Goal: Transaction & Acquisition: Purchase product/service

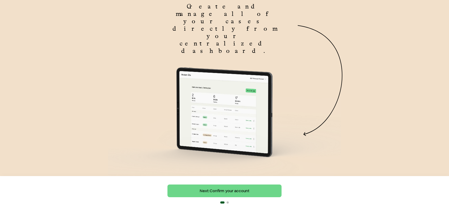
scroll to position [62, 0]
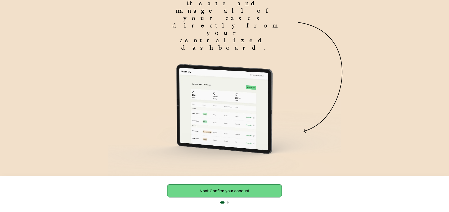
click at [258, 190] on link "Next: Confirm your account" at bounding box center [225, 190] width 114 height 13
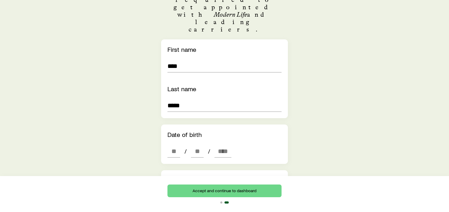
scroll to position [106, 0]
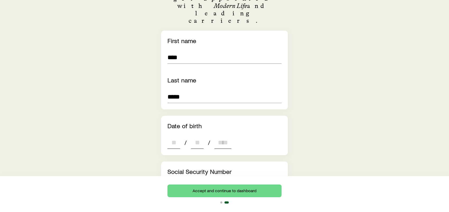
click at [170, 136] on input "dateOfBirth" at bounding box center [174, 142] width 13 height 13
type input "**"
type input "****"
type input "***"
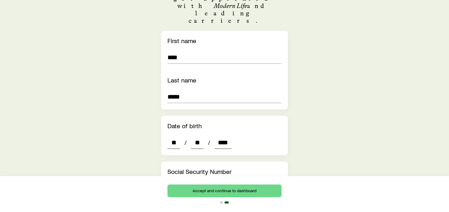
type input "**"
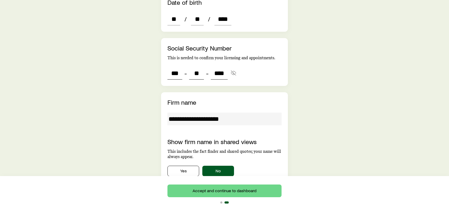
scroll to position [238, 0]
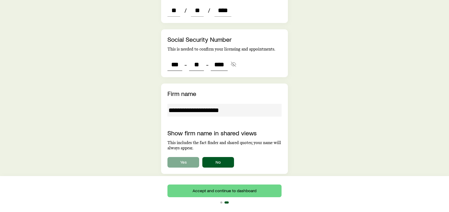
type input "****"
click at [177, 157] on button "Yes" at bounding box center [184, 162] width 32 height 11
type input "***"
type input "**"
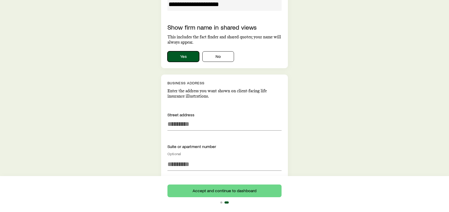
scroll to position [370, 0]
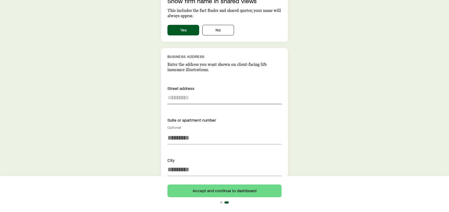
click at [178, 91] on input at bounding box center [225, 97] width 114 height 13
type input "**********"
type input "***"
type input "********"
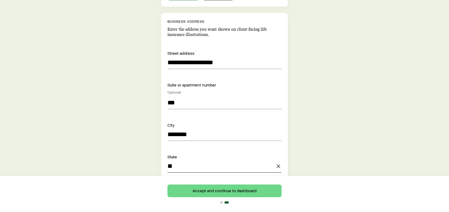
scroll to position [449, 0]
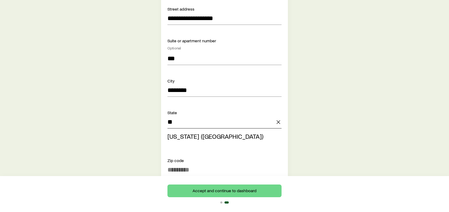
type input "**********"
click at [180, 138] on div "**********" at bounding box center [224, 4] width 127 height 635
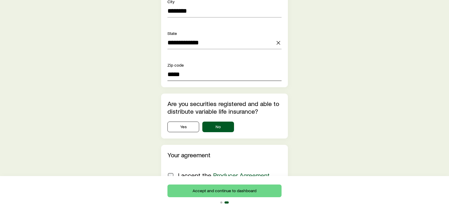
scroll to position [578, 0]
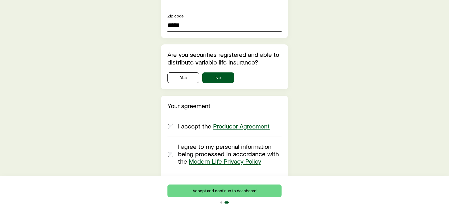
type input "*****"
click at [245, 194] on button "Accept and continue to dashboard" at bounding box center [225, 190] width 114 height 13
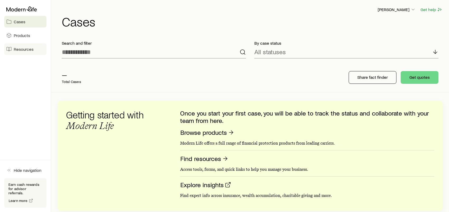
click at [18, 50] on span "Resources" at bounding box center [24, 49] width 20 height 5
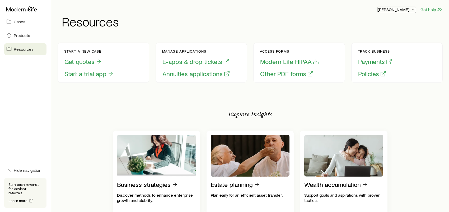
click at [401, 11] on p "[PERSON_NAME]" at bounding box center [397, 9] width 38 height 5
click at [388, 24] on span "Licenses and contracts" at bounding box center [386, 23] width 43 height 5
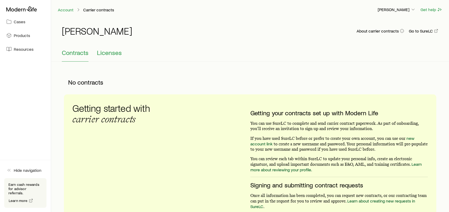
click at [110, 52] on span "Licenses" at bounding box center [109, 52] width 25 height 7
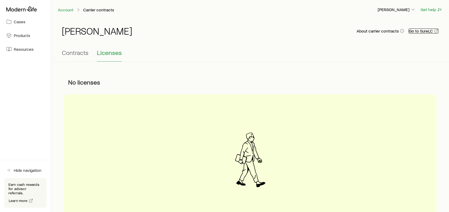
click at [420, 32] on link "Go to SureLC" at bounding box center [424, 31] width 30 height 5
click at [19, 39] on link "Products" at bounding box center [25, 36] width 42 height 12
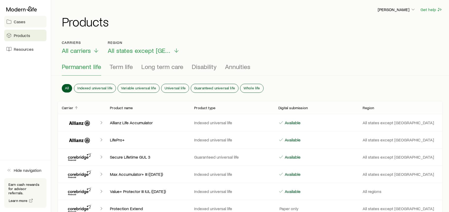
click at [28, 24] on link "Cases" at bounding box center [25, 22] width 42 height 12
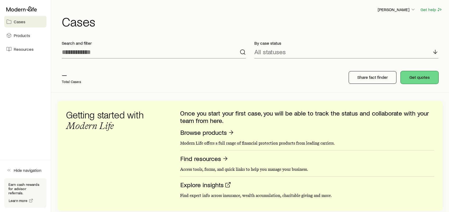
click at [418, 80] on button "Get quotes" at bounding box center [420, 77] width 38 height 13
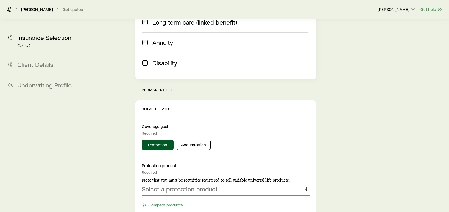
scroll to position [185, 0]
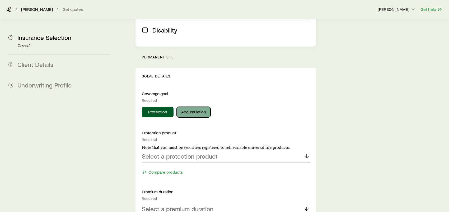
click at [201, 107] on button "Accumulation" at bounding box center [194, 112] width 34 height 11
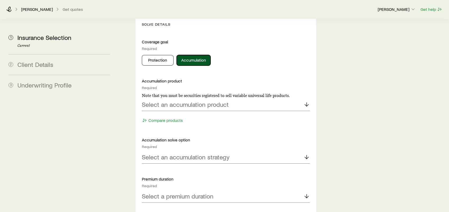
scroll to position [238, 0]
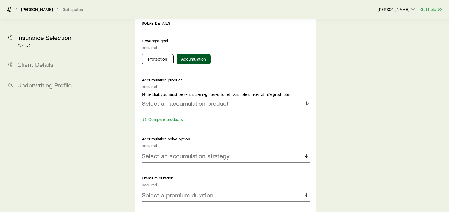
click at [266, 97] on div "Select an accumulation product" at bounding box center [226, 103] width 168 height 13
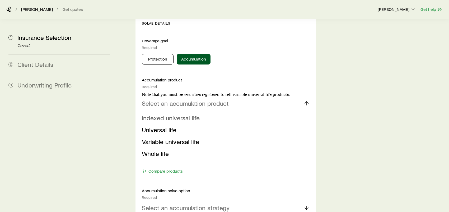
click at [178, 114] on span "Indexed universal life" at bounding box center [171, 118] width 58 height 8
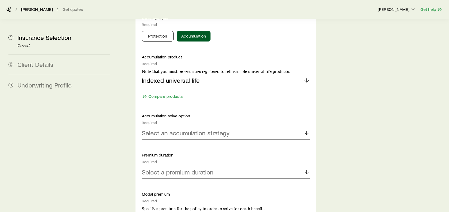
scroll to position [291, 0]
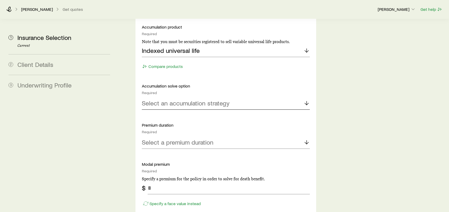
click at [206, 99] on p "Select an accumulation strategy" at bounding box center [186, 102] width 88 height 7
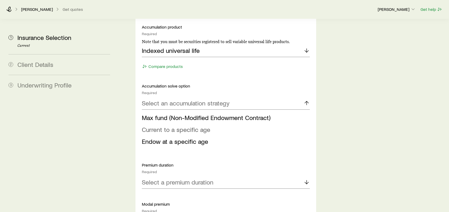
click at [151, 126] on span "Current to a specific age" at bounding box center [176, 130] width 68 height 8
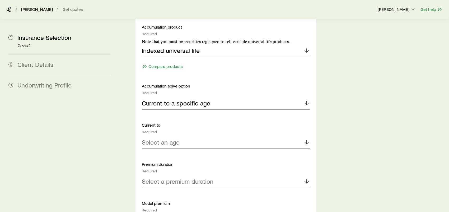
click at [179, 139] on p "Select an age" at bounding box center [161, 142] width 38 height 7
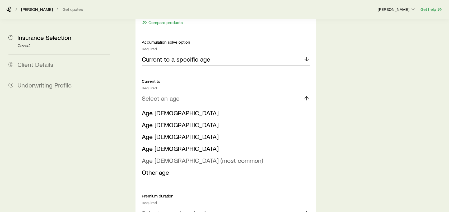
scroll to position [317, 0]
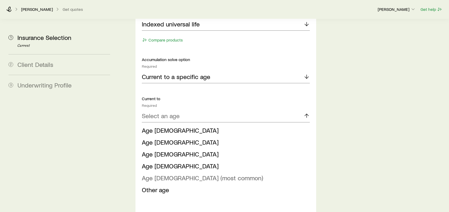
click at [153, 174] on span "Age [DEMOGRAPHIC_DATA] (most common)" at bounding box center [202, 178] width 121 height 8
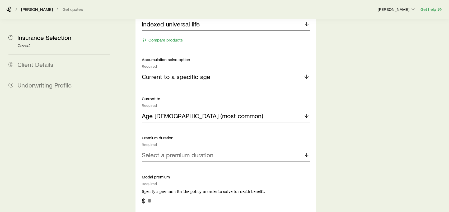
click at [131, 107] on div "Insurance Selection Start by specifying details about any product types you are…" at bounding box center [225, 155] width 189 height 906
click at [175, 151] on p "Select a premium duration" at bounding box center [178, 154] width 72 height 7
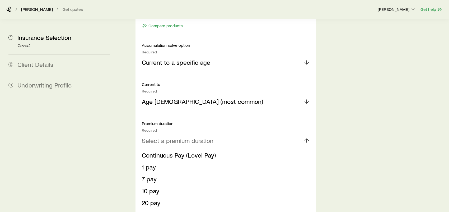
scroll to position [344, 0]
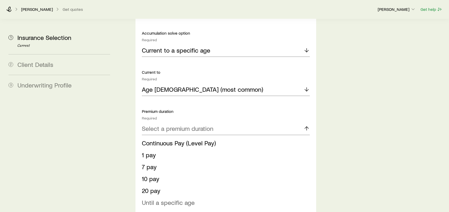
click at [167, 199] on span "Until a specific age" at bounding box center [168, 203] width 53 height 8
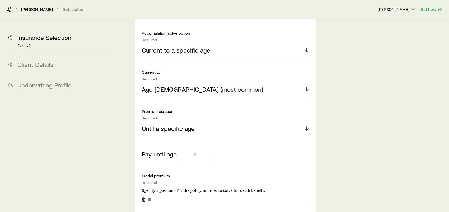
click at [196, 148] on input "tel" at bounding box center [195, 154] width 32 height 13
type input "**"
click at [230, 146] on div "Accumulation product Required Note that you must be securities registered to se…" at bounding box center [226, 175] width 168 height 409
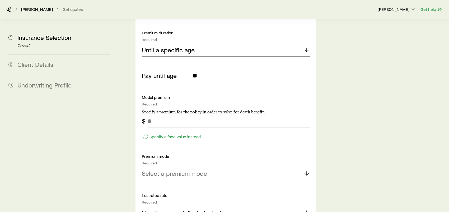
scroll to position [423, 0]
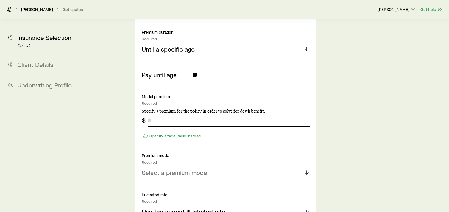
click at [159, 114] on input "tel" at bounding box center [229, 120] width 162 height 13
type input "***"
click at [206, 169] on p "Select a premium mode" at bounding box center [174, 172] width 65 height 7
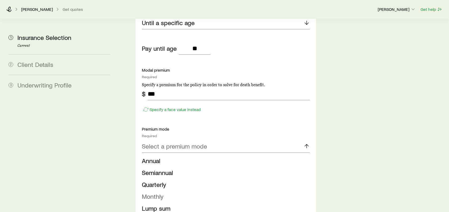
click at [162, 192] on span "Monthly" at bounding box center [153, 196] width 22 height 8
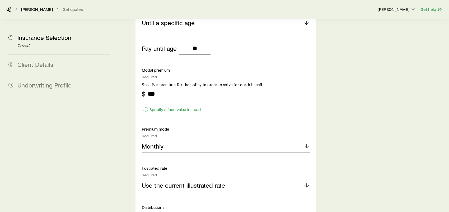
click at [126, 150] on div "Insurance Selection Start by specifying details about any product types you are…" at bounding box center [283, 36] width 324 height 932
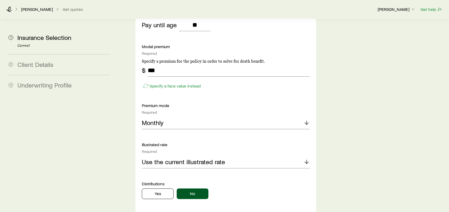
scroll to position [502, 0]
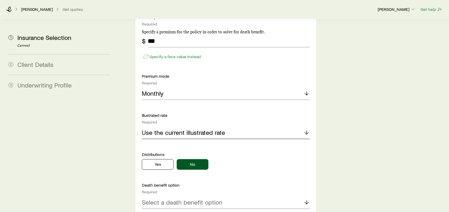
click at [193, 129] on p "Use the current illustrated rate" at bounding box center [183, 132] width 83 height 7
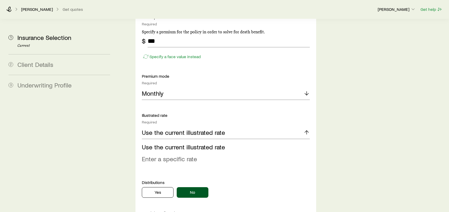
click at [179, 155] on span "Enter a specific rate" at bounding box center [169, 159] width 55 height 8
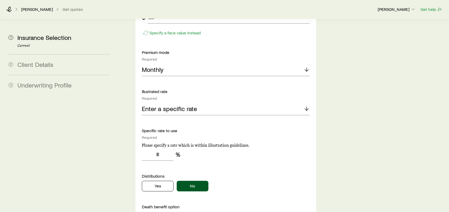
scroll to position [555, 0]
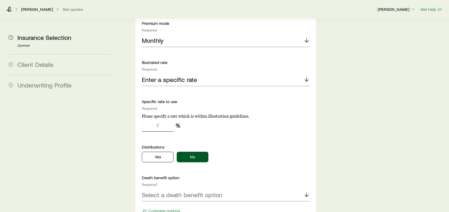
drag, startPoint x: 162, startPoint y: 111, endPoint x: 134, endPoint y: 109, distance: 27.6
click at [144, 119] on input "tel" at bounding box center [158, 125] width 32 height 13
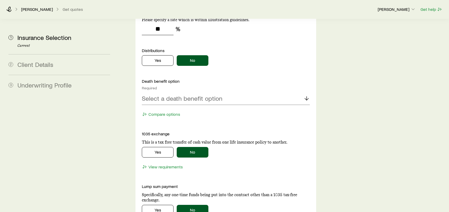
scroll to position [661, 0]
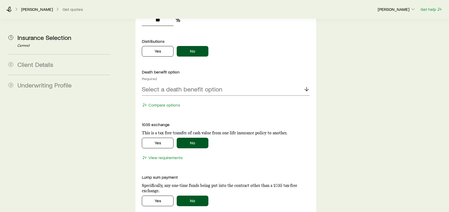
type input "**"
click at [228, 83] on div "Select a death benefit option" at bounding box center [226, 89] width 168 height 13
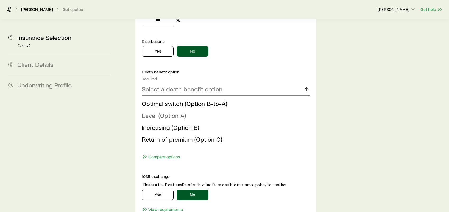
click at [175, 112] on span "Level (Option A)" at bounding box center [164, 116] width 44 height 8
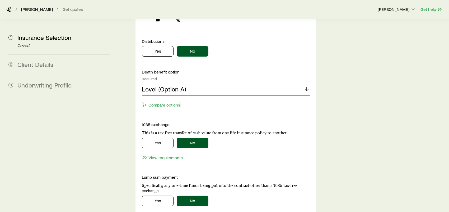
click at [170, 102] on button "Compare options" at bounding box center [161, 105] width 39 height 6
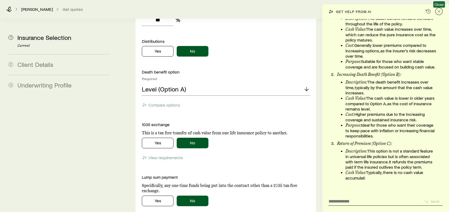
click at [442, 12] on icon "Close" at bounding box center [439, 11] width 5 height 5
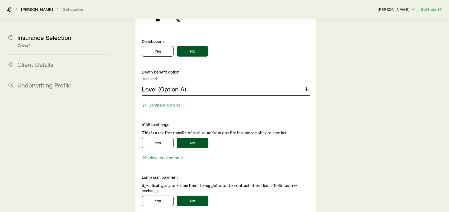
click at [190, 83] on div "Level (Option A)" at bounding box center [226, 89] width 168 height 13
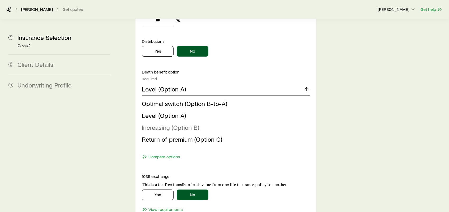
click at [184, 123] on span "Increasing (Option B)" at bounding box center [170, 127] width 57 height 8
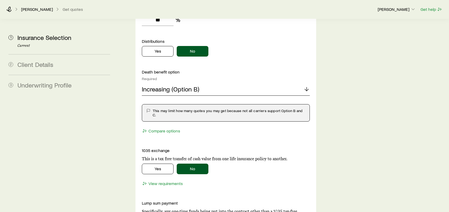
click at [189, 85] on p "Increasing (Option B)" at bounding box center [170, 88] width 57 height 7
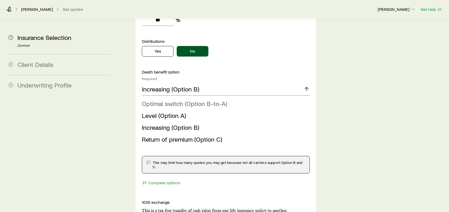
click at [172, 100] on span "Optimal switch (Option B-to-A)" at bounding box center [184, 104] width 85 height 8
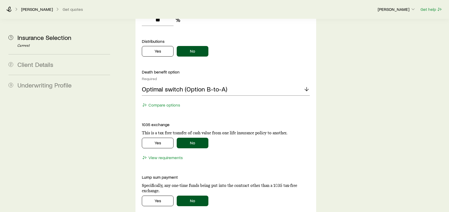
click at [161, 102] on button "Compare options" at bounding box center [161, 105] width 39 height 6
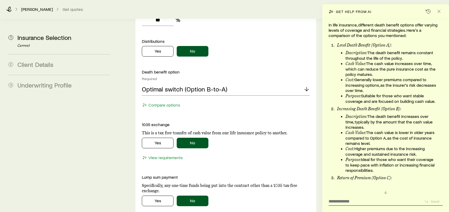
scroll to position [28, 0]
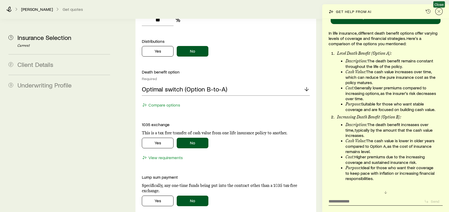
click at [439, 9] on icon "Close" at bounding box center [439, 11] width 5 height 5
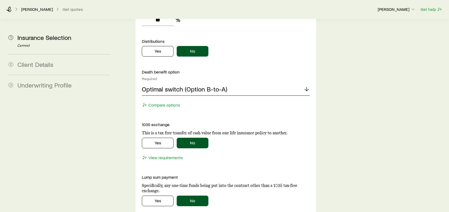
click at [195, 85] on p "Optimal switch (Option B-to-A)" at bounding box center [184, 88] width 85 height 7
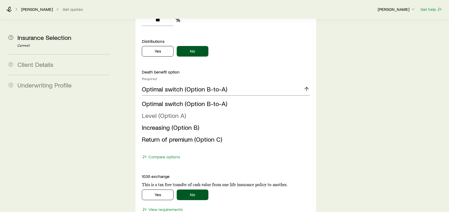
click at [174, 112] on span "Level (Option A)" at bounding box center [164, 116] width 44 height 8
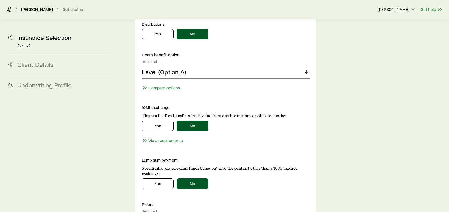
scroll to position [687, 0]
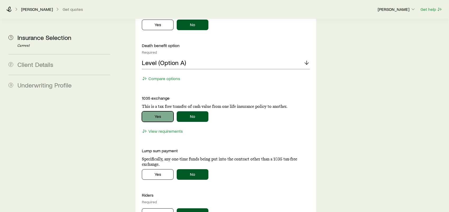
click at [161, 111] on button "Yes" at bounding box center [158, 116] width 32 height 11
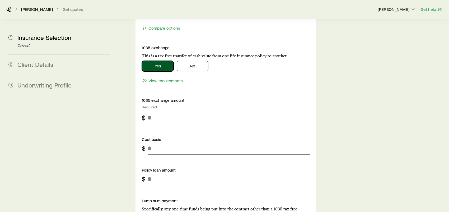
scroll to position [740, 0]
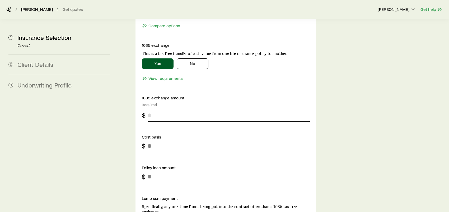
click at [157, 109] on input "tel" at bounding box center [229, 115] width 162 height 13
type input "*****"
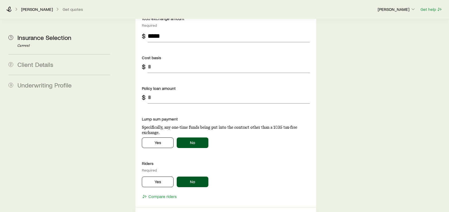
scroll to position [872, 0]
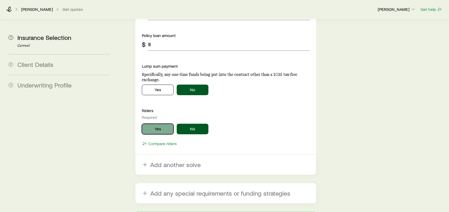
click at [165, 124] on button "Yes" at bounding box center [158, 129] width 32 height 11
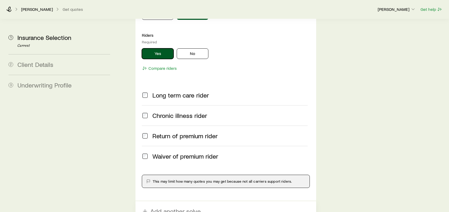
scroll to position [952, 0]
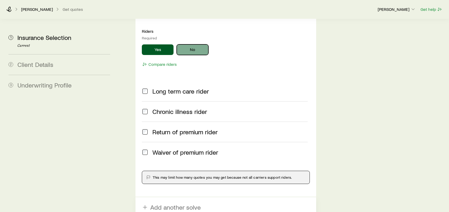
click at [195, 44] on button "No" at bounding box center [193, 49] width 32 height 11
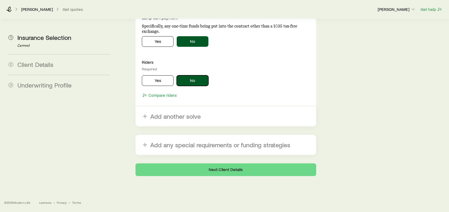
scroll to position [906, 0]
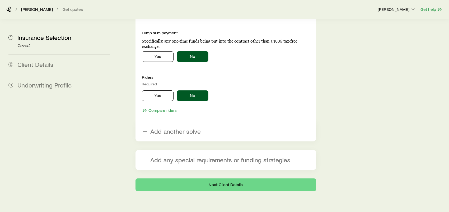
click at [229, 178] on button "Next: Client Details" at bounding box center [226, 184] width 181 height 13
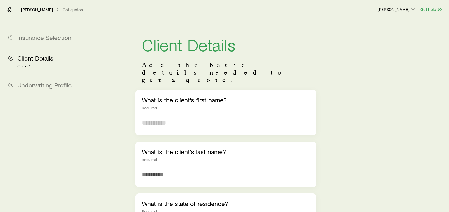
click at [170, 116] on input "text" at bounding box center [226, 122] width 168 height 13
type input "*****"
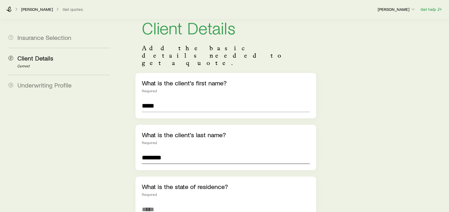
scroll to position [53, 0]
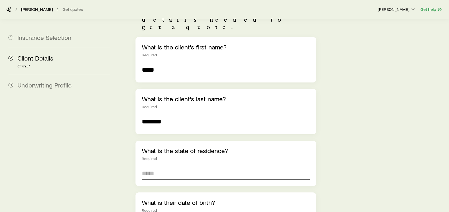
type input "********"
click at [159, 167] on input at bounding box center [226, 173] width 168 height 13
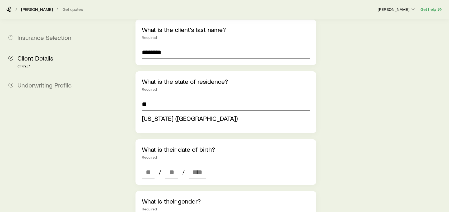
scroll to position [132, 0]
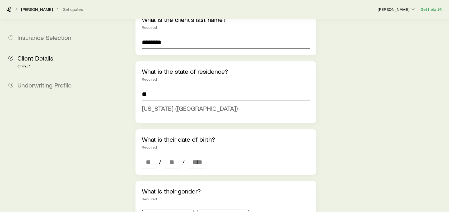
click at [158, 104] on span "[US_STATE] ([GEOGRAPHIC_DATA])" at bounding box center [190, 108] width 96 height 8
type input "**********"
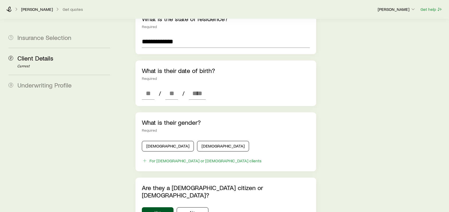
scroll to position [185, 0]
click at [144, 87] on input at bounding box center [148, 93] width 13 height 13
type input "**"
type input "****"
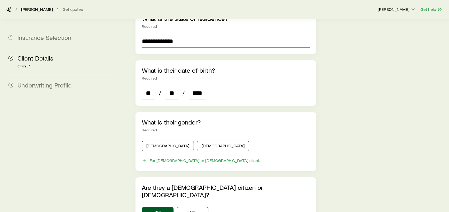
type input "*"
type input "****"
click at [197, 141] on button "[DEMOGRAPHIC_DATA]" at bounding box center [223, 146] width 52 height 11
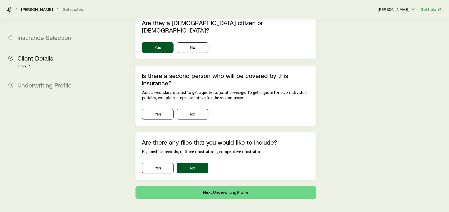
scroll to position [350, 0]
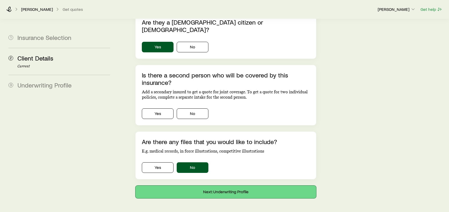
click at [228, 186] on button "Next: Underwriting Profile" at bounding box center [226, 192] width 181 height 13
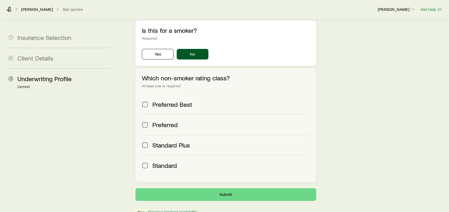
scroll to position [202, 0]
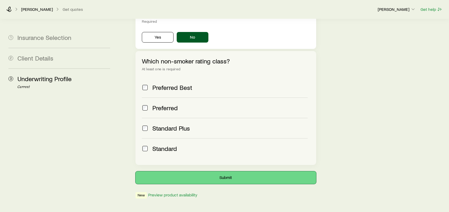
click at [225, 171] on button "Submit" at bounding box center [226, 177] width 181 height 13
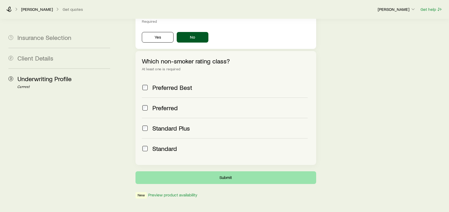
scroll to position [0, 0]
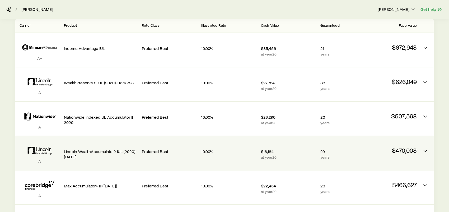
scroll to position [79, 0]
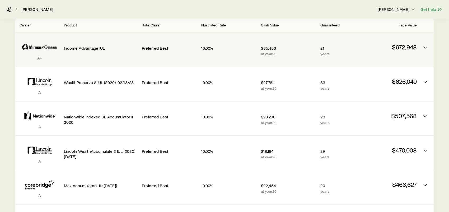
click at [43, 49] on icon "Permanent quotes" at bounding box center [40, 47] width 40 height 16
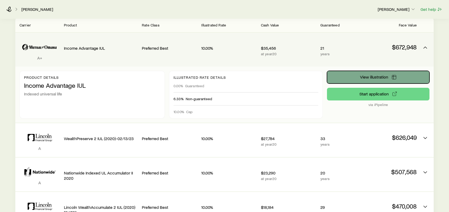
click at [376, 78] on span "View illustration" at bounding box center [374, 77] width 28 height 4
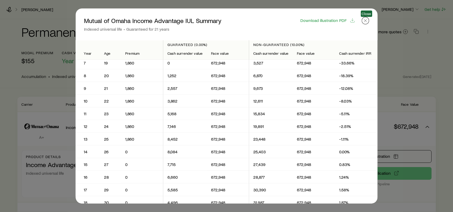
click at [368, 20] on icon "button" at bounding box center [365, 20] width 5 height 5
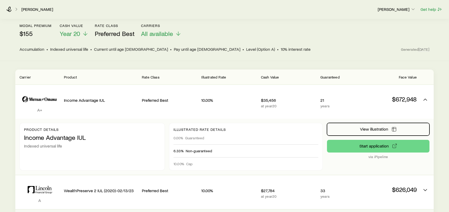
scroll to position [26, 0]
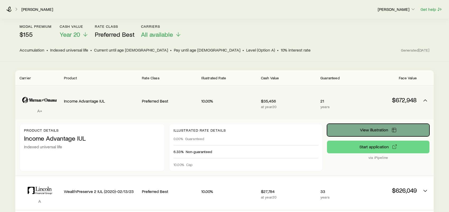
click at [370, 132] on button "View illustration" at bounding box center [378, 130] width 103 height 13
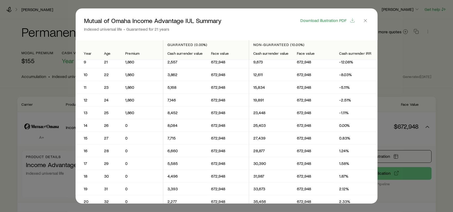
scroll to position [159, 0]
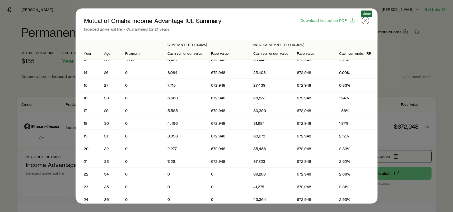
click at [366, 20] on icon "button" at bounding box center [365, 20] width 5 height 5
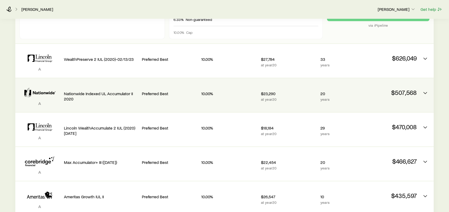
click at [94, 95] on p "Nationwide Indexed UL Accumulator II 2020" at bounding box center [101, 96] width 74 height 11
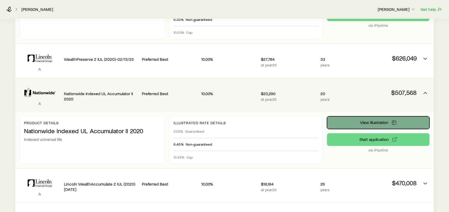
click at [385, 124] on span "View illustration" at bounding box center [374, 122] width 28 height 4
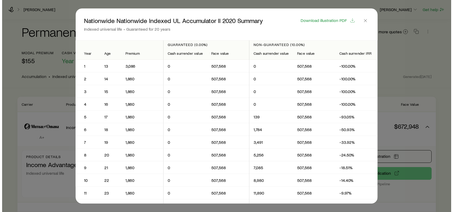
scroll to position [0, 0]
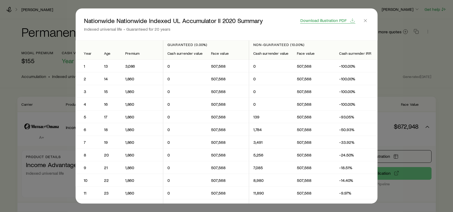
click at [338, 21] on span "Download illustration PDF" at bounding box center [324, 20] width 46 height 4
click at [364, 21] on icon "button" at bounding box center [365, 20] width 5 height 5
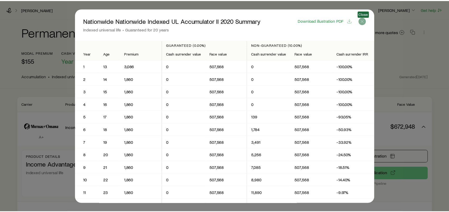
scroll to position [159, 0]
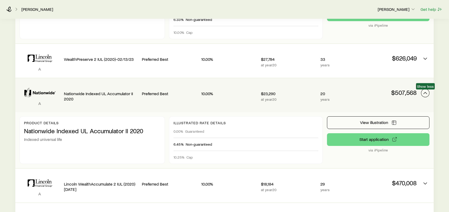
click at [426, 93] on icon "Permanent quotes" at bounding box center [425, 93] width 6 height 6
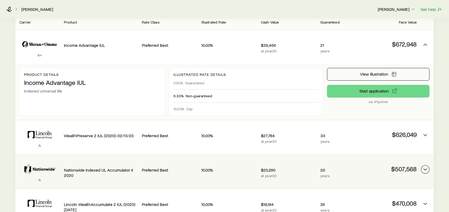
scroll to position [26, 0]
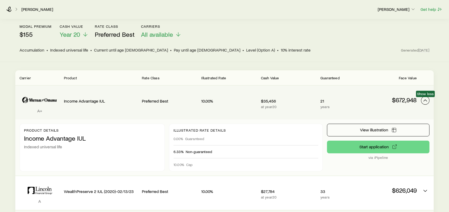
click at [425, 102] on icon "Permanent quotes" at bounding box center [425, 100] width 6 height 6
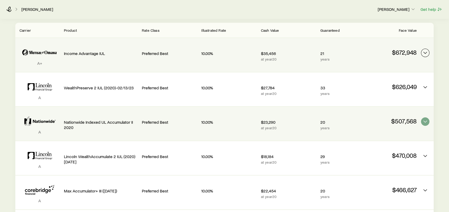
scroll to position [79, 0]
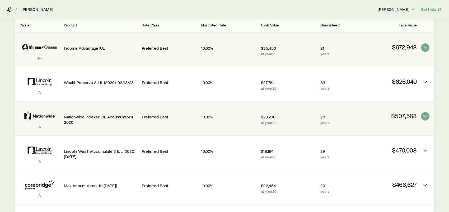
click at [59, 49] on icon "Permanent quotes" at bounding box center [40, 47] width 40 height 16
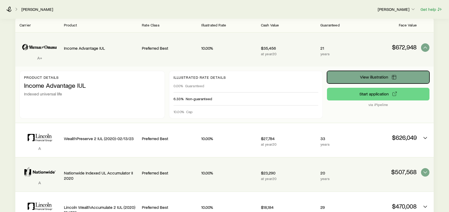
click at [360, 79] on span "View illustration" at bounding box center [374, 77] width 28 height 4
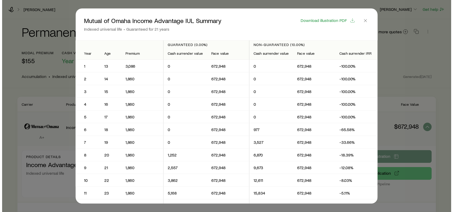
scroll to position [0, 0]
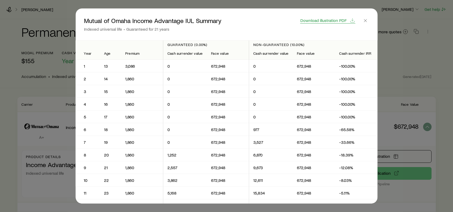
click at [316, 22] on span "Download illustration PDF" at bounding box center [324, 20] width 46 height 4
click at [366, 20] on icon "button" at bounding box center [365, 20] width 5 height 5
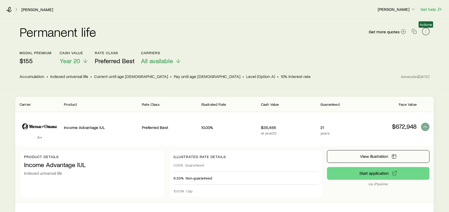
click at [426, 32] on icon "button" at bounding box center [425, 31] width 5 height 5
click at [440, 36] on div "Permanent life Get more quotes modal premium $155 Cash Value Year 20 Rate Class…" at bounding box center [224, 53] width 449 height 69
click at [410, 10] on p "[PERSON_NAME]" at bounding box center [397, 9] width 38 height 5
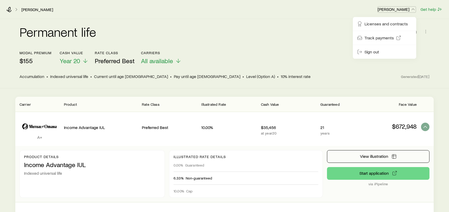
click at [410, 10] on p "[PERSON_NAME]" at bounding box center [397, 9] width 38 height 5
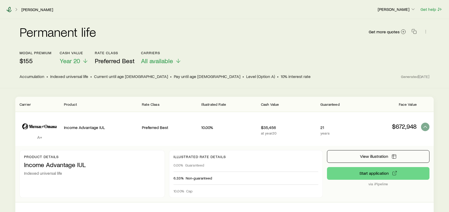
click at [9, 9] on icon at bounding box center [8, 9] width 5 height 5
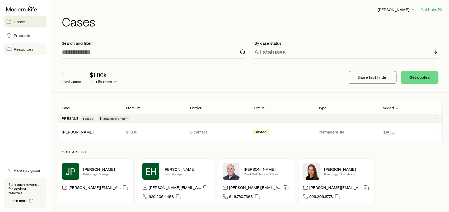
click at [27, 49] on span "Resources" at bounding box center [24, 49] width 20 height 5
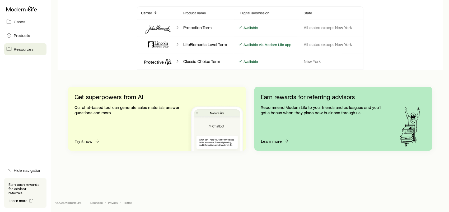
scroll to position [505, 0]
click at [276, 143] on button "Learn more" at bounding box center [275, 141] width 29 height 6
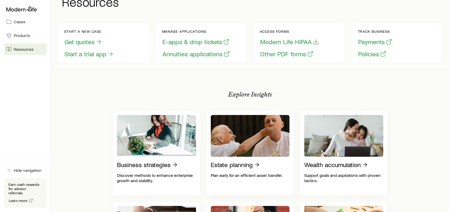
scroll to position [0, 0]
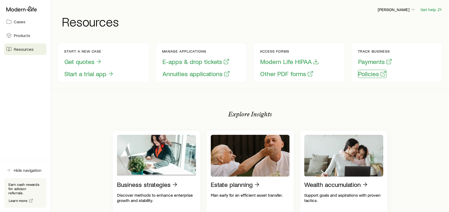
click at [365, 75] on button "Policies" at bounding box center [372, 74] width 29 height 8
click at [430, 11] on button "Get help" at bounding box center [432, 10] width 22 height 6
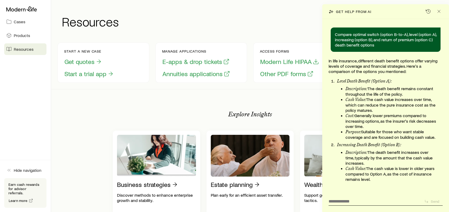
scroll to position [592, 0]
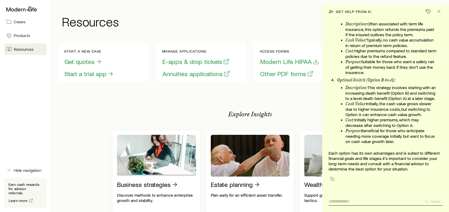
click at [359, 202] on textarea at bounding box center [374, 200] width 91 height 8
type textarea "**********"
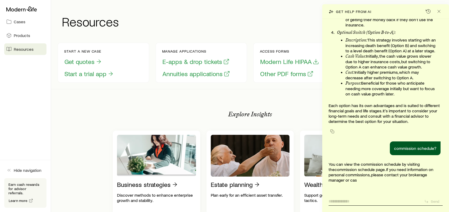
scroll to position [651, 0]
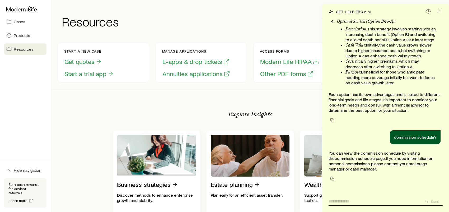
click at [341, 201] on textarea at bounding box center [374, 200] width 91 height 8
type textarea "**********"
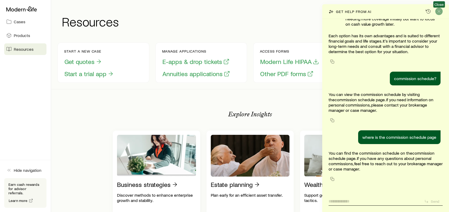
scroll to position [710, 0]
click at [440, 12] on icon "Close" at bounding box center [439, 11] width 5 height 5
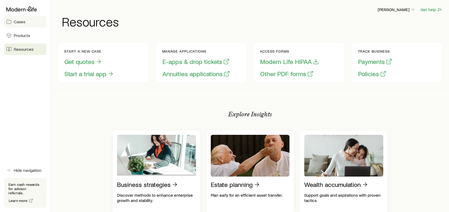
click at [20, 23] on span "Cases" at bounding box center [20, 21] width 12 height 5
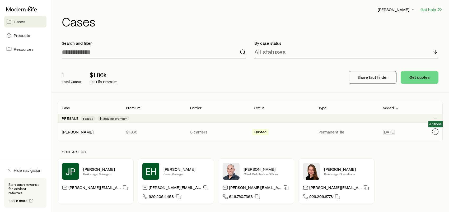
click at [435, 131] on icon "Client cases" at bounding box center [435, 132] width 4 height 4
click at [425, 154] on div "Contact us" at bounding box center [250, 154] width 385 height 8
click at [79, 132] on link "[PERSON_NAME]" at bounding box center [78, 131] width 32 height 5
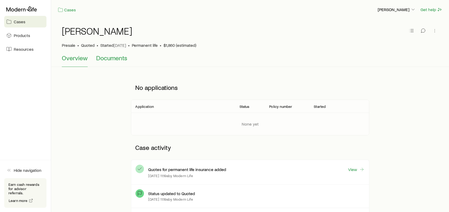
click at [105, 61] on span "Documents" at bounding box center [111, 57] width 31 height 7
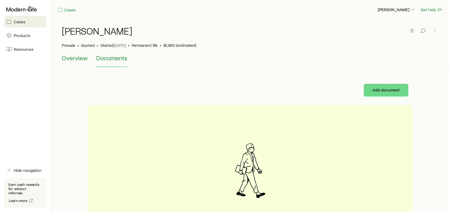
click at [75, 59] on span "Overview" at bounding box center [75, 57] width 26 height 7
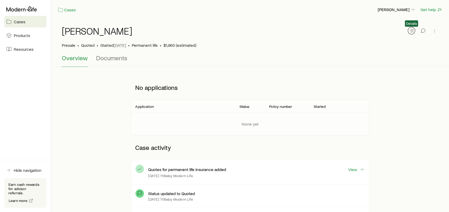
click at [410, 32] on icon "button" at bounding box center [411, 30] width 5 height 5
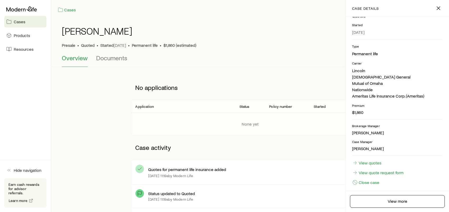
scroll to position [66, 0]
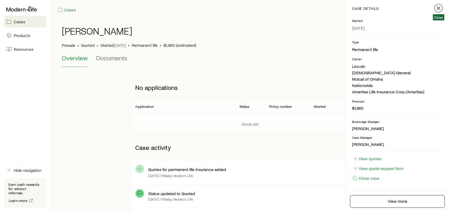
click at [439, 8] on line "button" at bounding box center [438, 8] width 3 height 3
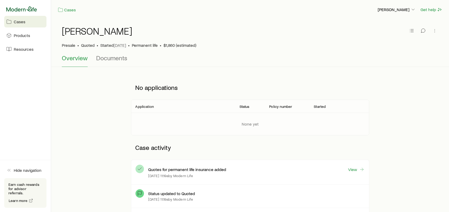
click at [20, 10] on icon at bounding box center [21, 8] width 31 height 5
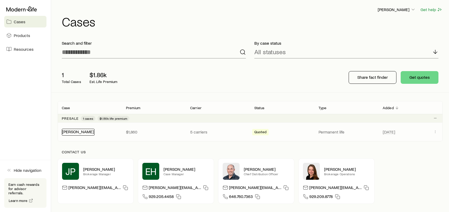
click at [75, 131] on link "[PERSON_NAME]" at bounding box center [78, 131] width 32 height 5
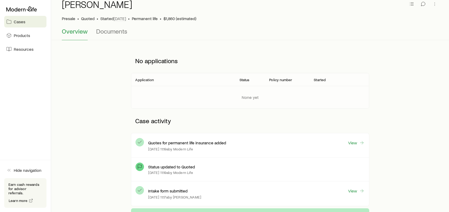
scroll to position [79, 0]
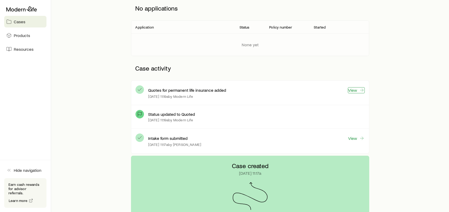
click at [352, 90] on link "View" at bounding box center [356, 90] width 17 height 6
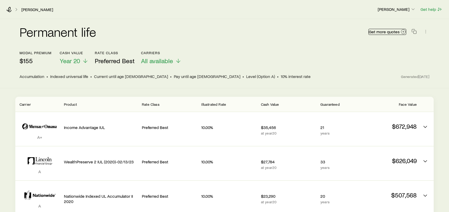
click at [386, 33] on span "Get more quotes" at bounding box center [384, 32] width 31 height 4
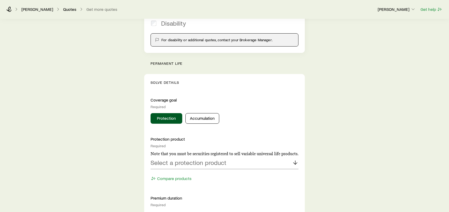
scroll to position [173, 0]
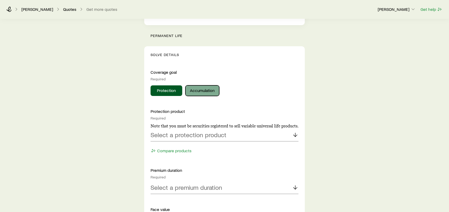
click at [203, 92] on button "Accumulation" at bounding box center [203, 90] width 34 height 11
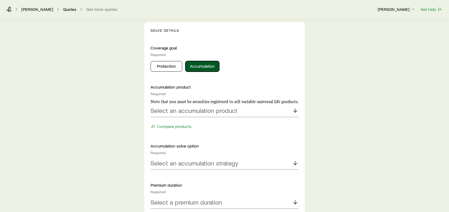
scroll to position [226, 0]
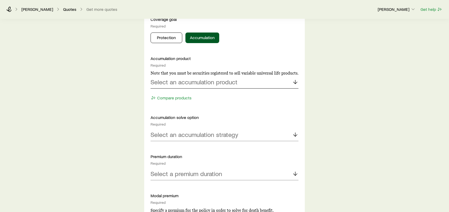
click at [209, 81] on p "Select an accumulation product" at bounding box center [194, 81] width 87 height 7
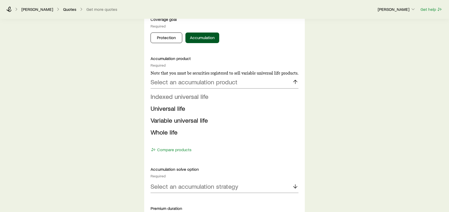
click at [199, 98] on span "Indexed universal life" at bounding box center [180, 97] width 58 height 8
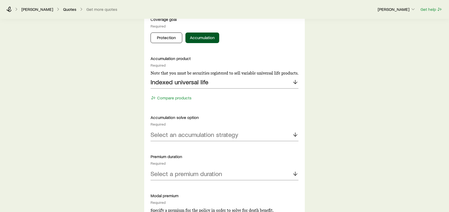
scroll to position [279, 0]
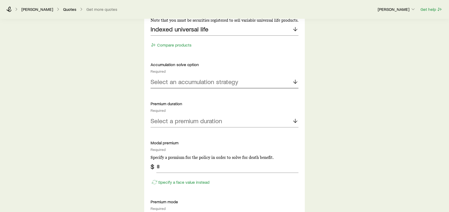
click at [197, 83] on p "Select an accumulation strategy" at bounding box center [195, 81] width 88 height 7
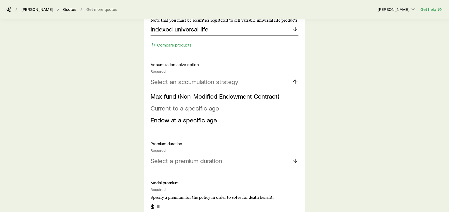
click at [189, 109] on span "Current to a specific age" at bounding box center [185, 108] width 68 height 8
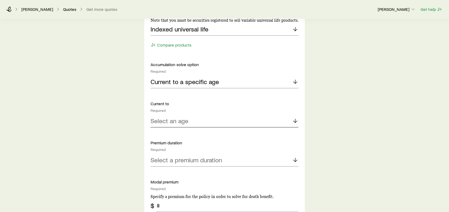
click at [167, 121] on p "Select an age" at bounding box center [170, 120] width 38 height 7
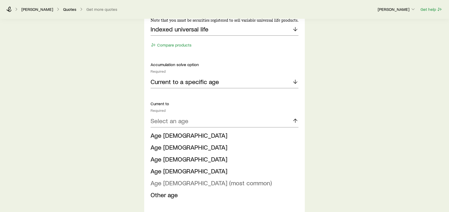
click at [179, 185] on span "Age [DEMOGRAPHIC_DATA] (most common)" at bounding box center [211, 183] width 121 height 8
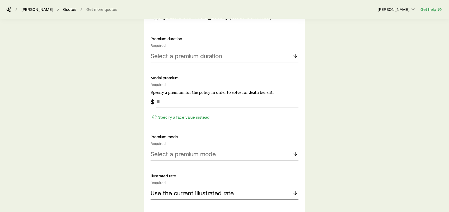
scroll to position [385, 0]
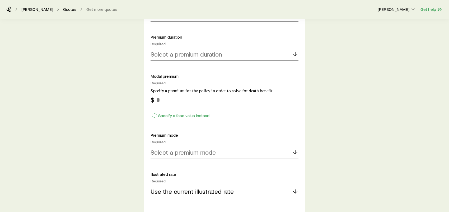
click at [168, 56] on p "Select a premium duration" at bounding box center [187, 53] width 72 height 7
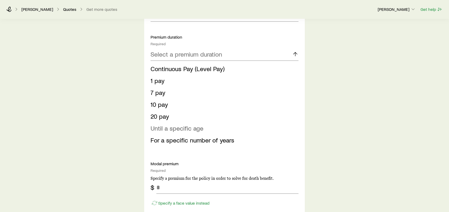
click at [169, 128] on span "Until a specific age" at bounding box center [177, 128] width 53 height 8
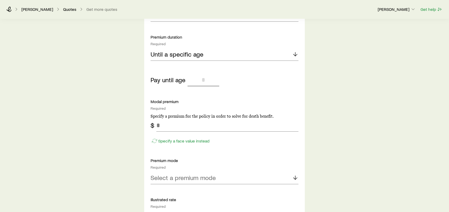
click at [206, 80] on input "tel" at bounding box center [204, 79] width 32 height 13
type input "**"
click at [332, 90] on div "Insurance Selection What type of product are you looking for? At least one is r…" at bounding box center [224, 87] width 449 height 906
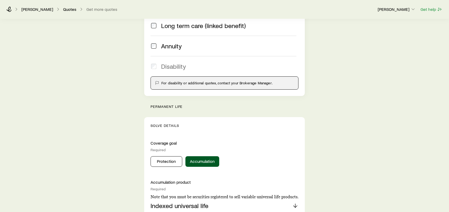
scroll to position [53, 0]
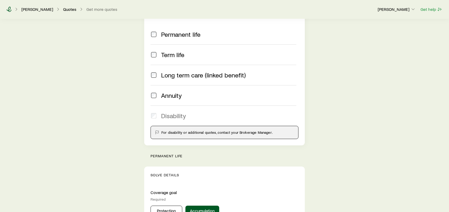
click at [8, 8] on icon at bounding box center [8, 9] width 5 height 5
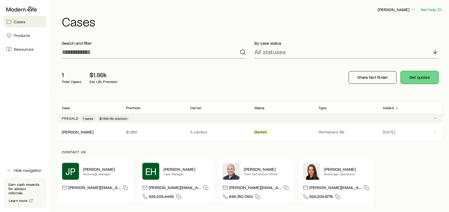
click at [423, 79] on button "Get quotes" at bounding box center [420, 77] width 38 height 13
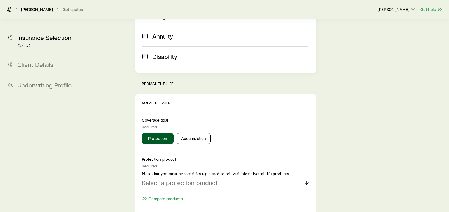
scroll to position [211, 0]
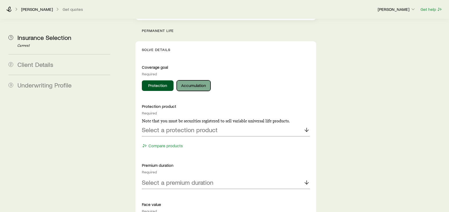
click at [198, 80] on button "Accumulation" at bounding box center [194, 85] width 34 height 11
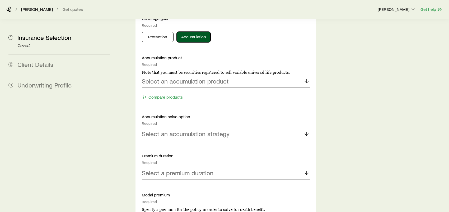
scroll to position [264, 0]
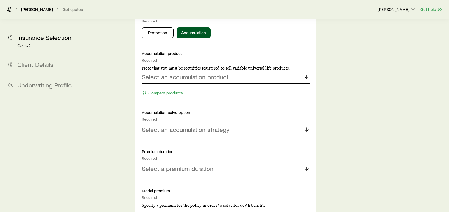
click at [194, 73] on p "Select an accumulation product" at bounding box center [185, 76] width 87 height 7
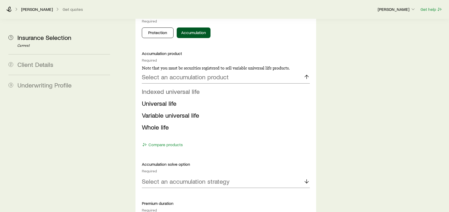
click at [182, 87] on span "Indexed universal life" at bounding box center [171, 91] width 58 height 8
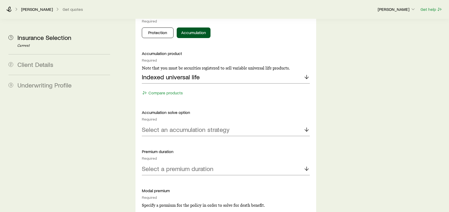
click at [359, 89] on div "Insurance Selection Start by specifying details about any product types you are…" at bounding box center [283, 188] width 324 height 867
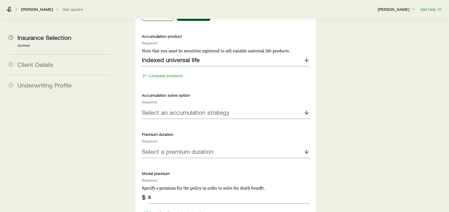
scroll to position [291, 0]
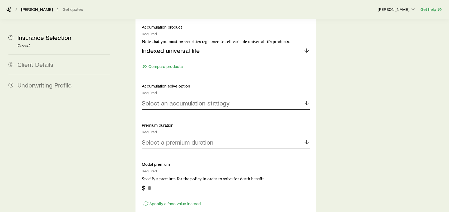
click at [197, 99] on p "Select an accumulation strategy" at bounding box center [186, 102] width 88 height 7
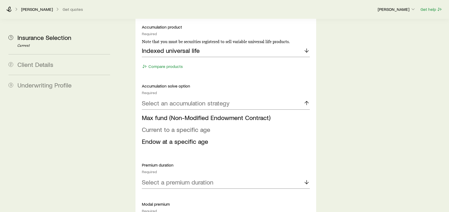
click at [182, 126] on span "Current to a specific age" at bounding box center [176, 130] width 68 height 8
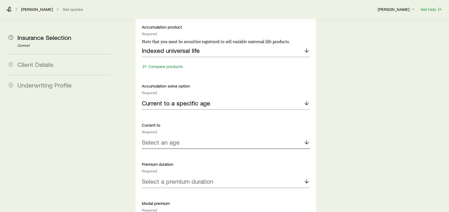
click at [174, 139] on p "Select an age" at bounding box center [161, 142] width 38 height 7
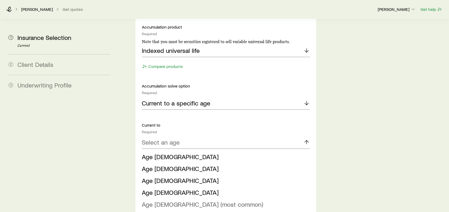
click at [165, 200] on span "Age [DEMOGRAPHIC_DATA] (most common)" at bounding box center [202, 204] width 121 height 8
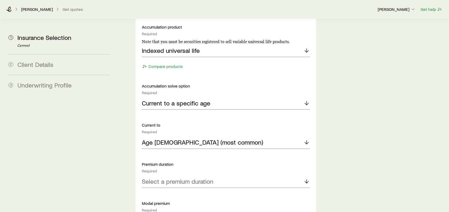
click at [128, 144] on div "Insurance Selection Start by specifying details about any product types you are…" at bounding box center [283, 181] width 324 height 906
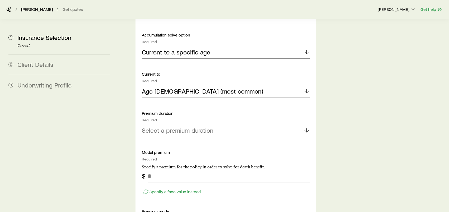
scroll to position [344, 0]
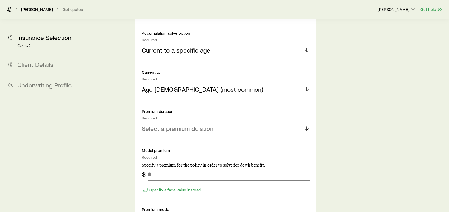
click at [180, 125] on p "Select a premium duration" at bounding box center [178, 128] width 72 height 7
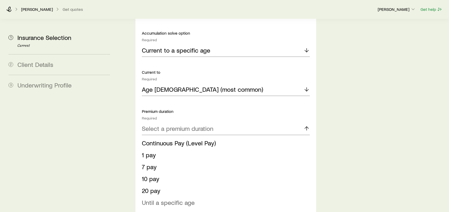
click at [175, 199] on span "Until a specific age" at bounding box center [168, 203] width 53 height 8
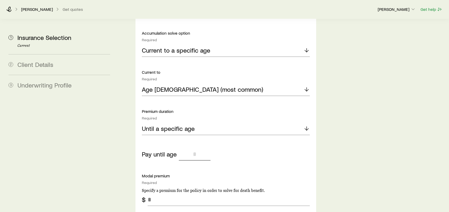
click at [195, 148] on input "tel" at bounding box center [195, 154] width 32 height 13
type input "**"
click at [347, 145] on div "Insurance Selection Start by specifying details about any product types you are…" at bounding box center [283, 141] width 324 height 932
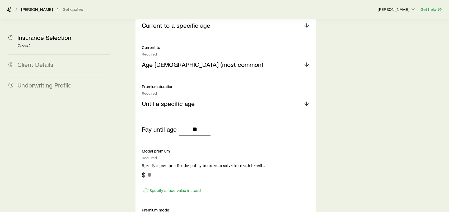
scroll to position [423, 0]
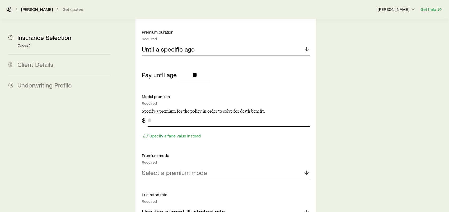
click at [183, 114] on input "tel" at bounding box center [229, 120] width 162 height 13
type input "***"
click at [188, 169] on p "Select a premium mode" at bounding box center [174, 172] width 65 height 7
click at [333, 149] on div "Insurance Selection Start by specifying details about any product types you are…" at bounding box center [283, 62] width 324 height 932
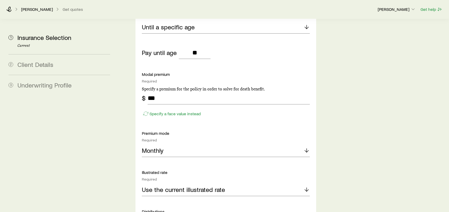
scroll to position [502, 0]
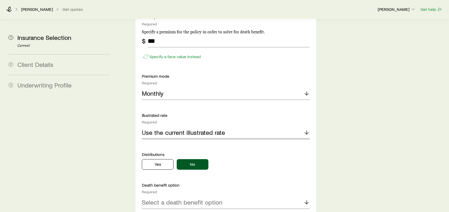
click at [215, 129] on p "Use the current illustrated rate" at bounding box center [183, 132] width 83 height 7
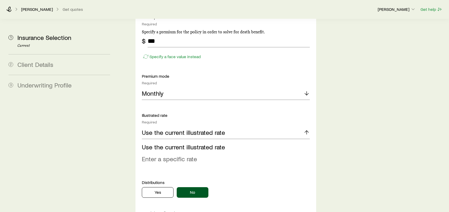
click at [183, 155] on span "Enter a specific rate" at bounding box center [169, 159] width 55 height 8
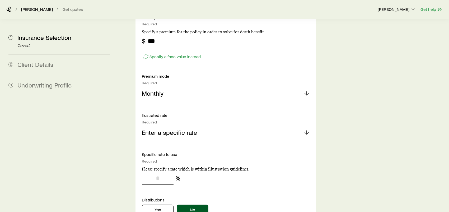
drag, startPoint x: 162, startPoint y: 164, endPoint x: 143, endPoint y: 161, distance: 19.2
click at [144, 172] on input "tel" at bounding box center [158, 178] width 32 height 13
type input "*"
drag, startPoint x: 163, startPoint y: 164, endPoint x: 144, endPoint y: 161, distance: 19.3
click at [144, 172] on input "**" at bounding box center [158, 178] width 32 height 13
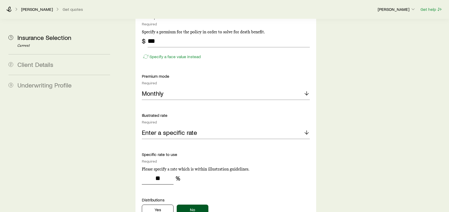
type input "**"
click at [344, 165] on div "Insurance Selection Start by specifying details about any product types you are…" at bounding box center [283, 5] width 324 height 977
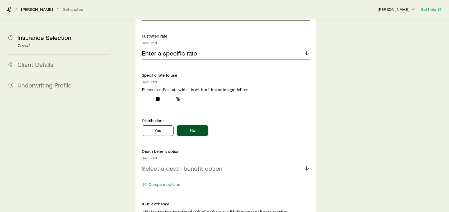
scroll to position [634, 0]
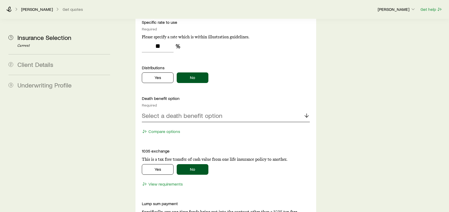
click at [205, 112] on p "Select a death benefit option" at bounding box center [182, 115] width 81 height 7
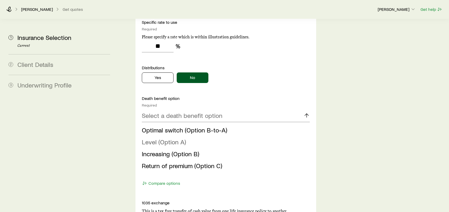
click at [187, 136] on li "Level (Option A)" at bounding box center [224, 142] width 165 height 12
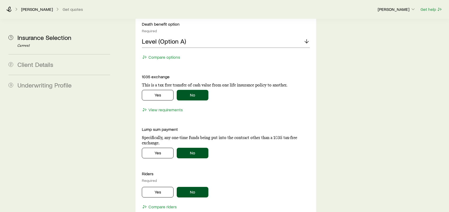
scroll to position [714, 0]
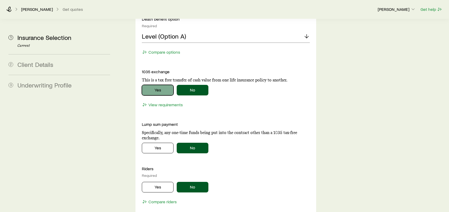
click at [162, 85] on button "Yes" at bounding box center [158, 90] width 32 height 11
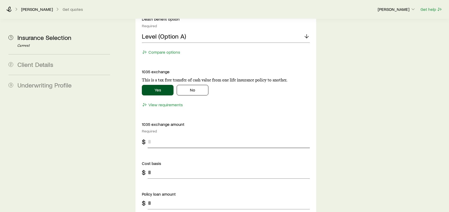
click at [157, 135] on input "tel" at bounding box center [229, 141] width 162 height 13
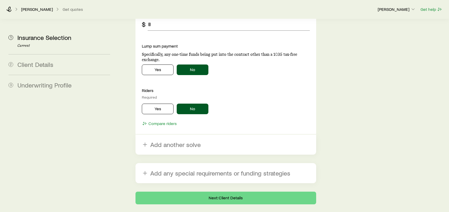
scroll to position [899, 0]
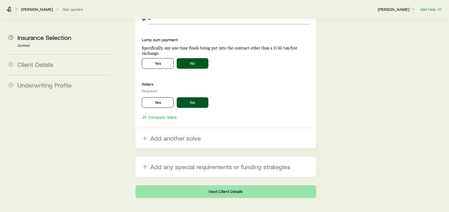
type input "***"
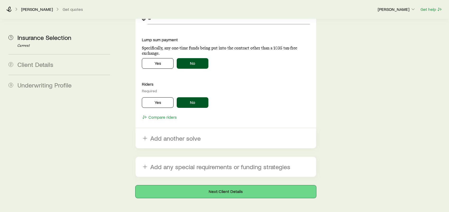
click at [230, 185] on button "Next: Client Details" at bounding box center [226, 191] width 181 height 13
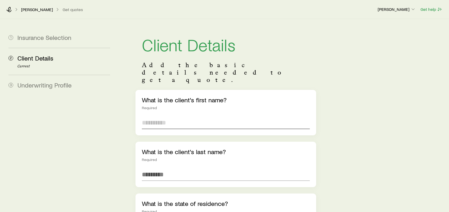
click at [163, 116] on input "text" at bounding box center [226, 122] width 168 height 13
type input "******"
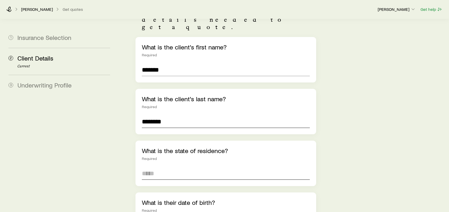
type input "********"
click at [160, 167] on input at bounding box center [226, 173] width 168 height 13
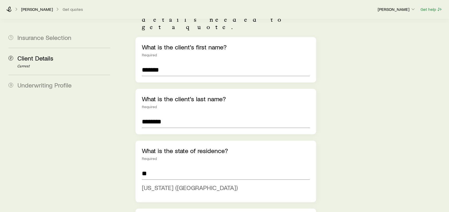
click at [174, 182] on li "[US_STATE] ([GEOGRAPHIC_DATA])" at bounding box center [224, 188] width 165 height 12
type input "**********"
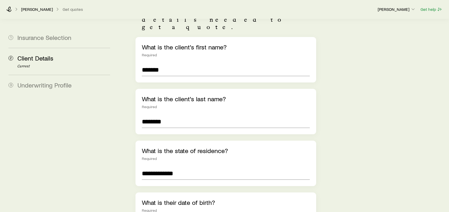
scroll to position [132, 0]
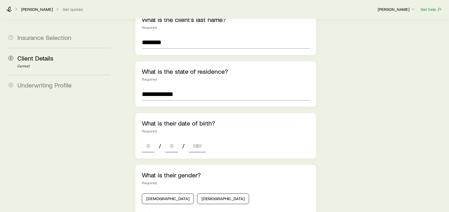
click at [146, 140] on input at bounding box center [148, 146] width 13 height 13
click at [108, 141] on aside "1 Insurance Selection 2 Client Details Current 3 Underwriting Profile" at bounding box center [59, 151] width 110 height 529
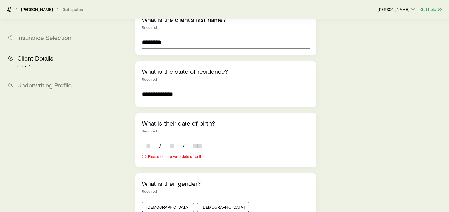
click at [145, 140] on input at bounding box center [148, 146] width 13 height 13
type input "**"
type input "****"
type input "*"
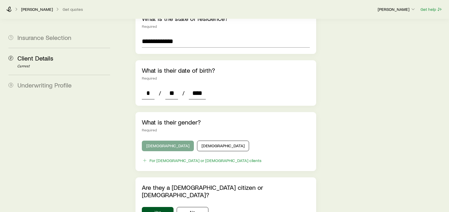
type input "****"
click at [161, 141] on button "[DEMOGRAPHIC_DATA]" at bounding box center [168, 146] width 52 height 11
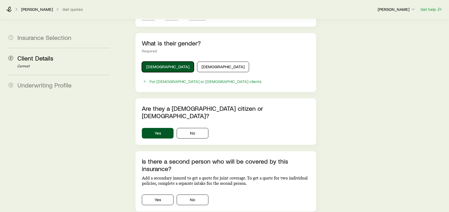
scroll to position [291, 0]
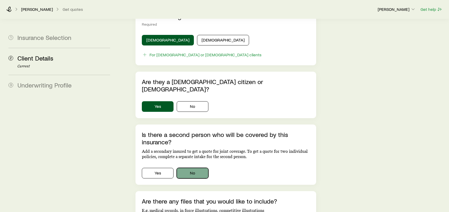
click at [203, 168] on button "No" at bounding box center [193, 173] width 32 height 11
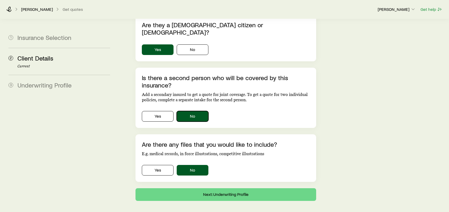
scroll to position [350, 0]
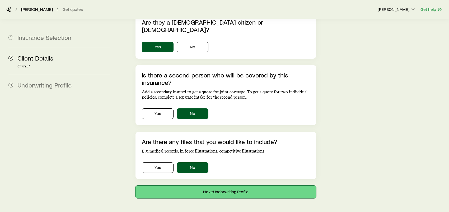
click at [232, 186] on button "Next: Underwriting Profile" at bounding box center [226, 192] width 181 height 13
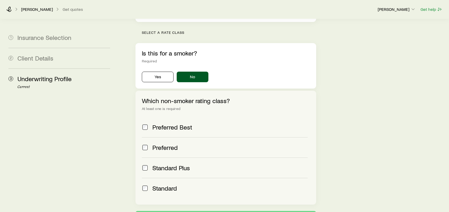
scroll to position [202, 0]
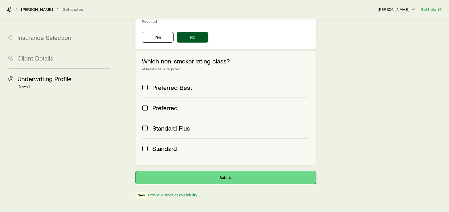
click at [222, 171] on button "Submit" at bounding box center [226, 177] width 181 height 13
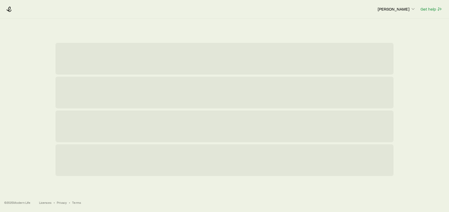
scroll to position [0, 0]
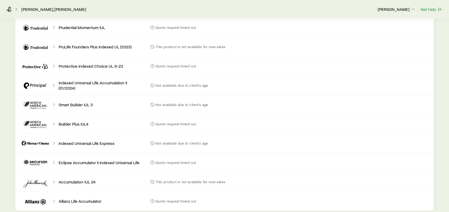
scroll to position [423, 0]
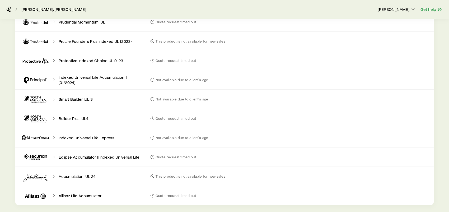
click at [111, 155] on p "Eclipse Accumulator II Indexed Universal Life" at bounding box center [99, 156] width 81 height 5
click at [40, 157] on icon at bounding box center [36, 157] width 32 height 13
click at [53, 158] on polyline at bounding box center [53, 157] width 1 height 3
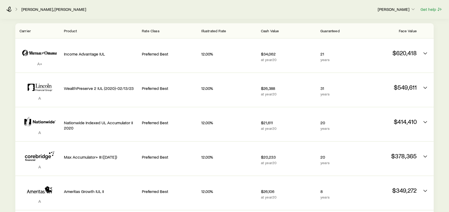
scroll to position [0, 0]
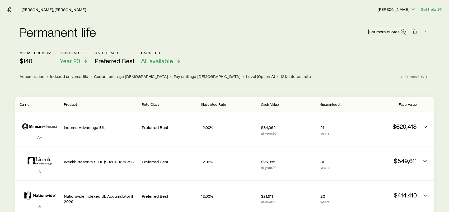
click at [403, 30] on icon at bounding box center [403, 31] width 5 height 5
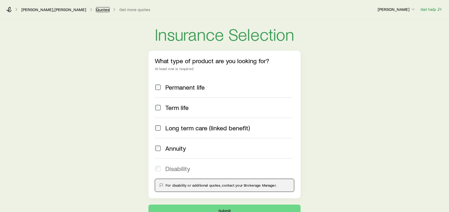
click at [96, 8] on link "Quotes" at bounding box center [103, 9] width 14 height 5
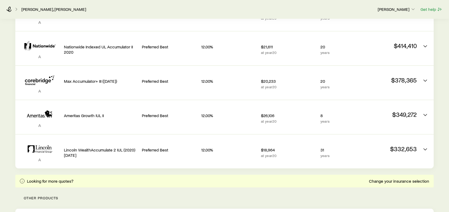
scroll to position [211, 0]
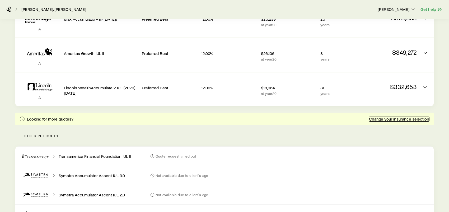
click at [382, 118] on link "Change your insurance selection" at bounding box center [399, 119] width 61 height 5
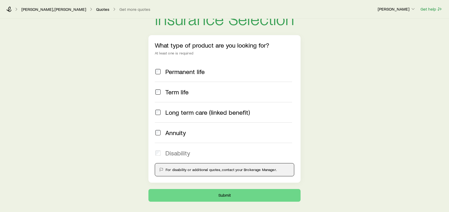
scroll to position [41, 0]
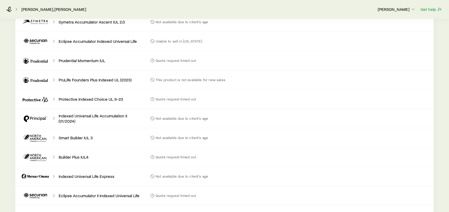
scroll to position [451, 0]
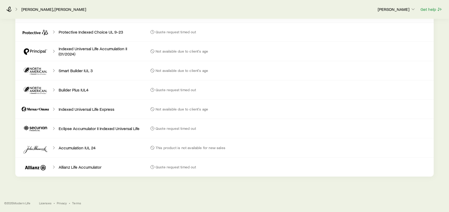
click at [52, 128] on icon at bounding box center [53, 128] width 5 height 5
click at [41, 129] on icon at bounding box center [36, 128] width 32 height 13
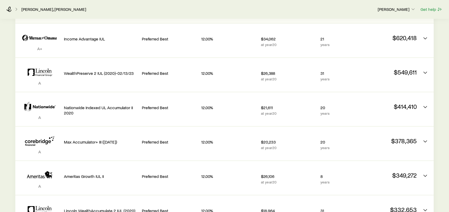
scroll to position [79, 0]
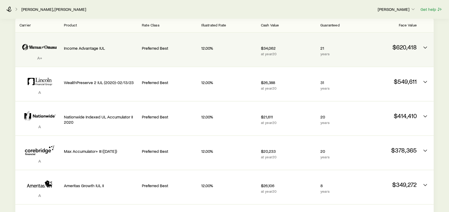
click at [416, 47] on p "$620,418" at bounding box center [389, 46] width 55 height 7
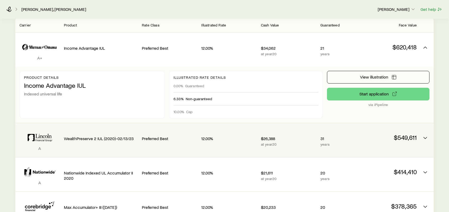
click at [372, 137] on p "$549,611" at bounding box center [389, 137] width 55 height 7
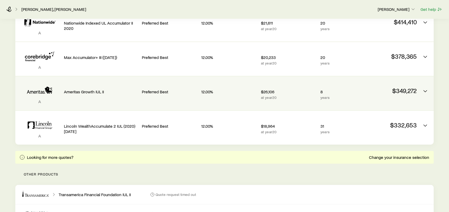
scroll to position [291, 0]
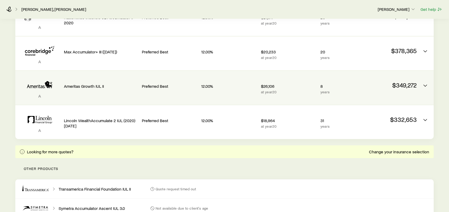
click at [345, 87] on p "8" at bounding box center [339, 86] width 37 height 5
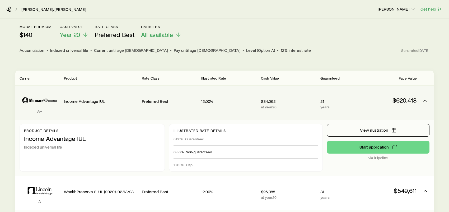
scroll to position [53, 0]
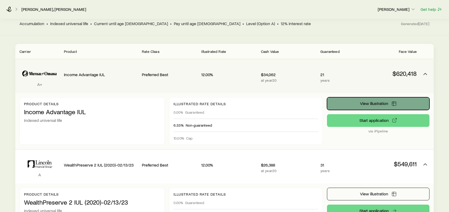
click at [384, 103] on span "View illustration" at bounding box center [374, 103] width 28 height 4
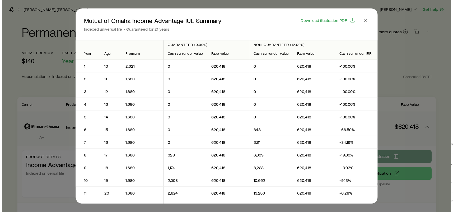
scroll to position [0, 0]
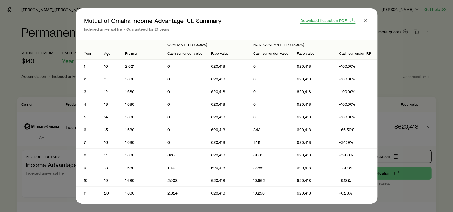
click at [321, 22] on span "Download illustration PDF" at bounding box center [324, 20] width 46 height 4
click at [367, 21] on icon "button" at bounding box center [365, 20] width 5 height 5
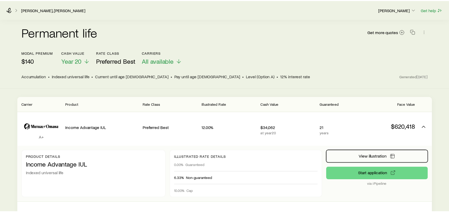
scroll to position [53, 0]
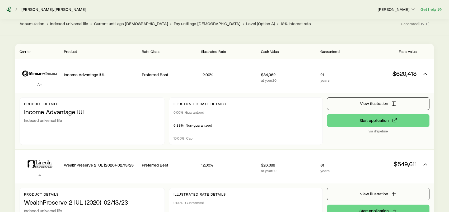
click at [9, 10] on icon at bounding box center [9, 9] width 5 height 5
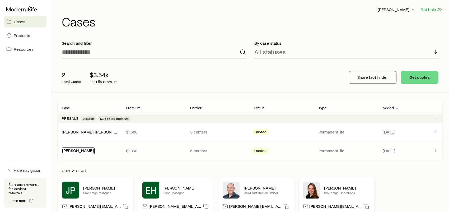
click at [82, 150] on link "[PERSON_NAME]" at bounding box center [78, 150] width 32 height 5
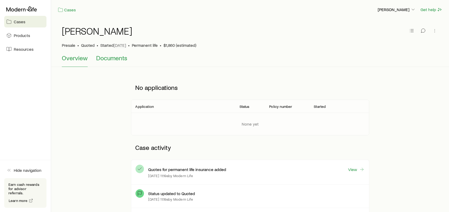
click at [112, 58] on span "Documents" at bounding box center [111, 57] width 31 height 7
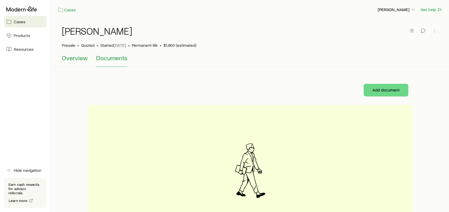
click at [83, 59] on span "Overview" at bounding box center [75, 57] width 26 height 7
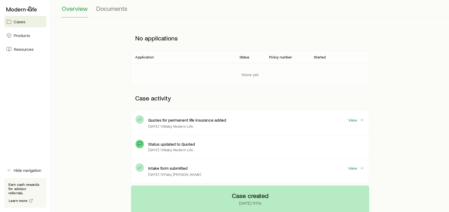
scroll to position [53, 0]
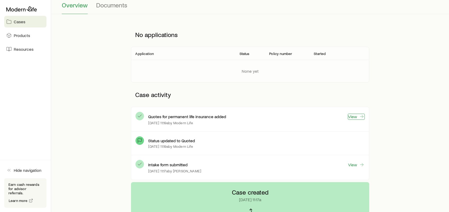
click at [357, 118] on link "View" at bounding box center [356, 117] width 17 height 6
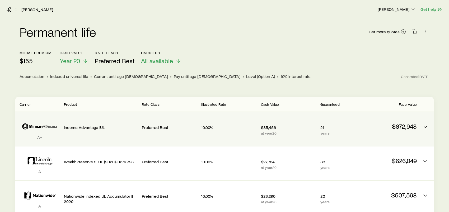
click at [283, 121] on div "$35,456 at year 20" at bounding box center [288, 128] width 55 height 25
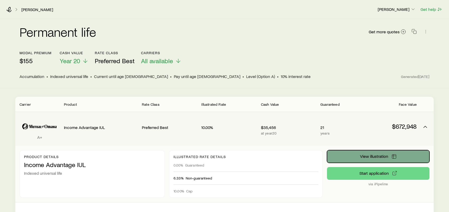
click at [383, 158] on span "View illustration" at bounding box center [374, 156] width 28 height 4
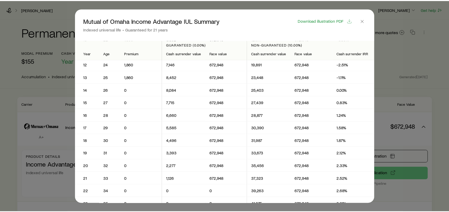
scroll to position [132, 0]
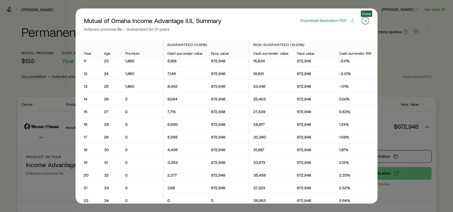
click at [366, 20] on icon "button" at bounding box center [365, 20] width 5 height 5
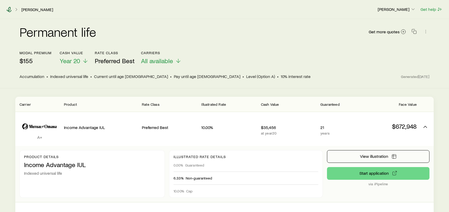
click at [7, 10] on icon at bounding box center [8, 9] width 5 height 5
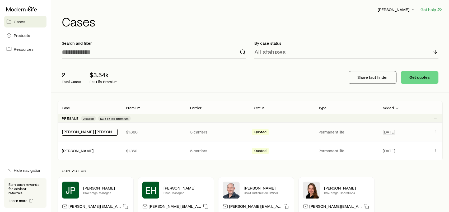
click at [89, 133] on link "[PERSON_NAME], [PERSON_NAME]" at bounding box center [94, 131] width 65 height 5
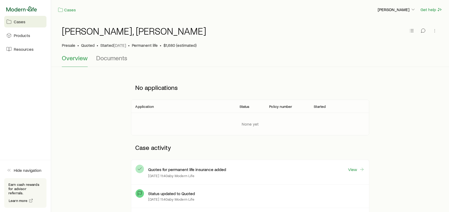
click at [16, 9] on icon at bounding box center [21, 8] width 31 height 5
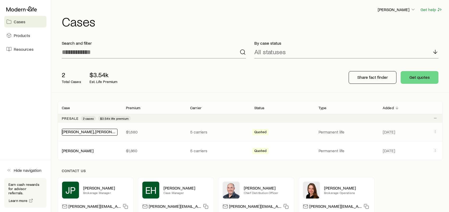
click at [85, 132] on link "[PERSON_NAME], [PERSON_NAME]" at bounding box center [94, 131] width 65 height 5
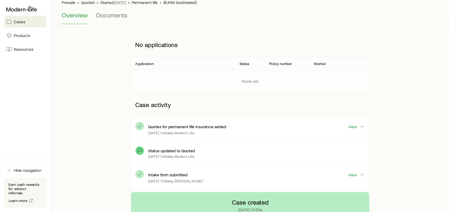
scroll to position [53, 0]
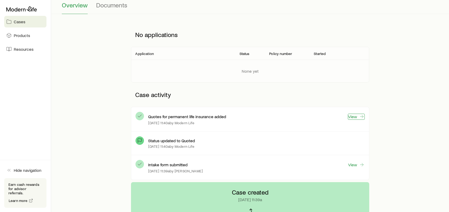
click at [352, 116] on link "View" at bounding box center [356, 117] width 17 height 6
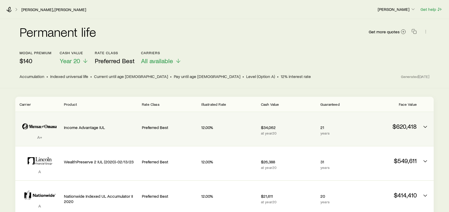
click at [415, 126] on p "$620,418" at bounding box center [389, 126] width 55 height 7
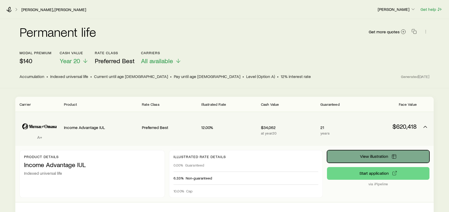
click at [383, 157] on span "View illustration" at bounding box center [374, 156] width 28 height 4
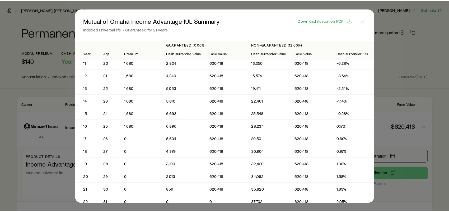
scroll to position [132, 0]
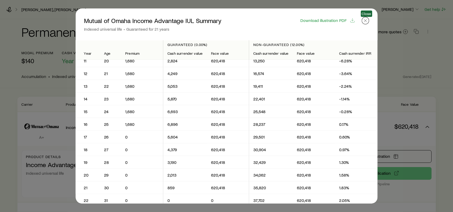
click at [366, 20] on icon "button" at bounding box center [365, 20] width 5 height 5
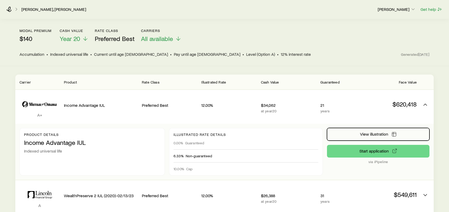
scroll to position [0, 0]
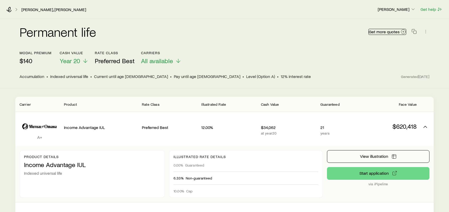
click at [400, 30] on link "Get more quotes" at bounding box center [388, 32] width 38 height 6
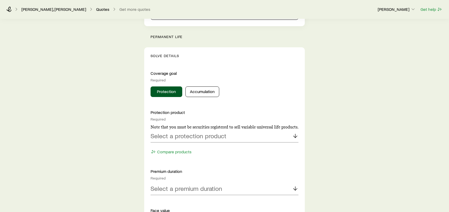
scroll to position [185, 0]
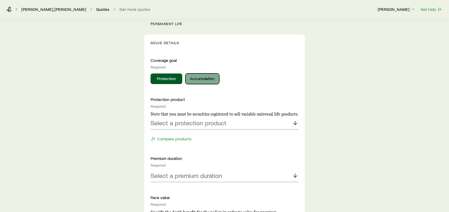
click at [192, 80] on button "Accumulation" at bounding box center [203, 78] width 34 height 11
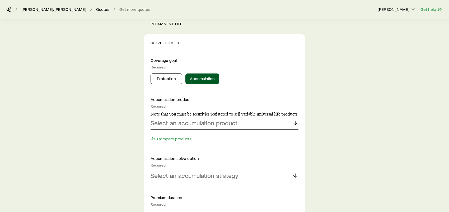
click at [216, 125] on p "Select an accumulation product" at bounding box center [194, 122] width 87 height 7
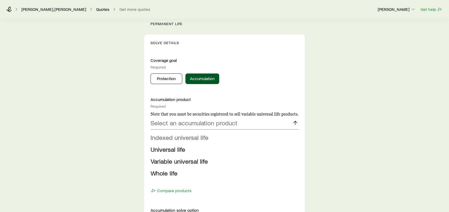
click at [210, 139] on li "Indexed universal life" at bounding box center [223, 138] width 145 height 12
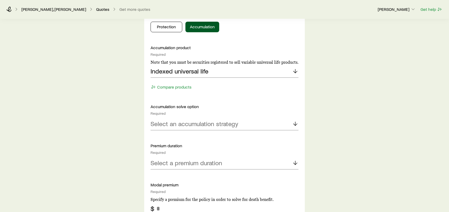
scroll to position [238, 0]
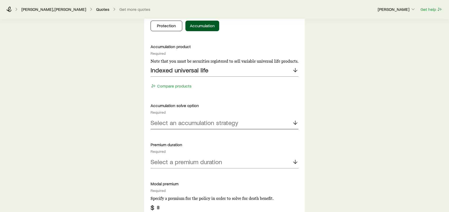
click at [211, 124] on p "Select an accumulation strategy" at bounding box center [195, 122] width 88 height 7
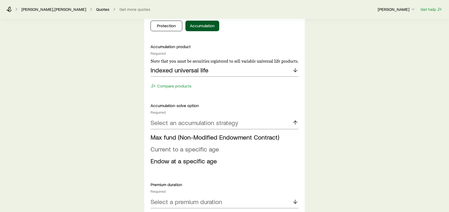
click at [198, 149] on span "Current to a specific age" at bounding box center [185, 149] width 68 height 8
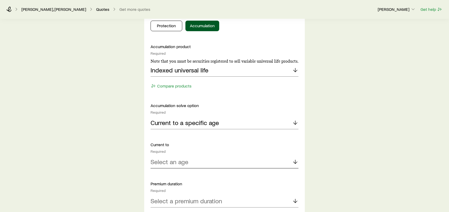
click at [193, 160] on div "Select an age" at bounding box center [225, 162] width 148 height 13
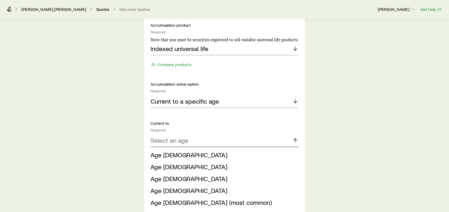
scroll to position [291, 0]
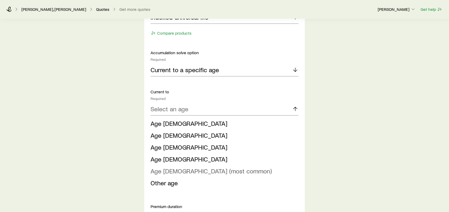
click at [183, 170] on span "Age [DEMOGRAPHIC_DATA] (most common)" at bounding box center [211, 171] width 121 height 8
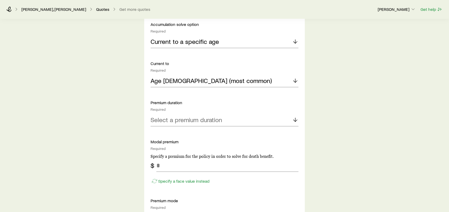
scroll to position [344, 0]
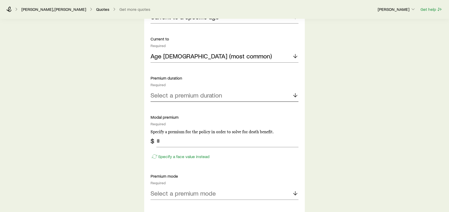
click at [205, 97] on p "Select a premium duration" at bounding box center [187, 94] width 72 height 7
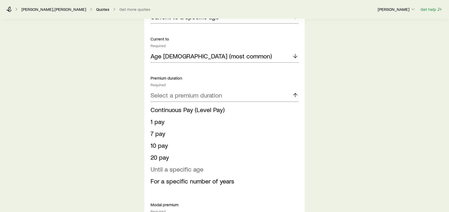
click at [195, 168] on span "Until a specific age" at bounding box center [177, 169] width 53 height 8
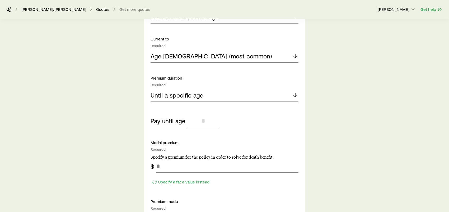
click at [202, 122] on input "tel" at bounding box center [204, 120] width 32 height 13
type input "**"
click at [114, 130] on div "Insurance Selection What type of product are you looking for? At least one is r…" at bounding box center [224, 128] width 449 height 906
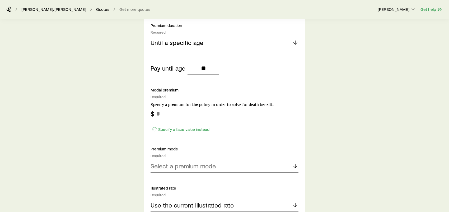
scroll to position [396, 0]
click at [175, 112] on input "tel" at bounding box center [227, 113] width 142 height 13
type input "***"
click at [213, 169] on div "Select a premium mode" at bounding box center [225, 166] width 148 height 13
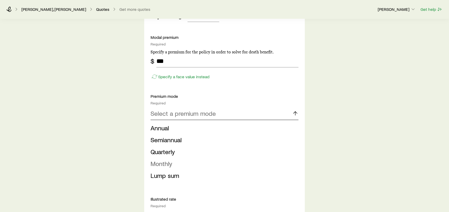
scroll to position [449, 0]
click at [172, 164] on span "Monthly" at bounding box center [162, 163] width 22 height 8
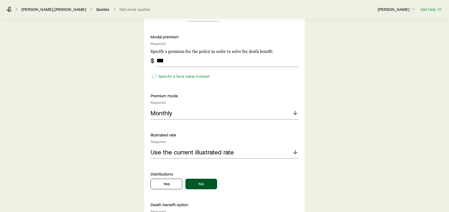
click at [126, 142] on div "Insurance Selection What type of product are you looking for? At least one is r…" at bounding box center [224, 23] width 449 height 906
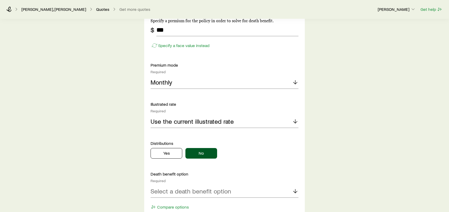
scroll to position [502, 0]
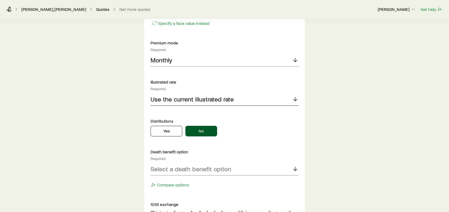
click at [190, 99] on p "Use the current illustrated rate" at bounding box center [192, 98] width 83 height 7
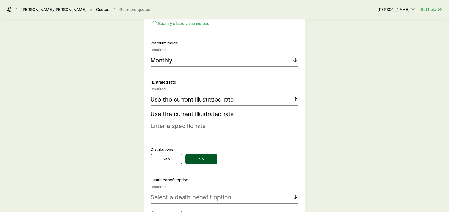
click at [183, 127] on span "Enter a specific rate" at bounding box center [178, 126] width 55 height 8
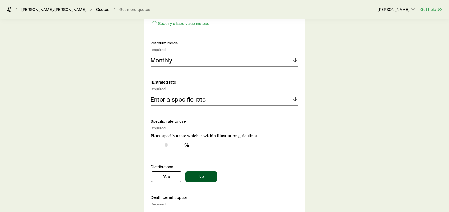
click at [167, 147] on input "tel" at bounding box center [167, 145] width 32 height 13
type input "**"
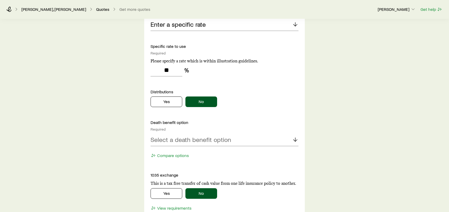
scroll to position [608, 0]
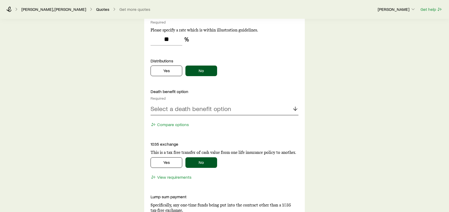
click at [217, 109] on p "Select a death benefit option" at bounding box center [191, 108] width 81 height 7
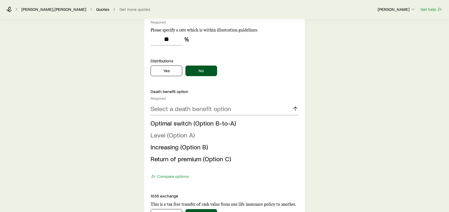
click at [190, 134] on span "Level (Option A)" at bounding box center [173, 135] width 44 height 8
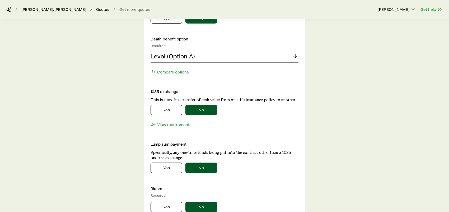
scroll to position [661, 0]
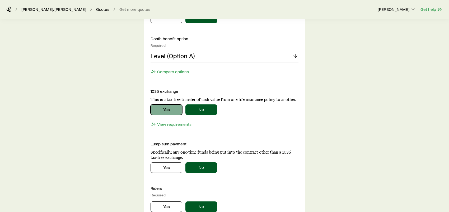
click at [164, 107] on button "Yes" at bounding box center [167, 109] width 32 height 11
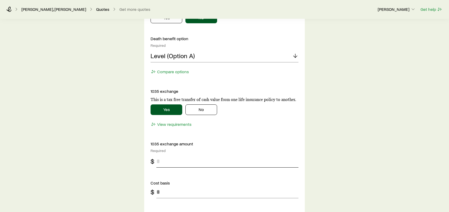
click at [163, 159] on input "tel" at bounding box center [227, 161] width 142 height 13
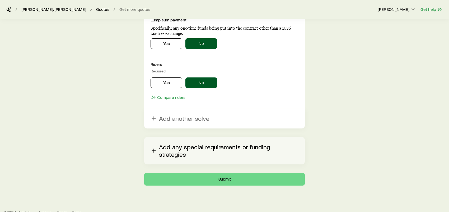
scroll to position [887, 0]
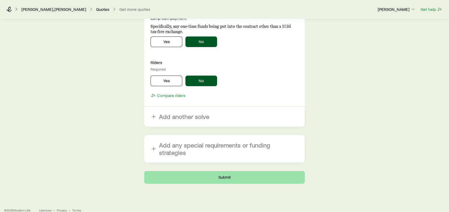
type input "***"
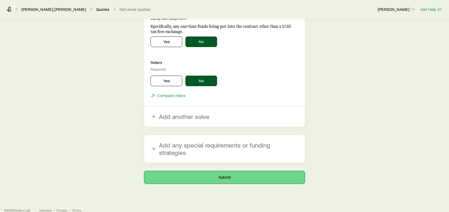
click at [235, 171] on button "Submit" at bounding box center [224, 177] width 161 height 13
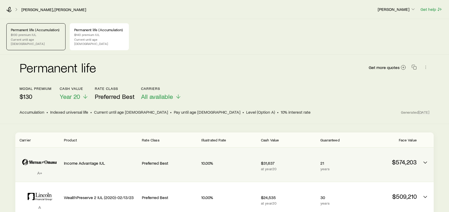
click at [56, 161] on icon "Permanent quotes" at bounding box center [40, 162] width 40 height 16
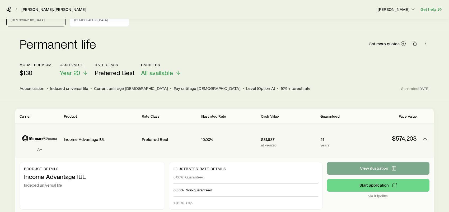
scroll to position [53, 0]
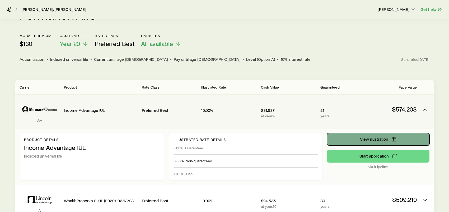
click at [371, 137] on button "View illustration" at bounding box center [378, 139] width 103 height 13
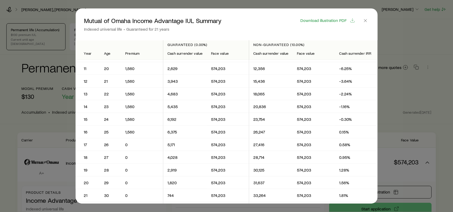
scroll to position [132, 0]
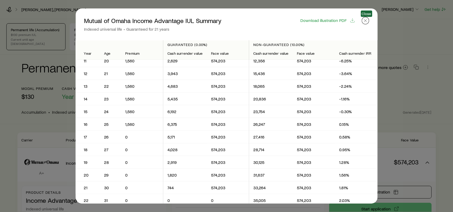
click at [365, 21] on line "button" at bounding box center [365, 20] width 3 height 3
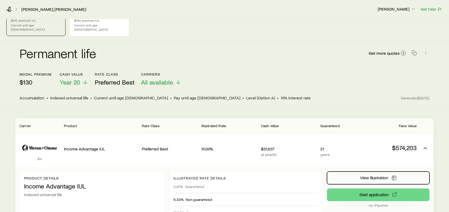
scroll to position [0, 0]
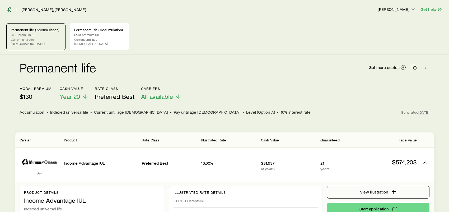
click at [9, 10] on icon at bounding box center [8, 9] width 5 height 5
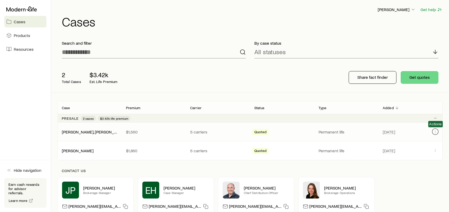
click at [436, 132] on icon "Client cases" at bounding box center [435, 132] width 4 height 4
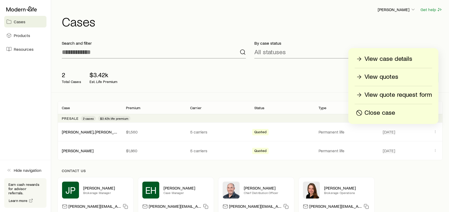
click at [411, 95] on p "View quote request form" at bounding box center [398, 95] width 67 height 8
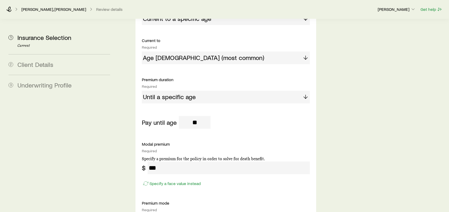
scroll to position [449, 0]
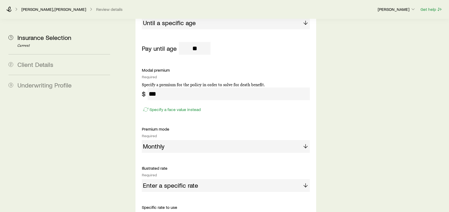
drag, startPoint x: 167, startPoint y: 75, endPoint x: 164, endPoint y: 77, distance: 2.8
click at [165, 87] on input "***" at bounding box center [229, 93] width 162 height 13
drag, startPoint x: 163, startPoint y: 79, endPoint x: 161, endPoint y: 80, distance: 3.2
click at [163, 87] on input "***" at bounding box center [229, 93] width 162 height 13
click at [161, 87] on input "***" at bounding box center [229, 93] width 162 height 13
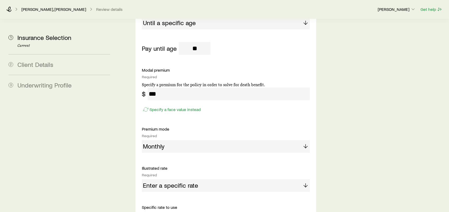
click at [161, 87] on input "***" at bounding box center [229, 93] width 162 height 13
click at [189, 87] on input "***" at bounding box center [229, 93] width 162 height 13
click at [31, 9] on link "[PERSON_NAME], [PERSON_NAME]" at bounding box center [53, 9] width 65 height 5
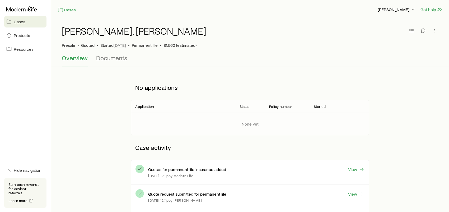
click at [22, 23] on span "Cases" at bounding box center [20, 21] width 12 height 5
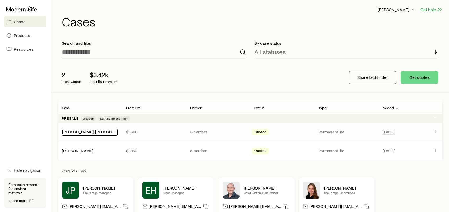
click at [82, 131] on link "[PERSON_NAME], [PERSON_NAME]" at bounding box center [94, 131] width 65 height 5
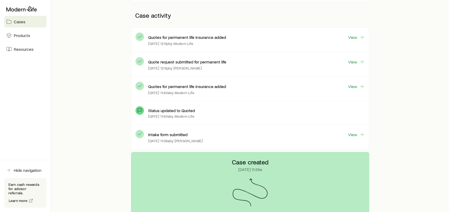
scroll to position [106, 0]
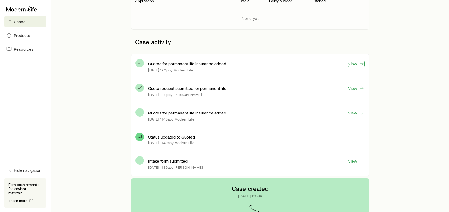
click at [356, 64] on link "View" at bounding box center [356, 64] width 17 height 6
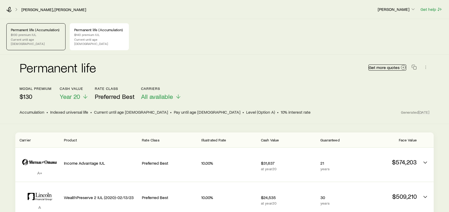
click at [392, 65] on span "Get more quotes" at bounding box center [384, 67] width 31 height 4
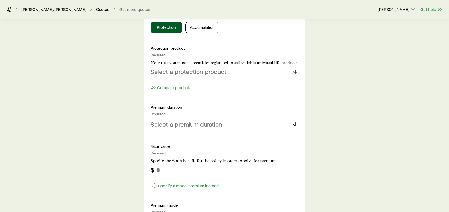
scroll to position [238, 0]
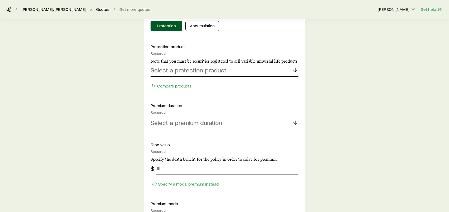
click at [208, 72] on p "Select a protection product" at bounding box center [189, 69] width 76 height 7
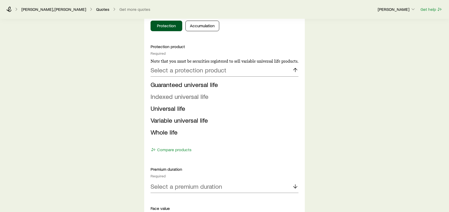
click at [192, 97] on span "Indexed universal life" at bounding box center [180, 97] width 58 height 8
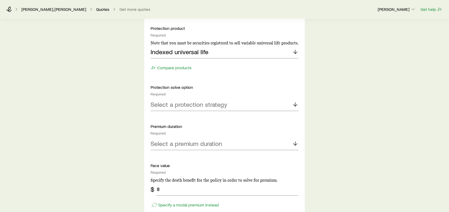
scroll to position [291, 0]
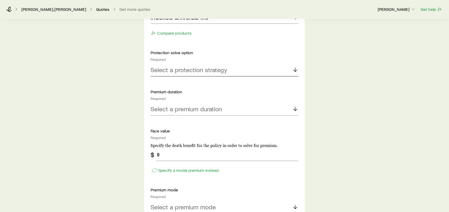
click at [186, 70] on p "Select a protection strategy" at bounding box center [189, 69] width 77 height 7
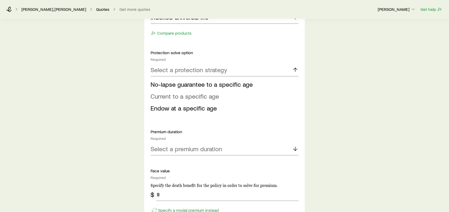
click at [181, 95] on span "Current to a specific age" at bounding box center [185, 96] width 68 height 8
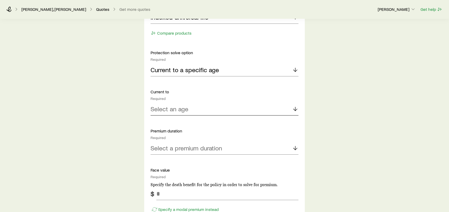
click at [165, 107] on p "Select an age" at bounding box center [170, 108] width 38 height 7
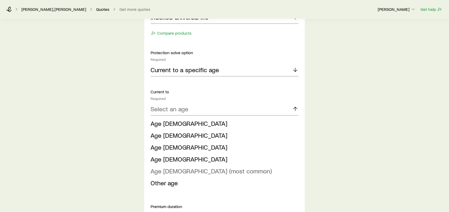
click at [170, 170] on span "Age [DEMOGRAPHIC_DATA] (most common)" at bounding box center [211, 171] width 121 height 8
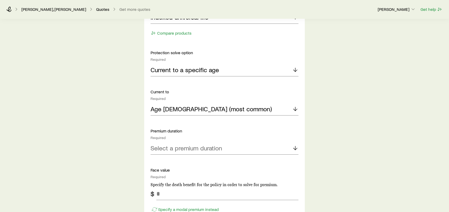
click at [119, 125] on div "Insurance Selection What type of product are you looking for? At least one is r…" at bounding box center [224, 153] width 449 height 850
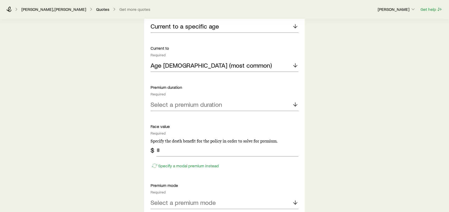
scroll to position [344, 0]
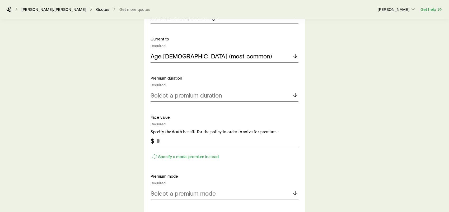
click at [191, 96] on p "Select a premium duration" at bounding box center [187, 94] width 72 height 7
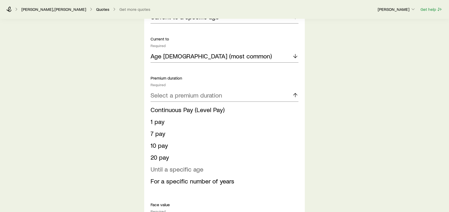
click at [169, 169] on span "Until a specific age" at bounding box center [177, 169] width 53 height 8
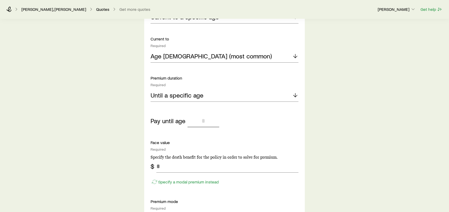
click at [207, 121] on input "tel" at bounding box center [204, 120] width 32 height 13
type input "**"
click at [121, 130] on div "Insurance Selection What type of product are you looking for? At least one is r…" at bounding box center [224, 112] width 449 height 875
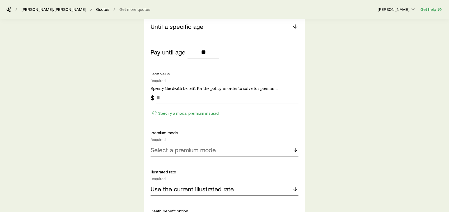
scroll to position [423, 0]
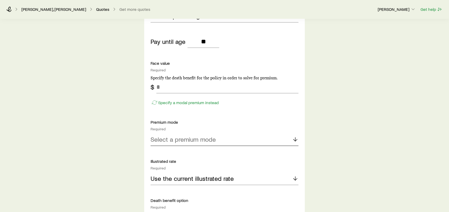
click at [187, 137] on p "Select a premium mode" at bounding box center [183, 139] width 65 height 7
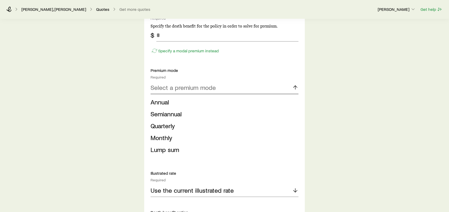
scroll to position [476, 0]
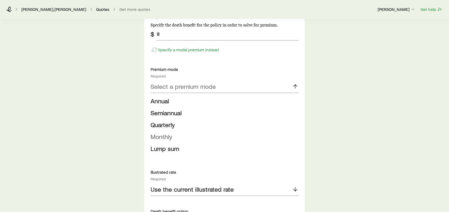
click at [165, 135] on span "Monthly" at bounding box center [162, 137] width 22 height 8
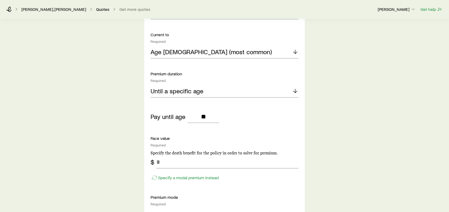
scroll to position [344, 0]
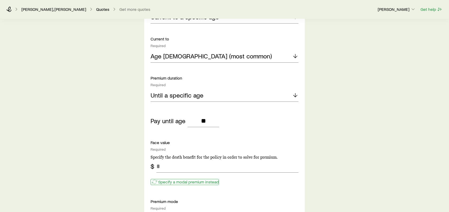
click at [171, 181] on p "Specify a modal premium instead" at bounding box center [188, 181] width 61 height 5
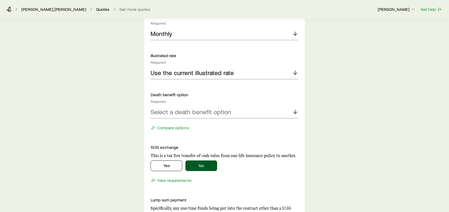
scroll to position [423, 0]
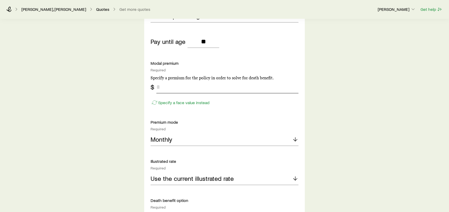
click at [174, 88] on input "tel" at bounding box center [227, 87] width 142 height 13
type input "***"
click at [354, 103] on div "Insurance Selection What type of product are you looking for? At least one is r…" at bounding box center [224, 33] width 449 height 875
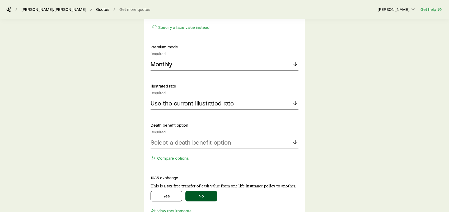
scroll to position [502, 0]
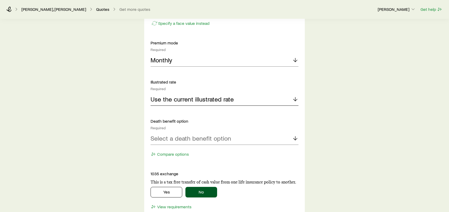
click at [185, 97] on p "Use the current illustrated rate" at bounding box center [192, 98] width 83 height 7
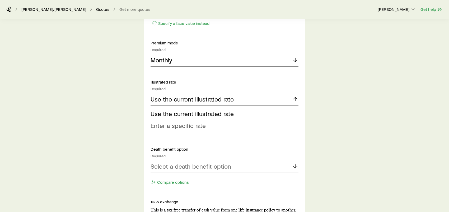
click at [181, 125] on span "Enter a specific rate" at bounding box center [178, 126] width 55 height 8
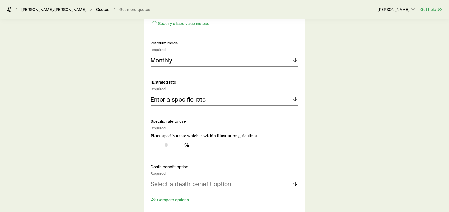
click at [167, 145] on input "tel" at bounding box center [167, 145] width 32 height 13
type input "**"
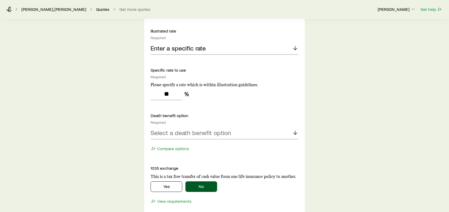
scroll to position [555, 0]
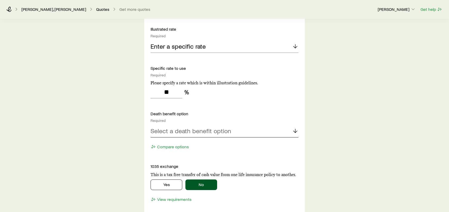
click at [203, 130] on p "Select a death benefit option" at bounding box center [191, 130] width 81 height 7
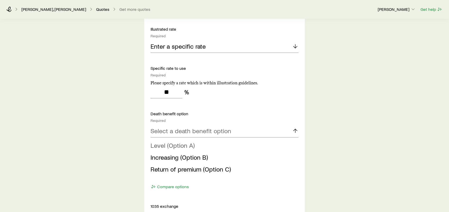
click at [178, 144] on span "Level (Option A)" at bounding box center [173, 145] width 44 height 8
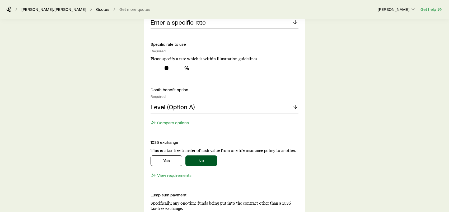
scroll to position [608, 0]
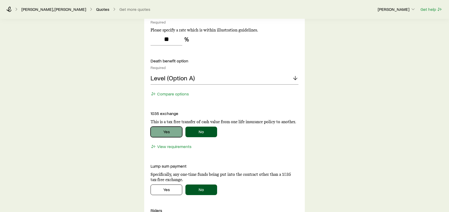
click at [174, 133] on button "Yes" at bounding box center [167, 132] width 32 height 11
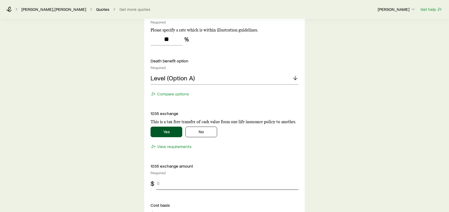
click at [165, 183] on input "tel" at bounding box center [227, 183] width 142 height 13
type input "***"
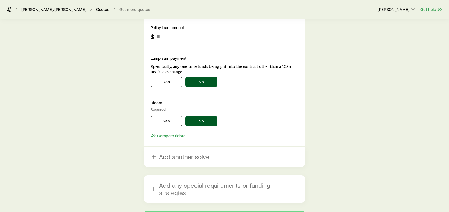
scroll to position [846, 0]
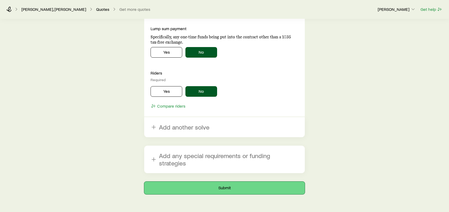
click at [234, 182] on button "Submit" at bounding box center [224, 188] width 161 height 13
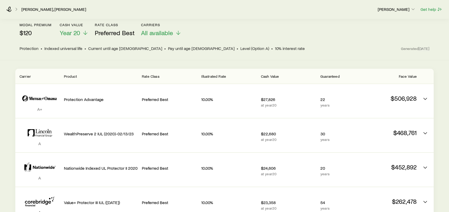
scroll to position [65, 0]
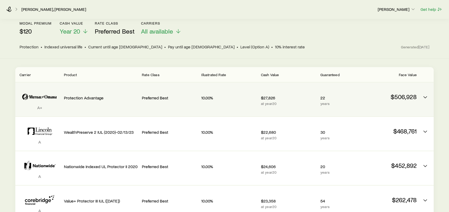
click at [95, 95] on p "Protection Advantage" at bounding box center [101, 97] width 74 height 5
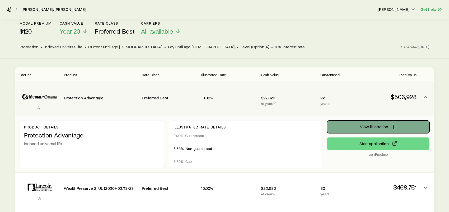
click at [382, 124] on button "View illustration" at bounding box center [378, 127] width 103 height 13
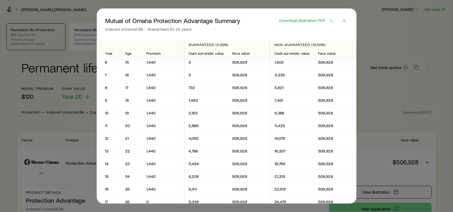
scroll to position [79, 0]
click at [346, 21] on icon "button" at bounding box center [344, 20] width 5 height 5
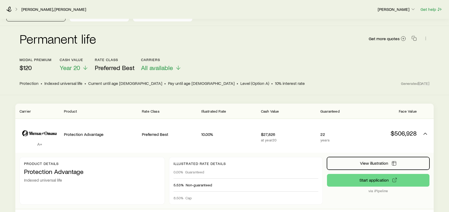
scroll to position [0, 0]
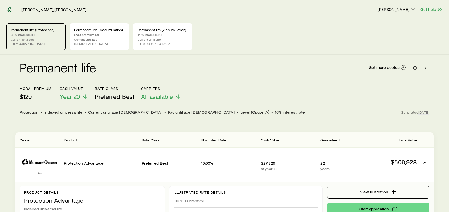
click at [9, 11] on icon at bounding box center [8, 9] width 5 height 5
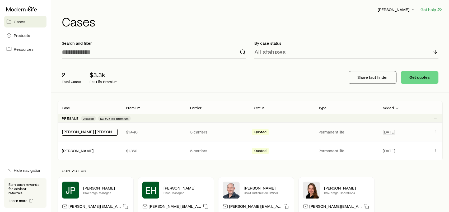
click at [77, 133] on link "[PERSON_NAME], [PERSON_NAME]" at bounding box center [94, 131] width 65 height 5
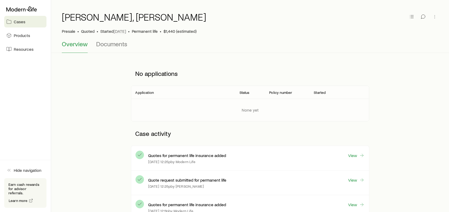
scroll to position [26, 0]
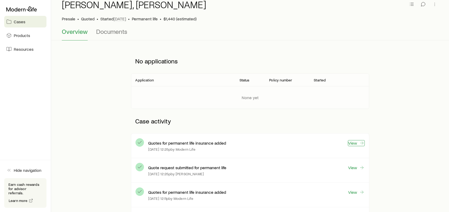
click at [356, 142] on link "View" at bounding box center [356, 143] width 17 height 6
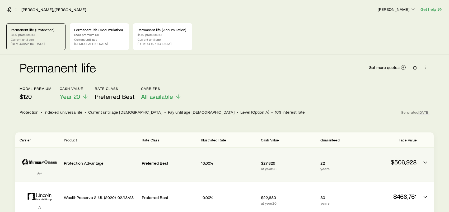
click at [391, 158] on p "$506,928" at bounding box center [389, 161] width 55 height 7
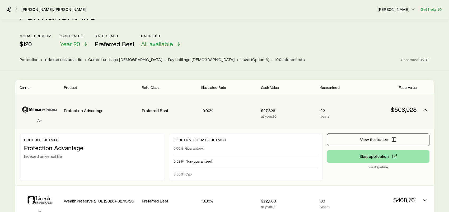
scroll to position [53, 0]
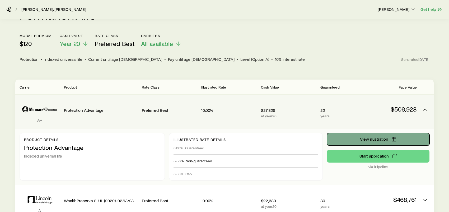
click at [376, 137] on span "View illustration" at bounding box center [374, 139] width 28 height 4
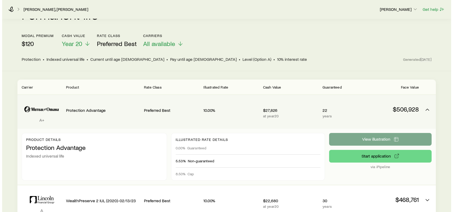
scroll to position [0, 0]
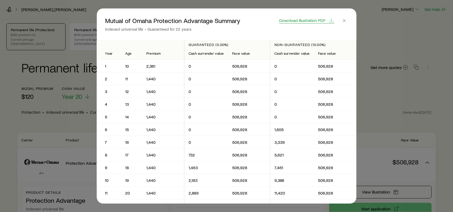
click at [311, 21] on span "Download illustration PDF" at bounding box center [302, 20] width 46 height 4
click at [347, 22] on icon "button" at bounding box center [344, 20] width 5 height 5
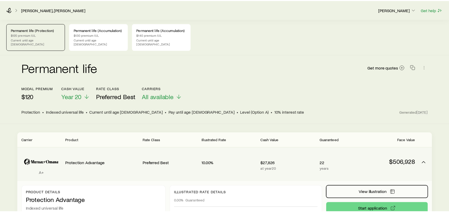
scroll to position [53, 0]
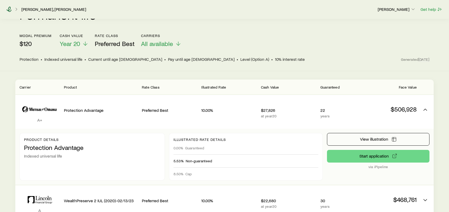
click at [7, 8] on icon at bounding box center [8, 9] width 5 height 5
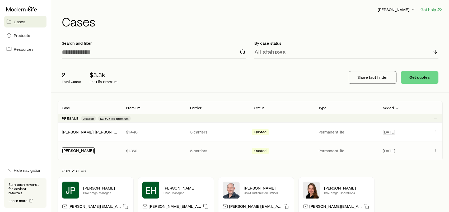
click at [80, 150] on link "[PERSON_NAME]" at bounding box center [78, 150] width 32 height 5
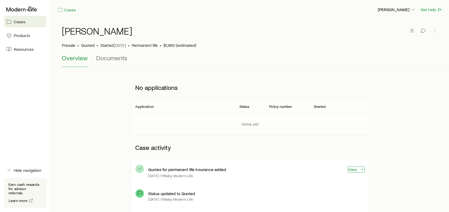
click at [355, 168] on link "View" at bounding box center [356, 170] width 17 height 6
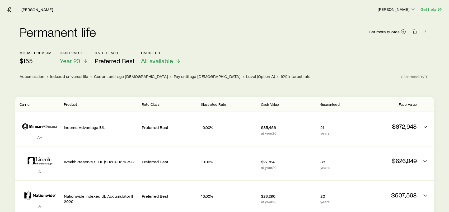
click at [139, 86] on div "Permanent life Get more quotes modal premium $155 Cash Value Year 20 Rate Class…" at bounding box center [224, 53] width 449 height 69
click at [8, 9] on icon at bounding box center [8, 9] width 5 height 5
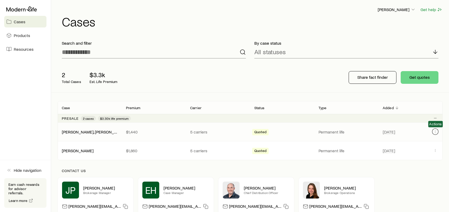
click at [435, 132] on icon "Client cases" at bounding box center [435, 132] width 4 height 4
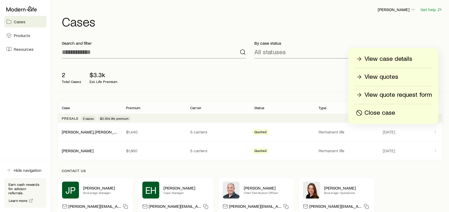
click at [94, 97] on div "Search and filter By case status All statuses 2 Total Cases $3.3k Est. Life Pre…" at bounding box center [250, 137] width 385 height 203
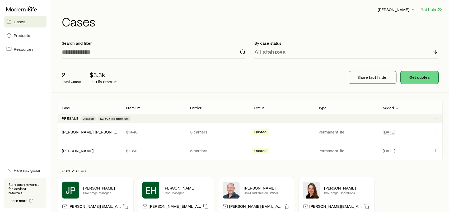
click at [423, 77] on button "Get quotes" at bounding box center [420, 77] width 38 height 13
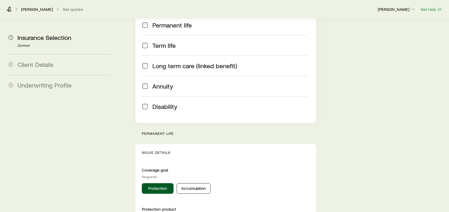
scroll to position [159, 0]
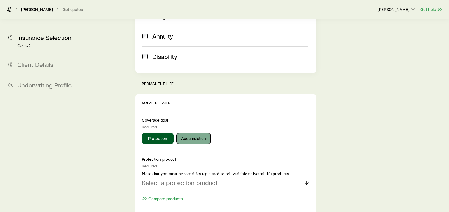
click at [192, 133] on button "Accumulation" at bounding box center [194, 138] width 34 height 11
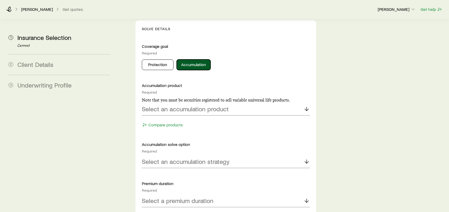
scroll to position [238, 0]
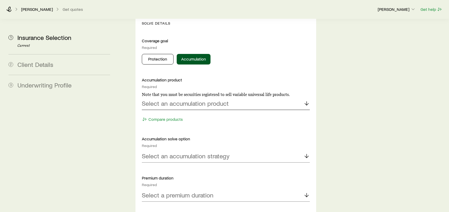
click at [206, 100] on p "Select an accumulation product" at bounding box center [185, 103] width 87 height 7
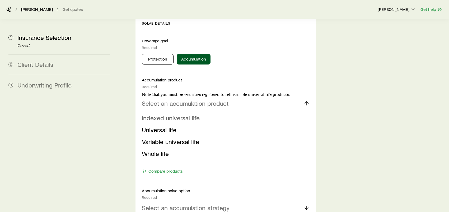
click at [192, 114] on span "Indexed universal life" at bounding box center [171, 118] width 58 height 8
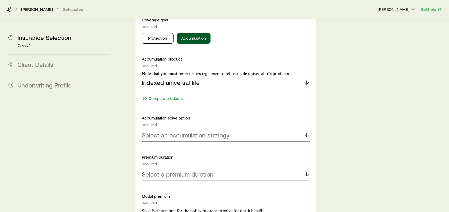
scroll to position [291, 0]
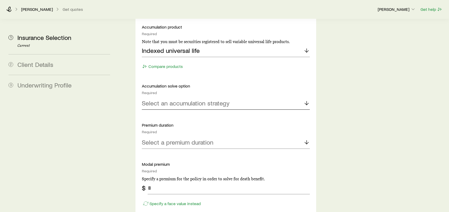
click at [191, 99] on p "Select an accumulation strategy" at bounding box center [186, 102] width 88 height 7
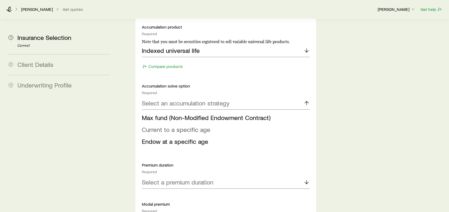
click at [185, 126] on span "Current to a specific age" at bounding box center [176, 130] width 68 height 8
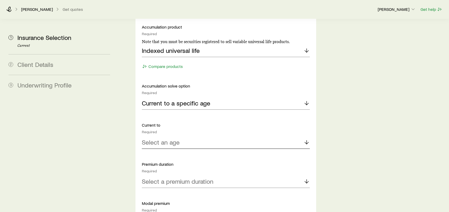
click at [174, 139] on p "Select an age" at bounding box center [161, 142] width 38 height 7
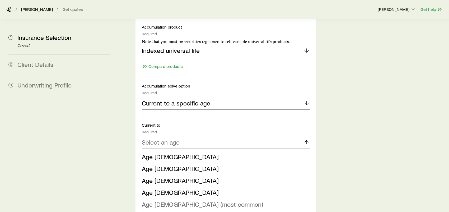
click at [176, 200] on span "Age [DEMOGRAPHIC_DATA] (most common)" at bounding box center [202, 204] width 121 height 8
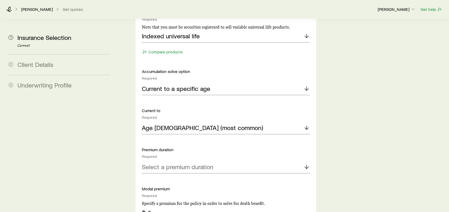
scroll to position [344, 0]
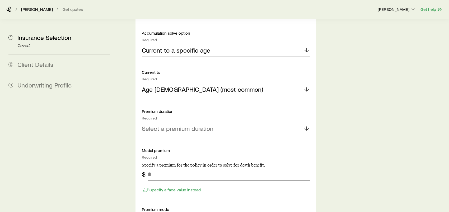
click at [188, 125] on p "Select a premium duration" at bounding box center [178, 128] width 72 height 7
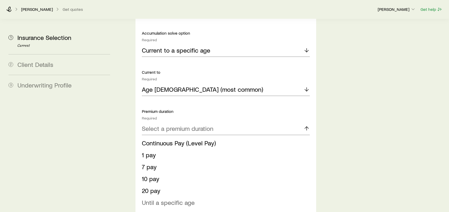
click at [178, 199] on span "Until a specific age" at bounding box center [168, 203] width 53 height 8
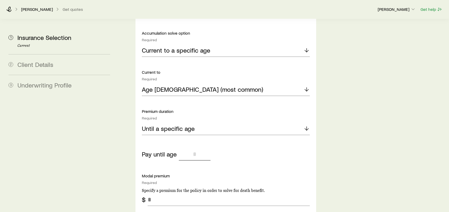
click at [192, 148] on input "tel" at bounding box center [195, 154] width 32 height 13
type input "**"
drag, startPoint x: 342, startPoint y: 132, endPoint x: 337, endPoint y: 129, distance: 5.8
click at [337, 129] on div "Insurance Selection Start by specifying details about any product types you are…" at bounding box center [283, 141] width 324 height 932
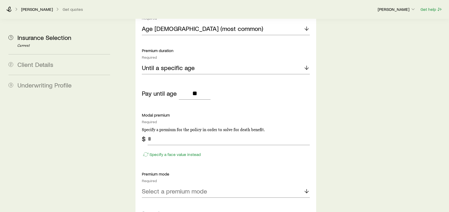
scroll to position [423, 0]
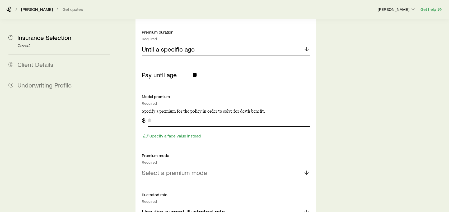
click at [159, 114] on input "tel" at bounding box center [229, 120] width 162 height 13
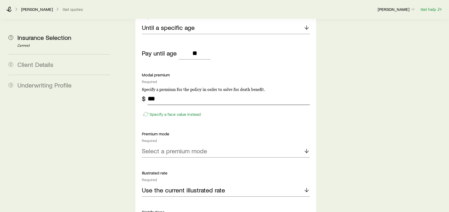
scroll to position [476, 0]
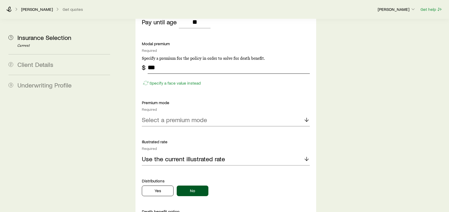
type input "***"
click at [211, 114] on div "Select a premium mode" at bounding box center [226, 120] width 168 height 13
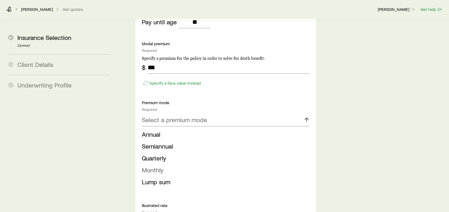
click at [163, 166] on span "Monthly" at bounding box center [153, 170] width 22 height 8
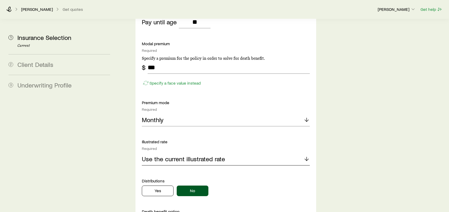
click at [202, 155] on p "Use the current illustrated rate" at bounding box center [183, 158] width 83 height 7
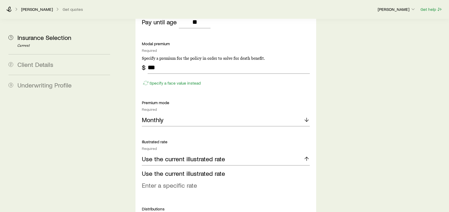
click at [189, 181] on span "Enter a specific rate" at bounding box center [169, 185] width 55 height 8
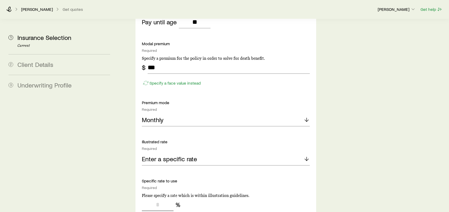
click at [159, 198] on input "tel" at bounding box center [158, 204] width 32 height 13
type input "**"
click at [370, 165] on div "Insurance Selection Start by specifying details about any product types you are…" at bounding box center [283, 31] width 324 height 977
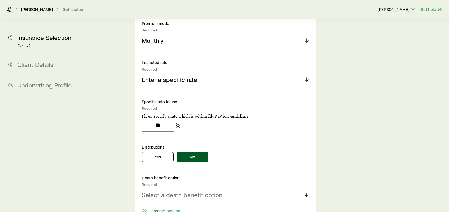
scroll to position [608, 0]
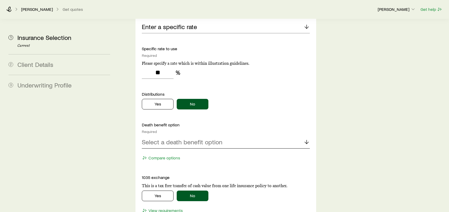
click at [209, 138] on p "Select a death benefit option" at bounding box center [182, 141] width 81 height 7
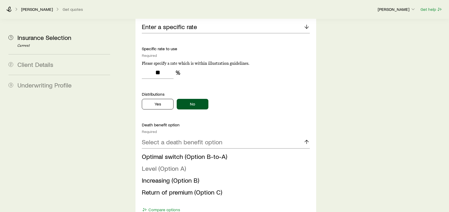
click at [183, 164] on span "Level (Option A)" at bounding box center [164, 168] width 44 height 8
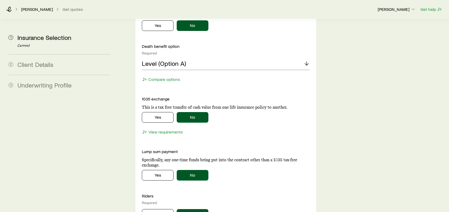
scroll to position [687, 0]
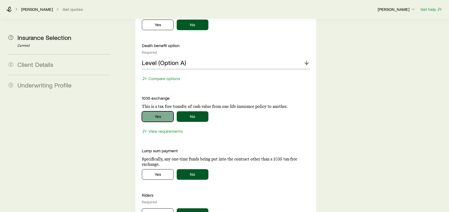
click at [160, 111] on button "Yes" at bounding box center [158, 116] width 32 height 11
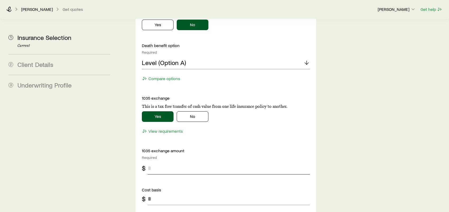
click at [160, 162] on input "tel" at bounding box center [229, 168] width 162 height 13
type input "***"
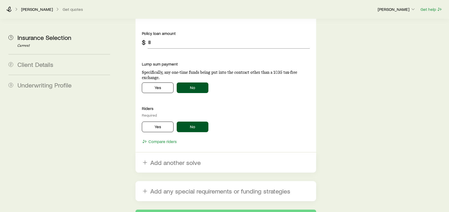
scroll to position [899, 0]
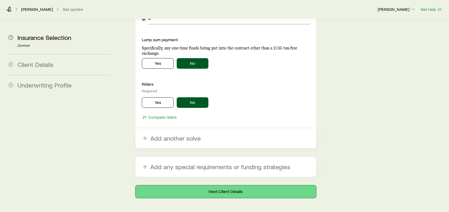
click at [237, 185] on button "Next: Client Details" at bounding box center [226, 191] width 181 height 13
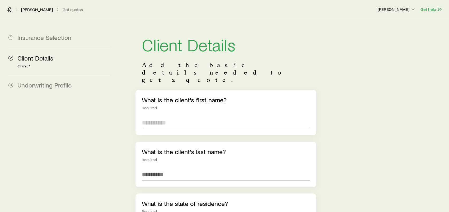
click at [160, 116] on input "text" at bounding box center [226, 122] width 168 height 13
type input "******"
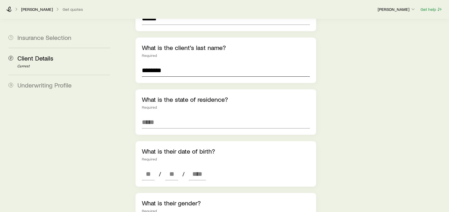
scroll to position [106, 0]
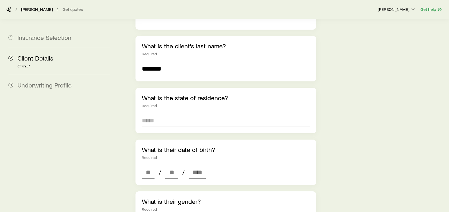
type input "********"
click at [173, 114] on input at bounding box center [226, 120] width 168 height 13
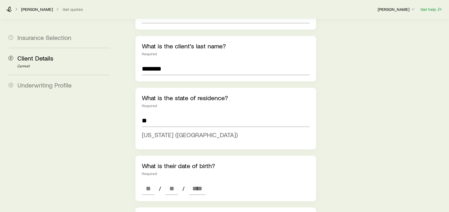
click at [150, 131] on span "[US_STATE] ([GEOGRAPHIC_DATA])" at bounding box center [190, 135] width 96 height 8
type input "**********"
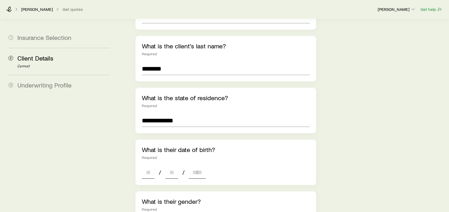
click at [146, 166] on input at bounding box center [148, 172] width 13 height 13
click at [149, 166] on input at bounding box center [148, 172] width 13 height 13
type input "**"
type input "****"
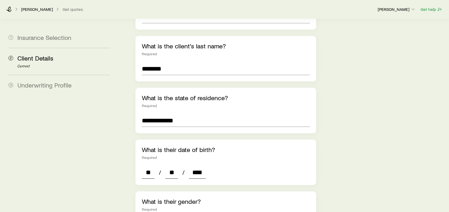
type input "*"
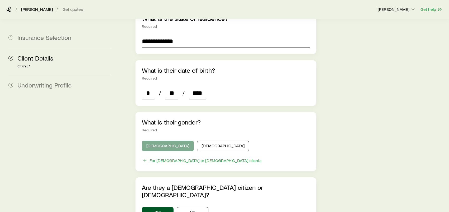
type input "****"
click at [160, 141] on button "[DEMOGRAPHIC_DATA]" at bounding box center [168, 146] width 52 height 11
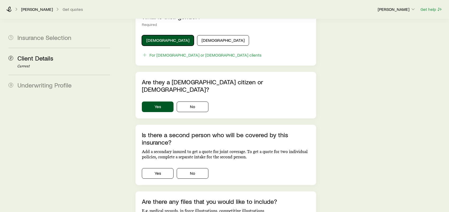
scroll to position [291, 0]
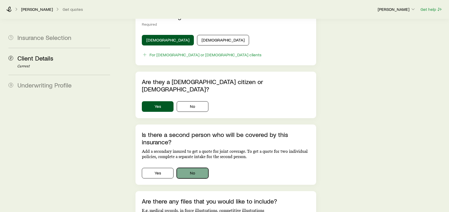
click at [198, 168] on button "No" at bounding box center [193, 173] width 32 height 11
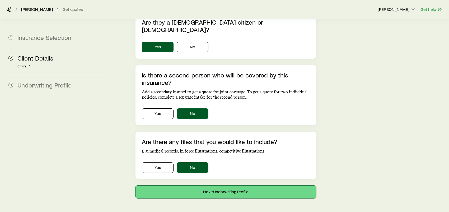
click at [240, 186] on button "Next: Underwriting Profile" at bounding box center [226, 192] width 181 height 13
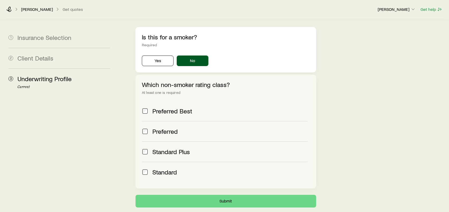
scroll to position [202, 0]
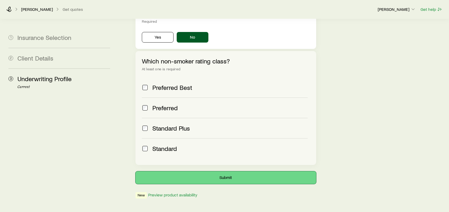
click at [233, 171] on button "Submit" at bounding box center [226, 177] width 181 height 13
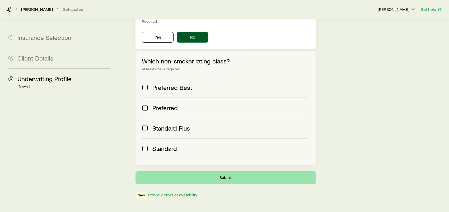
scroll to position [0, 0]
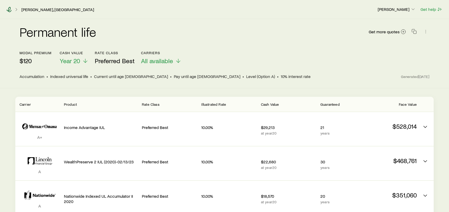
click at [10, 10] on icon at bounding box center [8, 9] width 5 height 5
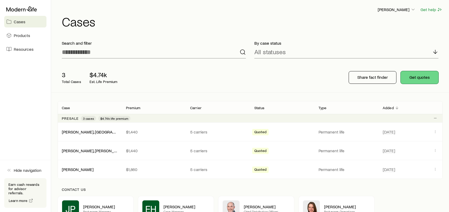
click at [418, 77] on button "Get quotes" at bounding box center [420, 77] width 38 height 13
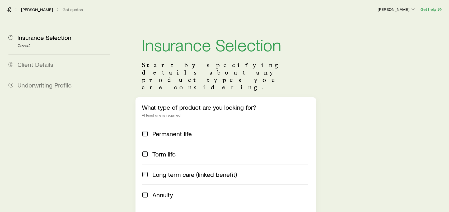
click at [167, 130] on span "Permanent life" at bounding box center [172, 133] width 39 height 7
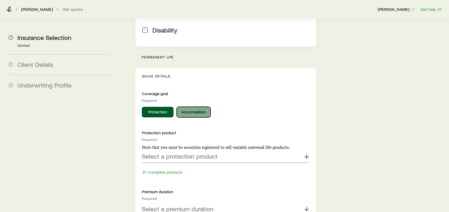
click at [186, 107] on button "Accumulation" at bounding box center [194, 112] width 34 height 11
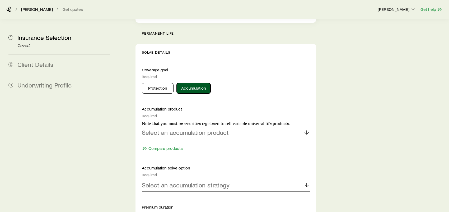
scroll to position [238, 0]
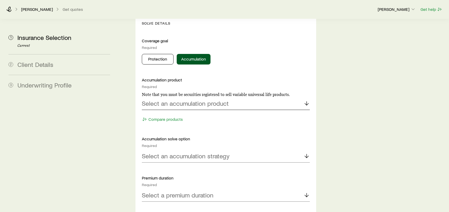
click at [201, 100] on p "Select an accumulation product" at bounding box center [185, 103] width 87 height 7
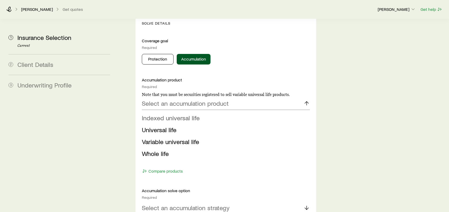
click at [187, 114] on span "Indexed universal life" at bounding box center [171, 118] width 58 height 8
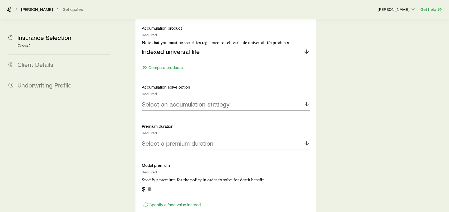
scroll to position [291, 0]
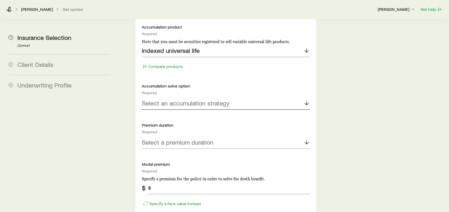
click at [198, 99] on p "Select an accumulation strategy" at bounding box center [186, 102] width 88 height 7
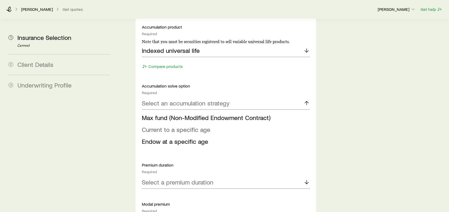
click at [171, 126] on span "Current to a specific age" at bounding box center [176, 130] width 68 height 8
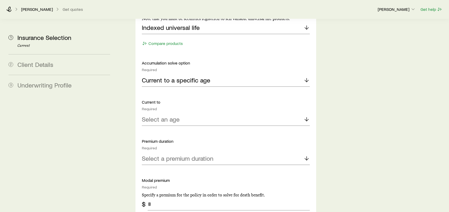
scroll to position [344, 0]
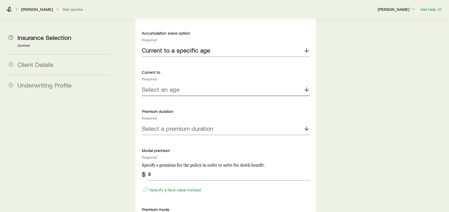
click at [175, 86] on p "Select an age" at bounding box center [161, 89] width 38 height 7
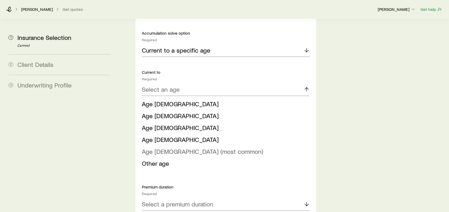
click at [164, 147] on span "Age [DEMOGRAPHIC_DATA] (most common)" at bounding box center [202, 151] width 121 height 8
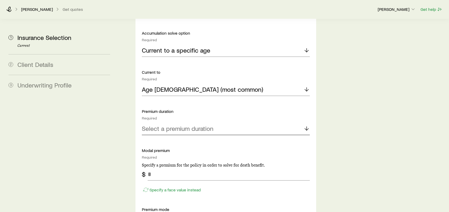
click at [176, 125] on p "Select a premium duration" at bounding box center [178, 128] width 72 height 7
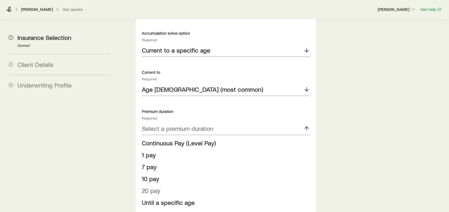
click at [158, 187] on span "20 pay" at bounding box center [151, 191] width 19 height 8
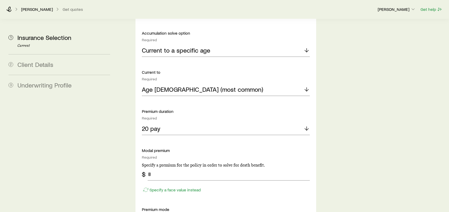
click at [126, 142] on div "Insurance Selection Start by specifying details about any product types you are…" at bounding box center [283, 128] width 324 height 906
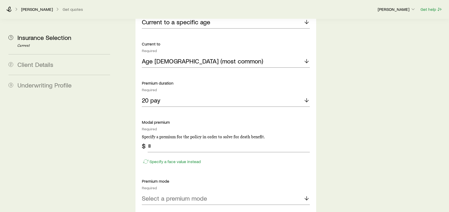
scroll to position [396, 0]
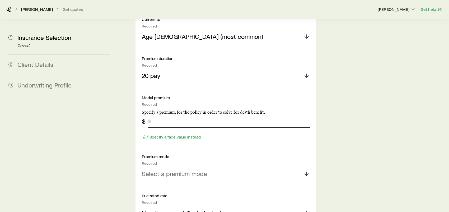
click at [156, 115] on input "tel" at bounding box center [229, 121] width 162 height 13
type input "***"
click at [220, 168] on div "Select a premium mode" at bounding box center [226, 174] width 168 height 13
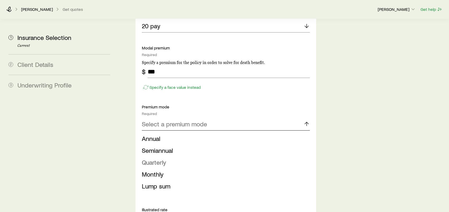
scroll to position [449, 0]
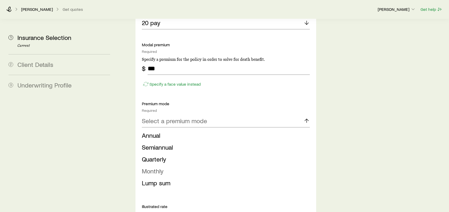
click at [165, 165] on li "Monthly" at bounding box center [224, 171] width 165 height 12
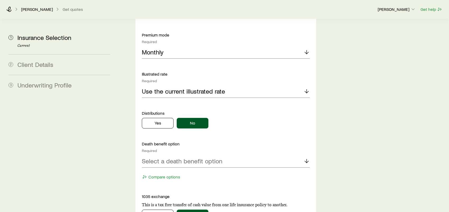
scroll to position [529, 0]
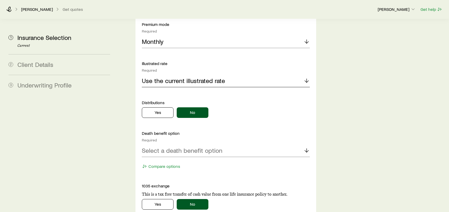
click at [175, 77] on p "Use the current illustrated rate" at bounding box center [183, 80] width 83 height 7
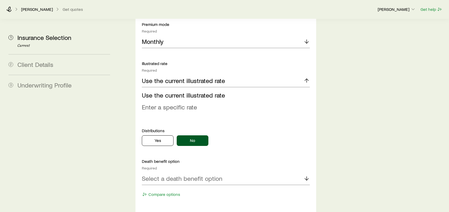
click at [181, 103] on span "Enter a specific rate" at bounding box center [169, 107] width 55 height 8
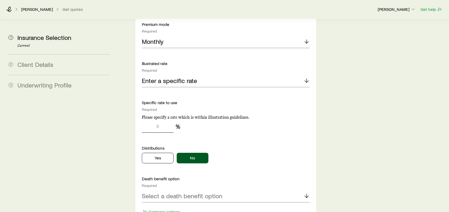
click at [160, 120] on input "tel" at bounding box center [158, 126] width 32 height 13
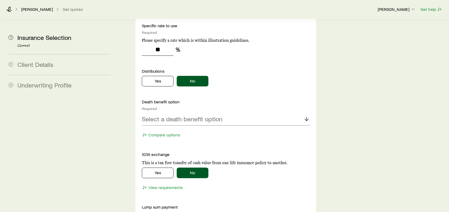
scroll to position [608, 0]
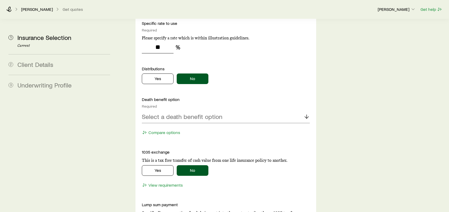
type input "**"
click at [208, 113] on p "Select a death benefit option" at bounding box center [182, 116] width 81 height 7
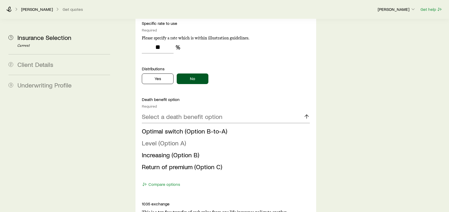
click at [175, 139] on span "Level (Option A)" at bounding box center [164, 143] width 44 height 8
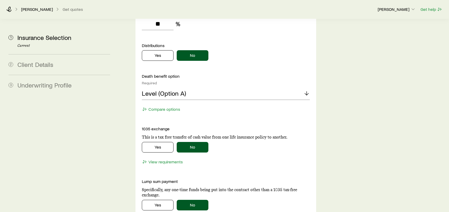
scroll to position [661, 0]
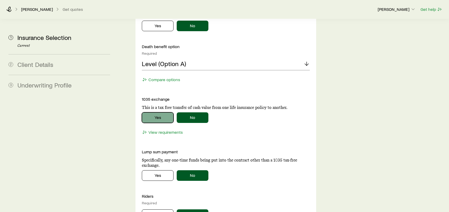
click at [163, 112] on button "Yes" at bounding box center [158, 117] width 32 height 11
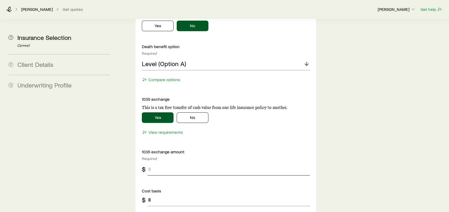
click at [162, 163] on input "tel" at bounding box center [229, 169] width 162 height 13
type input "***"
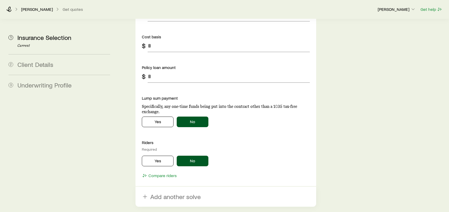
scroll to position [872, 0]
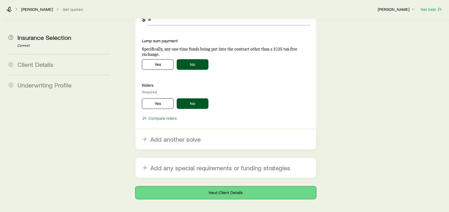
click at [242, 186] on button "Next: Client Details" at bounding box center [226, 192] width 181 height 13
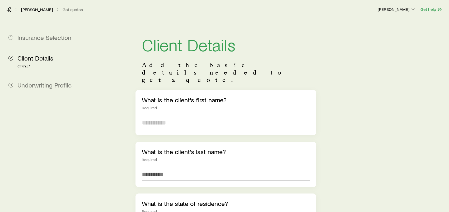
click at [148, 116] on input "text" at bounding box center [226, 122] width 168 height 13
type input "*******"
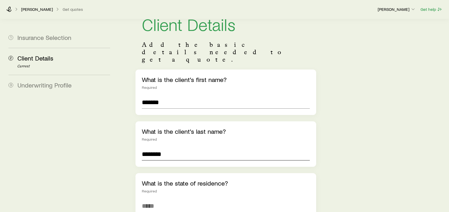
scroll to position [79, 0]
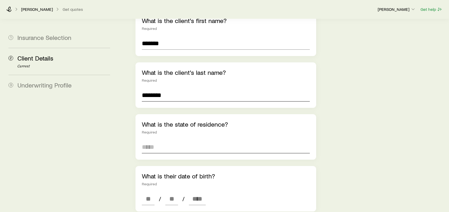
type input "********"
click at [198, 141] on input at bounding box center [226, 147] width 168 height 13
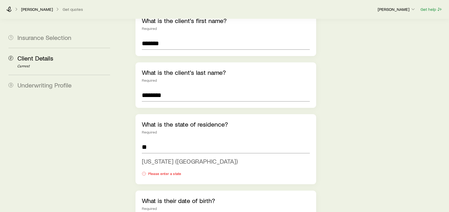
click at [154, 157] on span "[US_STATE] ([GEOGRAPHIC_DATA])" at bounding box center [190, 161] width 96 height 8
type input "**********"
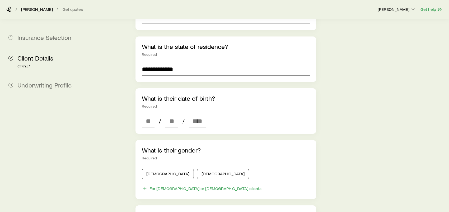
scroll to position [159, 0]
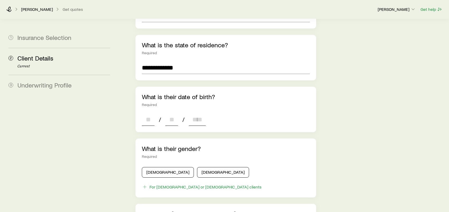
click at [147, 113] on input at bounding box center [148, 119] width 13 height 13
type input "**"
type input "****"
type input "*"
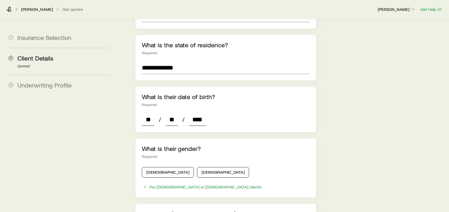
type input "*"
type input "****"
click at [160, 167] on button "[DEMOGRAPHIC_DATA]" at bounding box center [168, 172] width 52 height 11
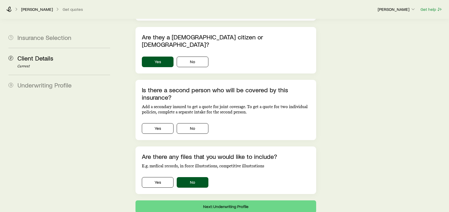
scroll to position [344, 0]
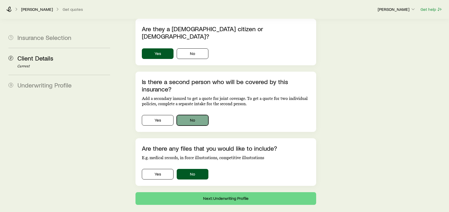
click at [199, 115] on button "No" at bounding box center [193, 120] width 32 height 11
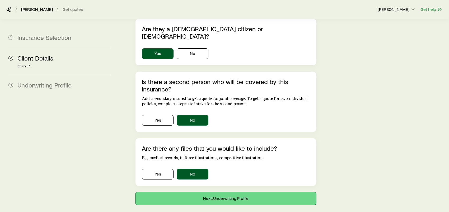
click at [232, 192] on button "Next: Underwriting Profile" at bounding box center [226, 198] width 181 height 13
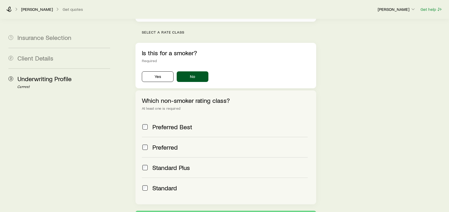
scroll to position [202, 0]
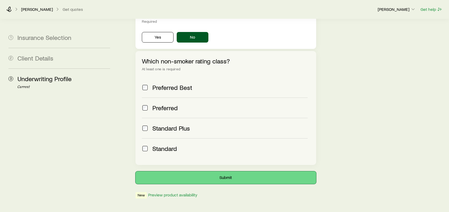
click at [219, 171] on button "Submit" at bounding box center [226, 177] width 181 height 13
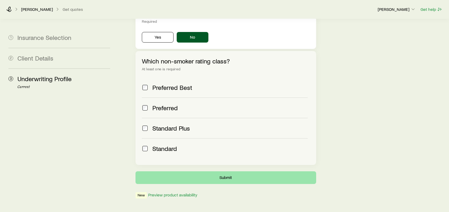
scroll to position [0, 0]
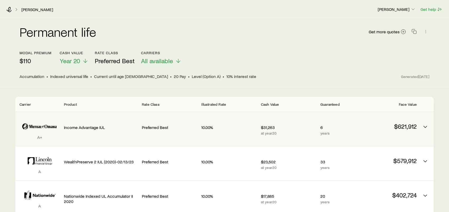
click at [76, 125] on p "Income Advantage IUL" at bounding box center [101, 127] width 74 height 5
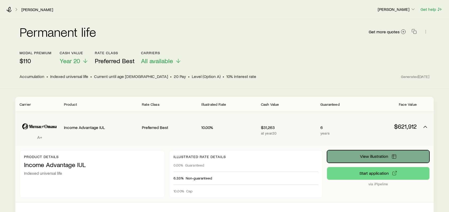
click at [377, 157] on span "View illustration" at bounding box center [374, 156] width 28 height 4
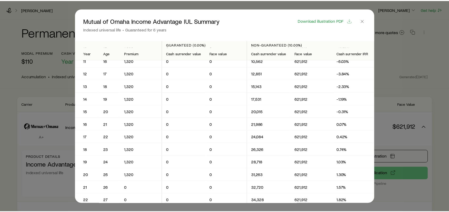
scroll to position [159, 0]
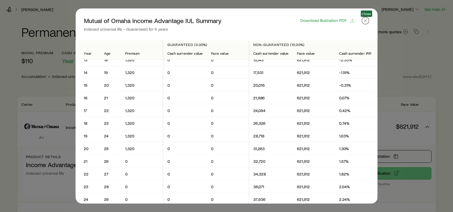
click at [364, 21] on icon "button" at bounding box center [365, 20] width 5 height 5
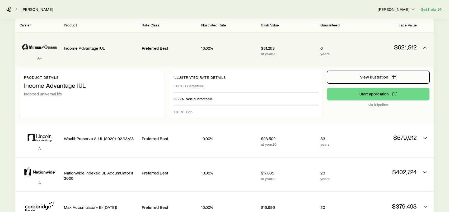
scroll to position [0, 0]
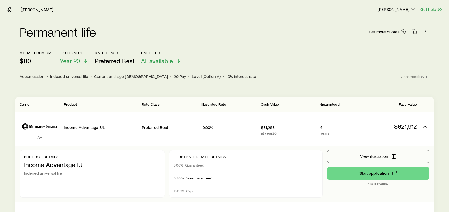
click at [42, 9] on link "[PERSON_NAME]" at bounding box center [37, 9] width 32 height 5
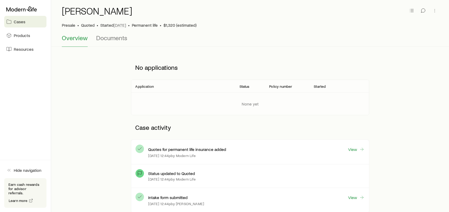
scroll to position [53, 0]
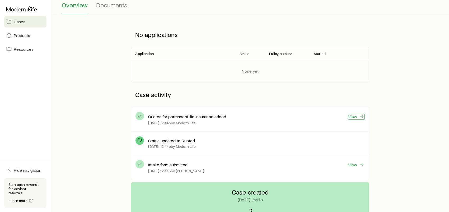
click at [356, 117] on link "View" at bounding box center [356, 117] width 17 height 6
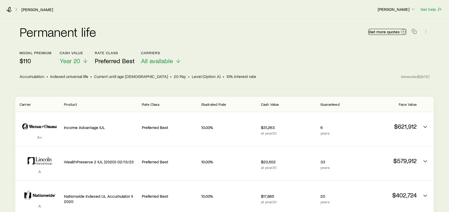
click at [394, 34] on link "Get more quotes" at bounding box center [388, 32] width 38 height 6
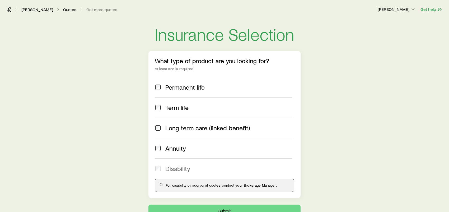
click at [161, 88] on div "Permanent life" at bounding box center [223, 87] width 137 height 7
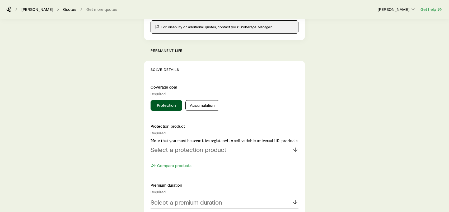
scroll to position [159, 0]
click at [189, 107] on button "Accumulation" at bounding box center [203, 105] width 34 height 11
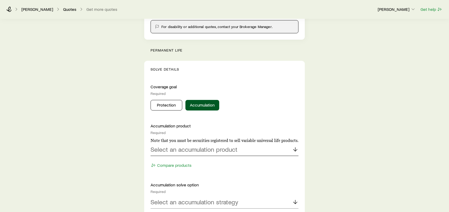
click at [197, 149] on p "Select an accumulation product" at bounding box center [194, 149] width 87 height 7
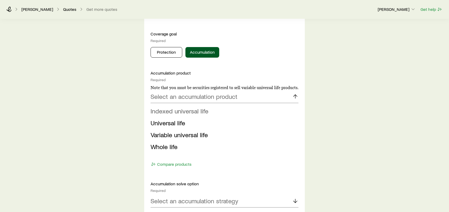
click at [196, 109] on span "Indexed universal life" at bounding box center [180, 111] width 58 height 8
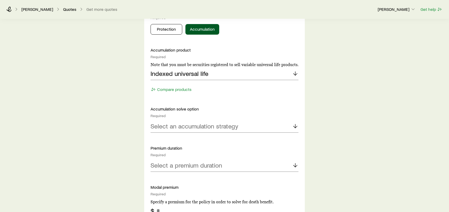
scroll to position [264, 0]
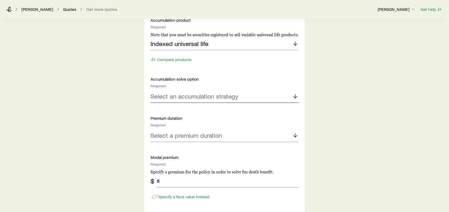
click at [210, 95] on p "Select an accumulation strategy" at bounding box center [195, 96] width 88 height 7
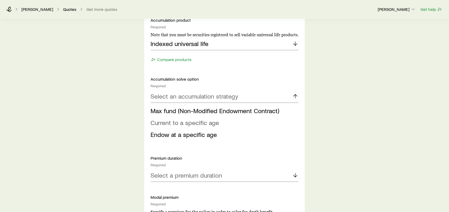
click at [194, 123] on span "Current to a specific age" at bounding box center [185, 123] width 68 height 8
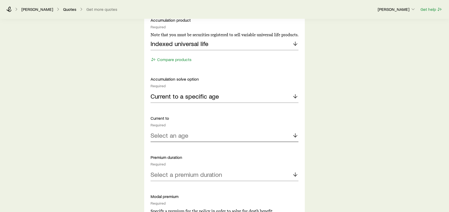
click at [186, 133] on p "Select an age" at bounding box center [170, 135] width 38 height 7
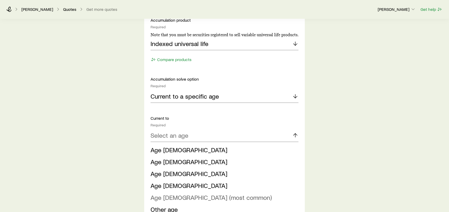
click at [174, 196] on span "Age [DEMOGRAPHIC_DATA] (most common)" at bounding box center [211, 197] width 121 height 8
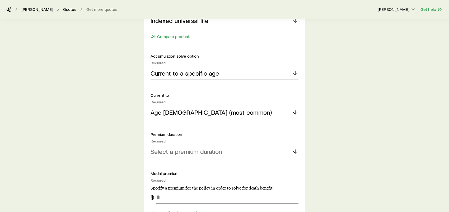
scroll to position [317, 0]
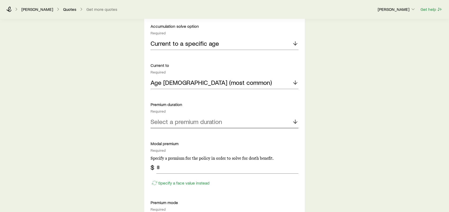
click at [183, 120] on p "Select a premium duration" at bounding box center [187, 121] width 72 height 7
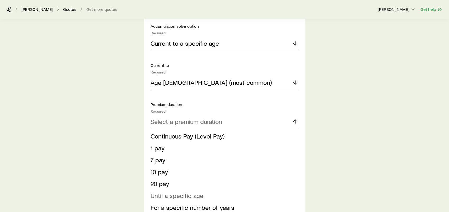
click at [172, 197] on span "Until a specific age" at bounding box center [177, 196] width 53 height 8
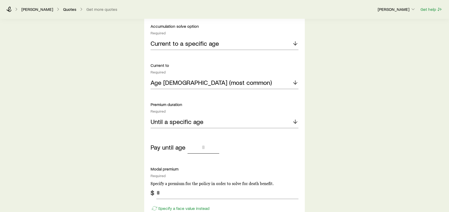
click at [202, 151] on input "tel" at bounding box center [204, 147] width 32 height 13
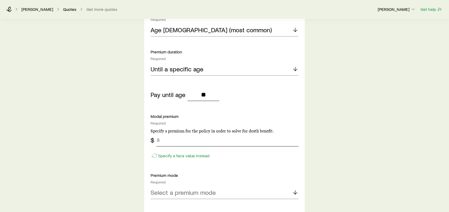
scroll to position [370, 0]
type input "**"
click at [189, 143] on input "tel" at bounding box center [227, 139] width 142 height 13
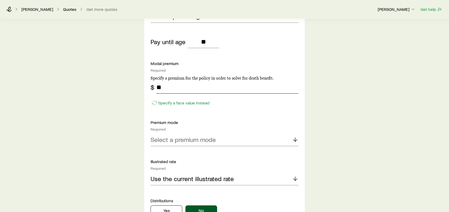
scroll to position [423, 0]
type input "**"
click at [200, 139] on p "Select a premium mode" at bounding box center [183, 139] width 65 height 7
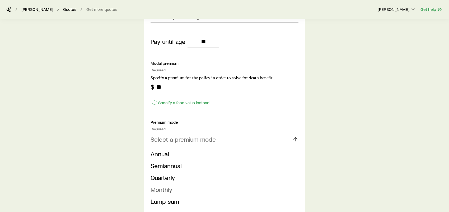
click at [177, 188] on li "Monthly" at bounding box center [223, 190] width 145 height 12
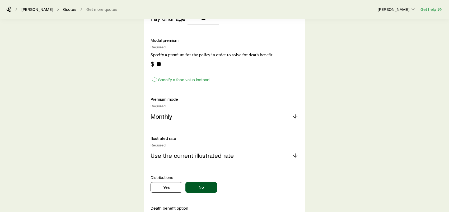
scroll to position [502, 0]
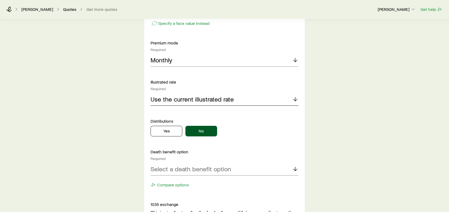
click at [201, 100] on p "Use the current illustrated rate" at bounding box center [192, 98] width 83 height 7
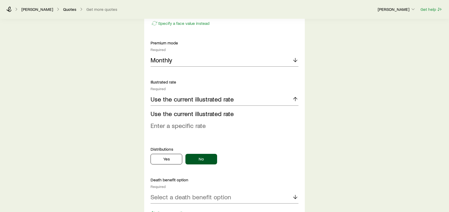
click at [181, 128] on span "Enter a specific rate" at bounding box center [178, 126] width 55 height 8
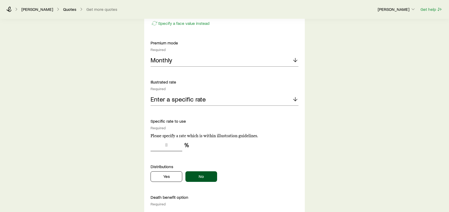
click at [173, 144] on input "tel" at bounding box center [167, 145] width 32 height 13
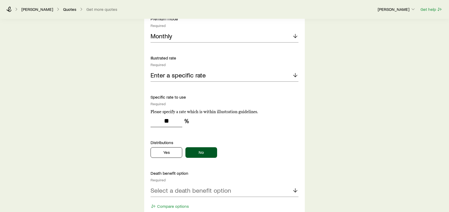
scroll to position [582, 0]
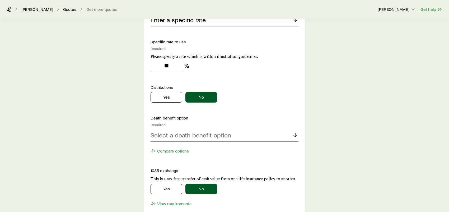
type input "**"
click at [193, 137] on p "Select a death benefit option" at bounding box center [191, 134] width 81 height 7
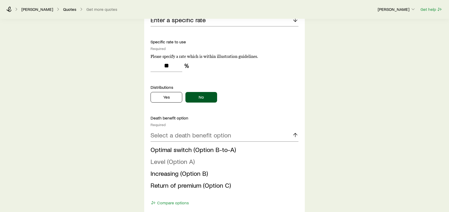
click at [183, 163] on span "Level (Option A)" at bounding box center [173, 162] width 44 height 8
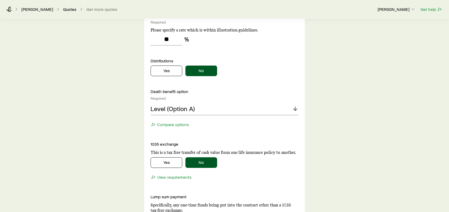
scroll to position [661, 0]
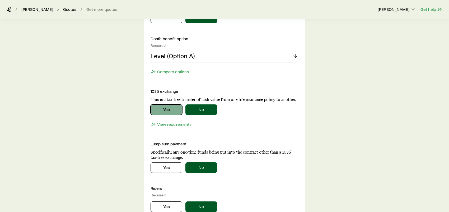
click at [175, 112] on button "Yes" at bounding box center [167, 109] width 32 height 11
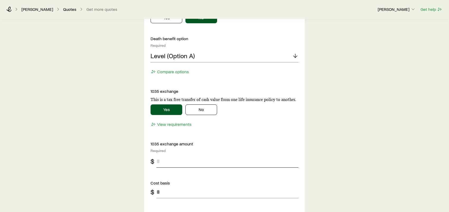
click at [167, 161] on input "tel" at bounding box center [227, 161] width 142 height 13
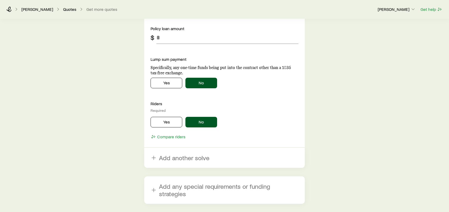
scroll to position [872, 0]
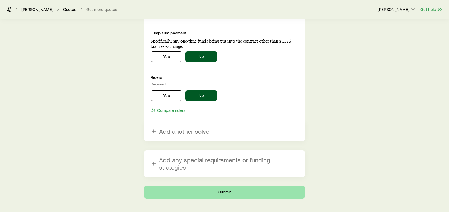
type input "***"
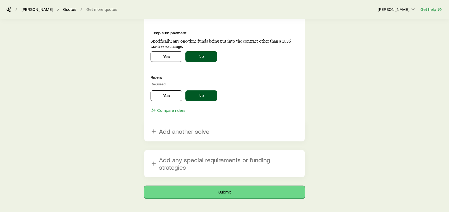
click at [223, 189] on button "Submit" at bounding box center [224, 192] width 161 height 13
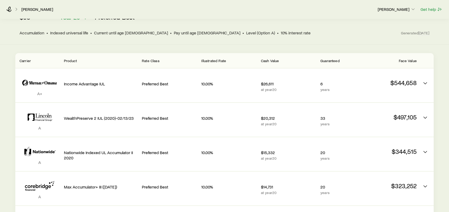
scroll to position [65, 0]
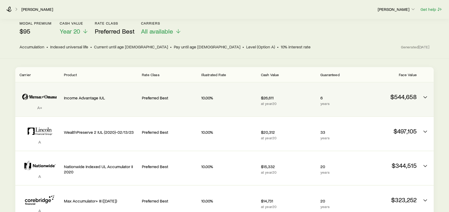
click at [82, 95] on p "Income Advantage IUL" at bounding box center [101, 97] width 74 height 5
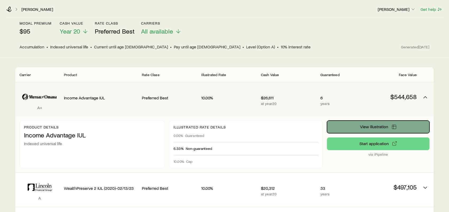
click at [361, 124] on span "View illustration" at bounding box center [374, 126] width 28 height 4
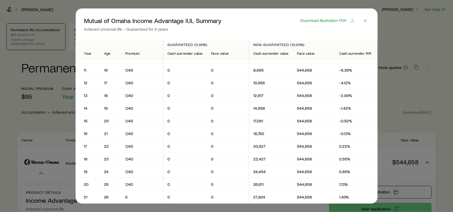
scroll to position [132, 0]
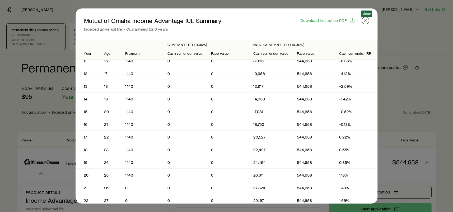
click at [367, 21] on icon "button" at bounding box center [365, 20] width 5 height 5
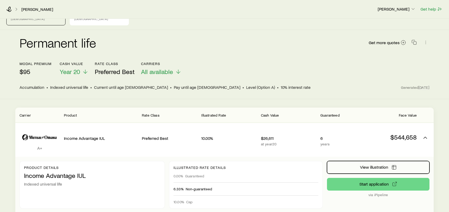
scroll to position [0, 0]
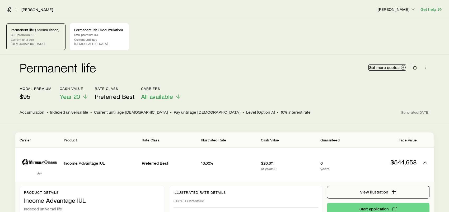
click at [393, 65] on span "Get more quotes" at bounding box center [384, 67] width 31 height 4
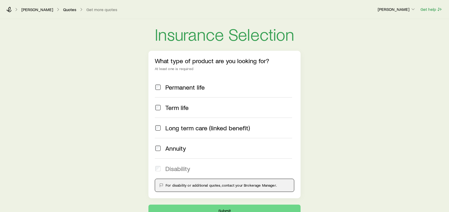
click at [190, 87] on span "Permanent life" at bounding box center [184, 87] width 39 height 7
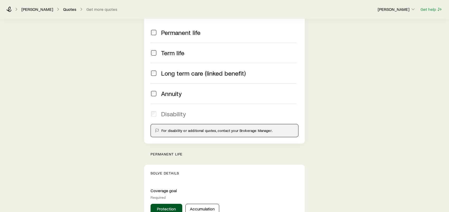
scroll to position [106, 0]
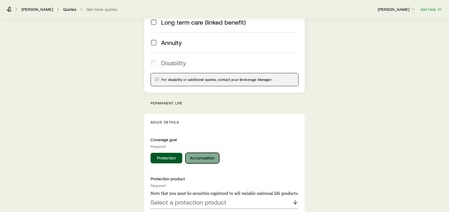
click at [192, 154] on button "Accumulation" at bounding box center [203, 158] width 34 height 11
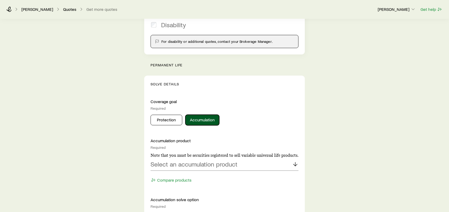
scroll to position [211, 0]
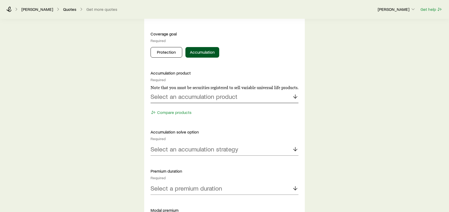
click at [211, 99] on p "Select an accumulation product" at bounding box center [194, 96] width 87 height 7
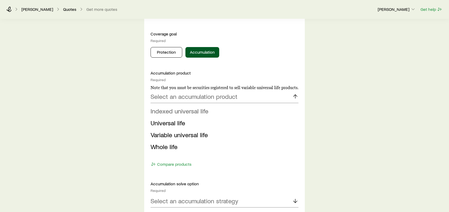
click at [195, 116] on li "Indexed universal life" at bounding box center [223, 111] width 145 height 12
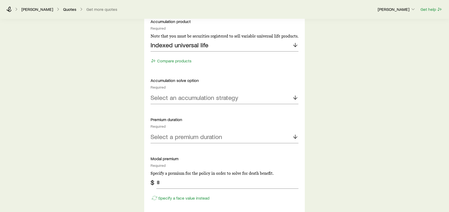
scroll to position [264, 0]
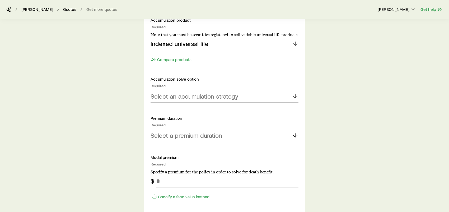
click at [203, 98] on p "Select an accumulation strategy" at bounding box center [195, 96] width 88 height 7
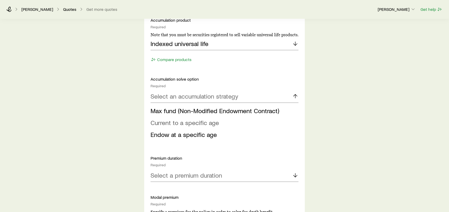
click at [187, 123] on span "Current to a specific age" at bounding box center [185, 123] width 68 height 8
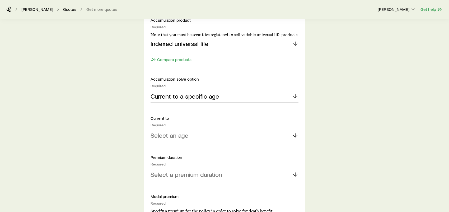
click at [189, 136] on div "Select an age" at bounding box center [225, 135] width 148 height 13
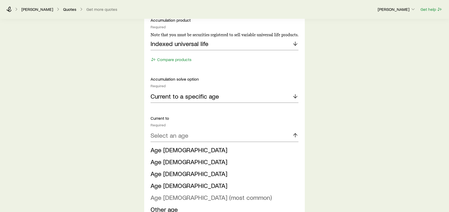
click at [181, 199] on span "Age [DEMOGRAPHIC_DATA] (most common)" at bounding box center [211, 197] width 121 height 8
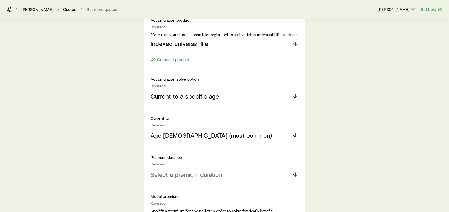
click at [132, 158] on div "Insurance Selection What type of product are you looking for? At least one is r…" at bounding box center [224, 195] width 449 height 880
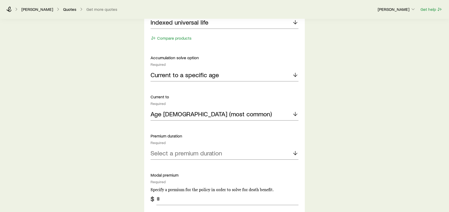
scroll to position [317, 0]
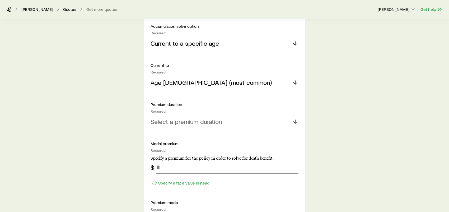
click at [190, 121] on p "Select a premium duration" at bounding box center [187, 121] width 72 height 7
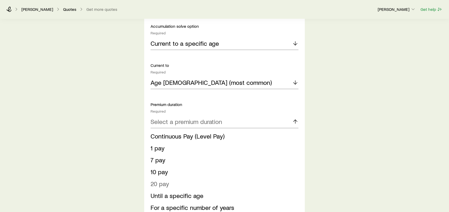
click at [167, 183] on span "20 pay" at bounding box center [160, 184] width 19 height 8
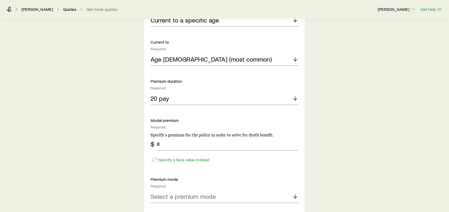
scroll to position [370, 0]
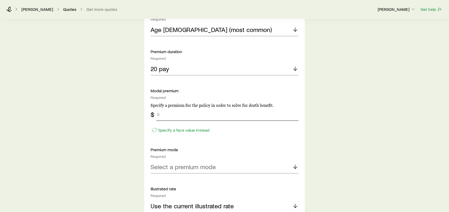
click at [167, 113] on input "tel" at bounding box center [227, 114] width 142 height 13
type input "**"
click at [325, 121] on div "Insurance Selection What type of product are you looking for? At least one is r…" at bounding box center [224, 89] width 449 height 880
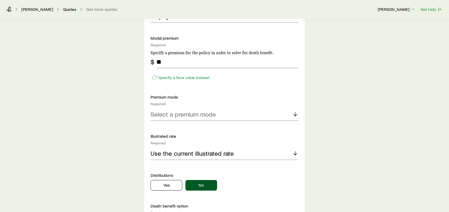
scroll to position [423, 0]
click at [253, 116] on div "Select a premium mode" at bounding box center [225, 114] width 148 height 13
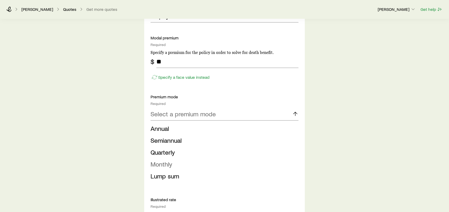
click at [172, 164] on li "Monthly" at bounding box center [223, 164] width 145 height 12
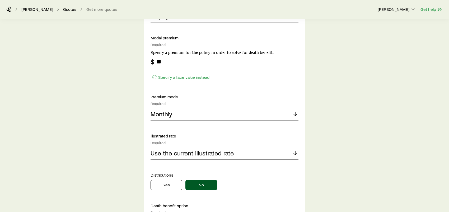
click at [120, 140] on div "Insurance Selection What type of product are you looking for? At least one is r…" at bounding box center [224, 36] width 449 height 880
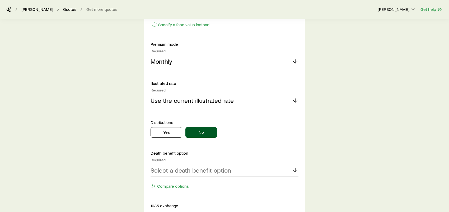
scroll to position [476, 0]
click at [225, 99] on p "Use the current illustrated rate" at bounding box center [192, 99] width 83 height 7
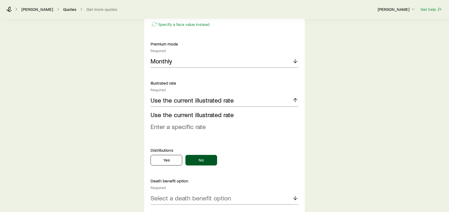
click at [193, 128] on span "Enter a specific rate" at bounding box center [178, 127] width 55 height 8
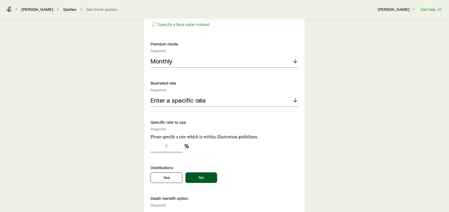
click at [169, 147] on input "tel" at bounding box center [167, 146] width 32 height 13
type input "**"
click at [264, 167] on p "Distributions" at bounding box center [225, 167] width 148 height 5
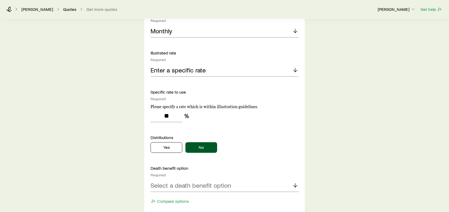
scroll to position [529, 0]
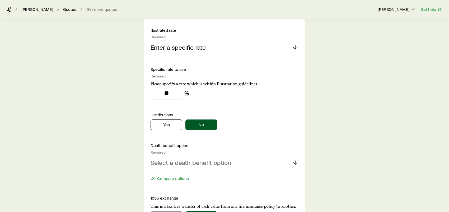
click at [264, 167] on div "Select a death benefit option" at bounding box center [225, 162] width 148 height 13
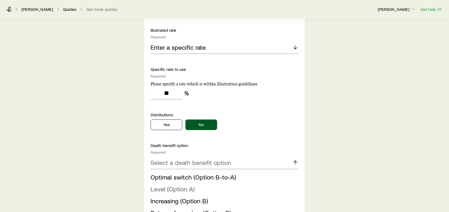
click at [202, 189] on li "Level (Option A)" at bounding box center [223, 189] width 145 height 12
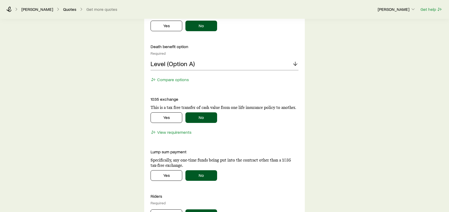
scroll to position [634, 0]
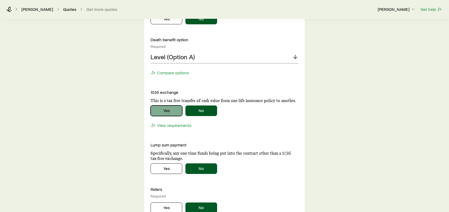
click at [170, 110] on button "Yes" at bounding box center [167, 110] width 32 height 11
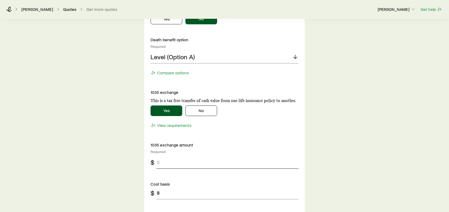
click at [176, 163] on input "tel" at bounding box center [227, 162] width 142 height 13
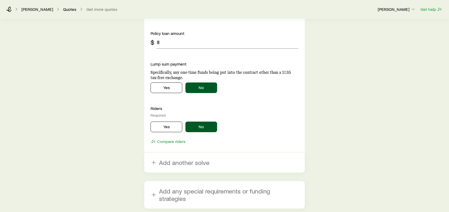
scroll to position [819, 0]
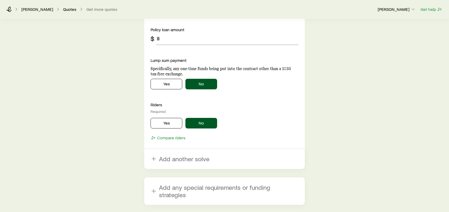
type input "***"
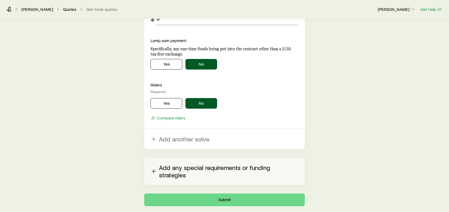
scroll to position [861, 0]
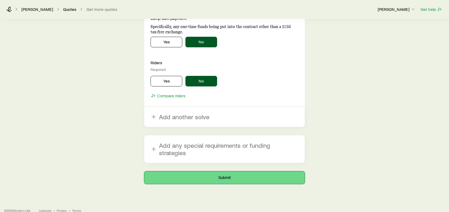
click at [218, 172] on button "Submit" at bounding box center [224, 177] width 161 height 13
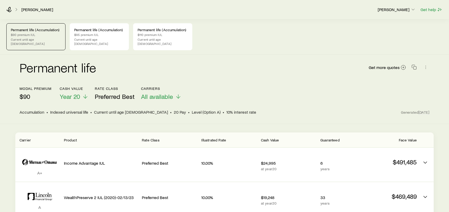
scroll to position [53, 0]
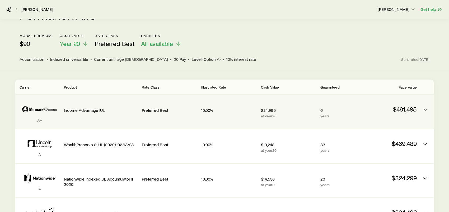
click at [99, 108] on p "Income Advantage IUL" at bounding box center [101, 110] width 74 height 5
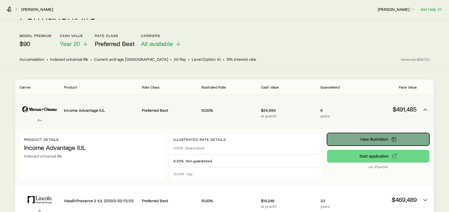
click at [373, 138] on button "View illustration" at bounding box center [378, 139] width 103 height 13
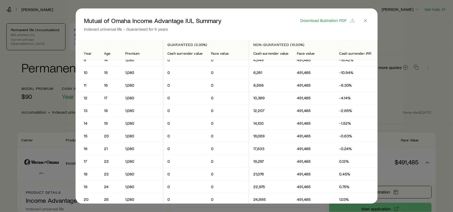
scroll to position [132, 0]
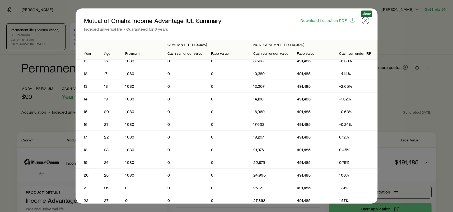
click at [366, 20] on line "button" at bounding box center [365, 20] width 3 height 3
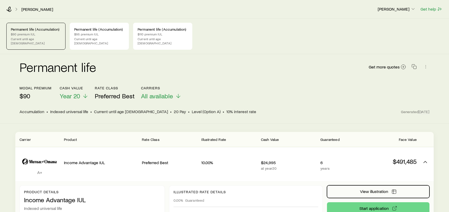
scroll to position [0, 0]
click at [387, 65] on span "Get more quotes" at bounding box center [384, 67] width 31 height 4
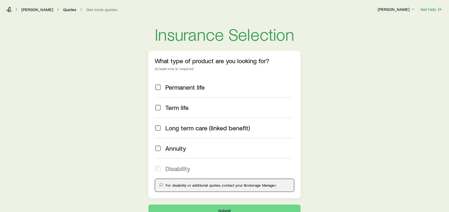
click at [189, 86] on span "Permanent life" at bounding box center [184, 87] width 39 height 7
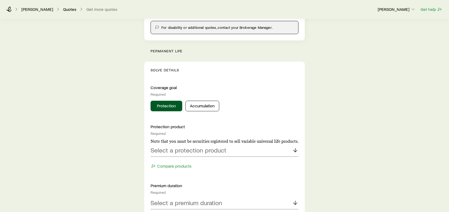
scroll to position [159, 0]
click at [200, 107] on button "Accumulation" at bounding box center [203, 105] width 34 height 11
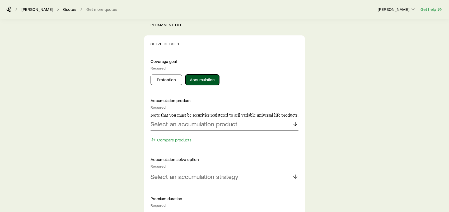
scroll to position [211, 0]
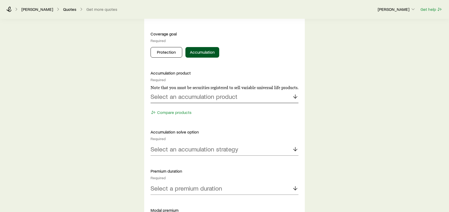
click at [204, 99] on p "Select an accumulation product" at bounding box center [194, 96] width 87 height 7
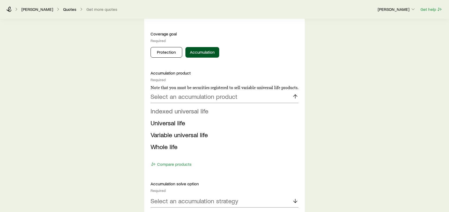
click at [190, 111] on span "Indexed universal life" at bounding box center [180, 111] width 58 height 8
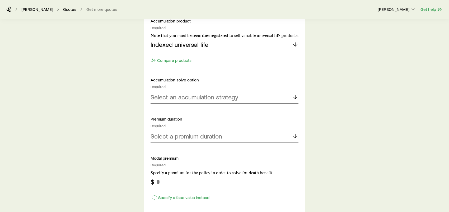
scroll to position [264, 0]
click at [188, 98] on p "Select an accumulation strategy" at bounding box center [195, 96] width 88 height 7
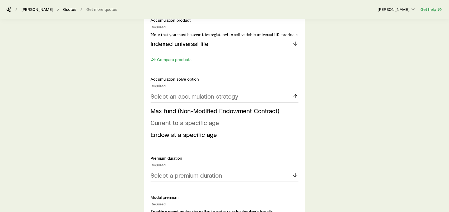
click at [177, 123] on span "Current to a specific age" at bounding box center [185, 123] width 68 height 8
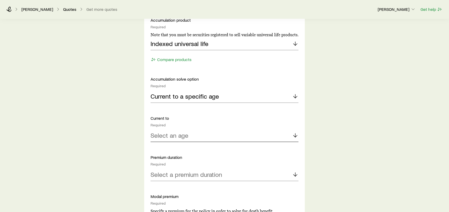
click at [177, 135] on p "Select an age" at bounding box center [170, 135] width 38 height 7
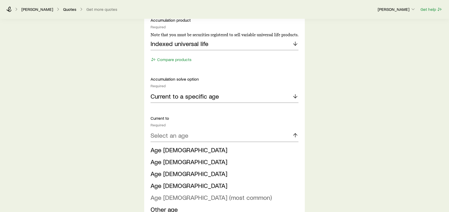
click at [169, 197] on span "Age [DEMOGRAPHIC_DATA] (most common)" at bounding box center [211, 197] width 121 height 8
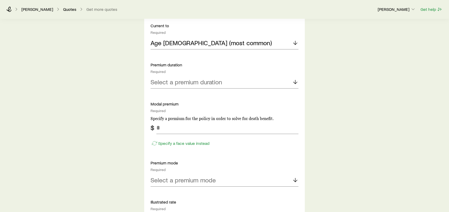
scroll to position [370, 0]
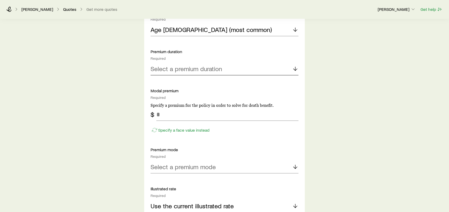
click at [186, 69] on p "Select a premium duration" at bounding box center [187, 68] width 72 height 7
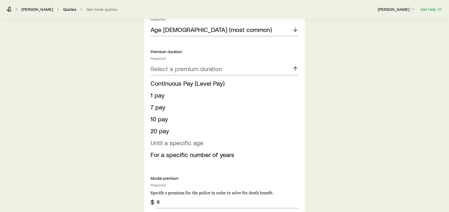
click at [159, 142] on span "Until a specific age" at bounding box center [177, 143] width 53 height 8
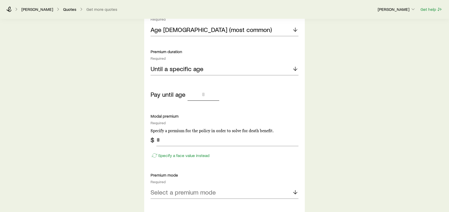
click at [198, 94] on input "tel" at bounding box center [204, 94] width 32 height 13
type input "**"
click at [171, 138] on input "tel" at bounding box center [227, 139] width 142 height 13
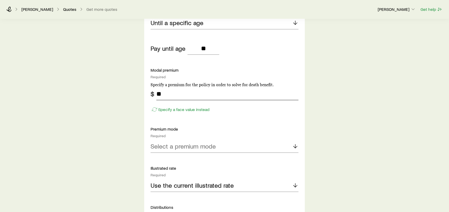
scroll to position [423, 0]
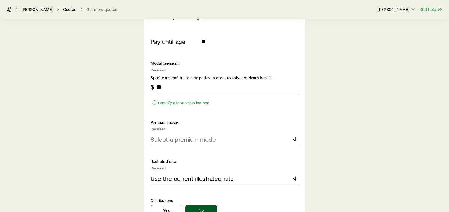
type input "**"
click at [180, 139] on p "Select a premium mode" at bounding box center [183, 139] width 65 height 7
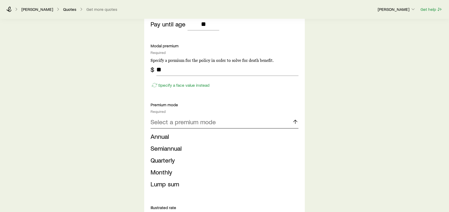
scroll to position [476, 0]
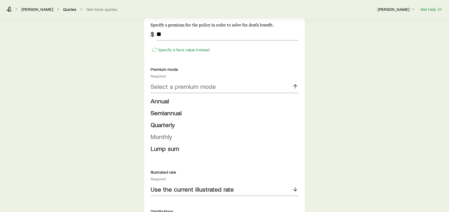
click at [165, 136] on span "Monthly" at bounding box center [162, 137] width 22 height 8
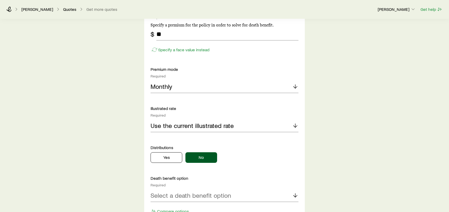
click at [181, 127] on p "Use the current illustrated rate" at bounding box center [192, 125] width 83 height 7
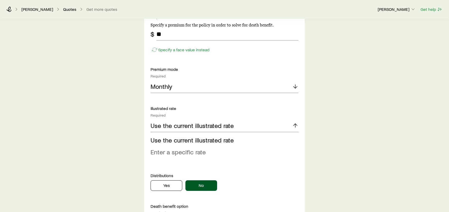
click at [175, 154] on span "Enter a specific rate" at bounding box center [178, 152] width 55 height 8
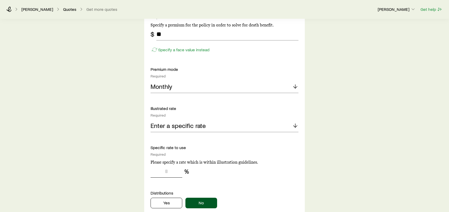
click at [172, 169] on input "tel" at bounding box center [167, 171] width 32 height 13
type input "**"
click at [132, 173] on div "Insurance Selection What type of product are you looking for? At least one is r…" at bounding box center [224, 18] width 449 height 951
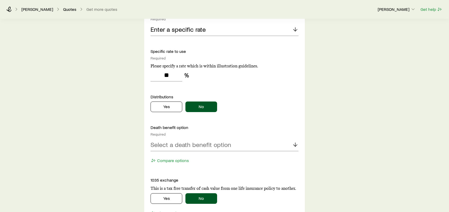
scroll to position [608, 0]
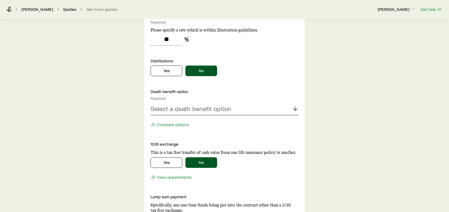
click at [190, 105] on p "Select a death benefit option" at bounding box center [191, 108] width 81 height 7
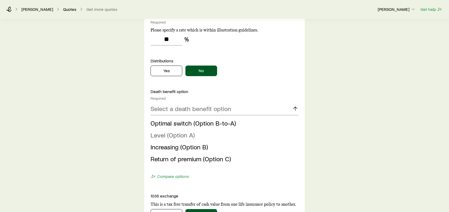
click at [180, 136] on span "Level (Option A)" at bounding box center [173, 135] width 44 height 8
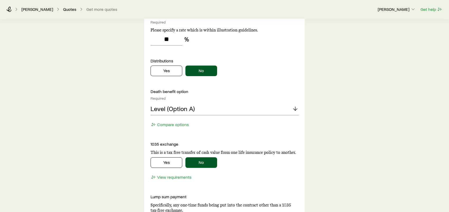
click at [176, 162] on button "Yes" at bounding box center [167, 162] width 32 height 11
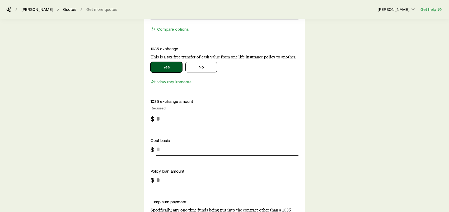
scroll to position [714, 0]
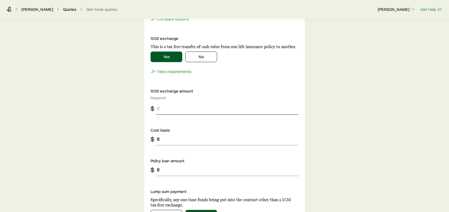
click at [167, 107] on input "tel" at bounding box center [227, 108] width 142 height 13
type input "***"
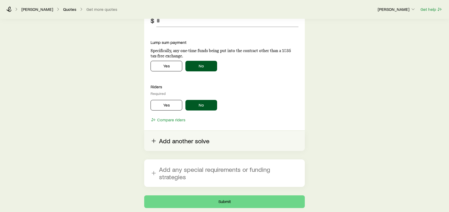
scroll to position [872, 0]
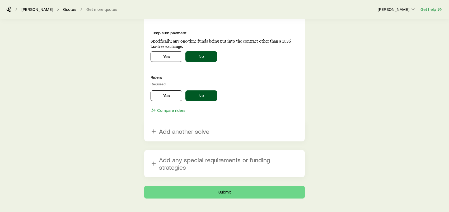
click at [264, 186] on button "Submit" at bounding box center [224, 192] width 161 height 13
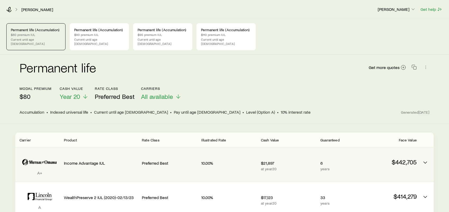
click at [124, 160] on p "Income Advantage IUL" at bounding box center [101, 162] width 74 height 5
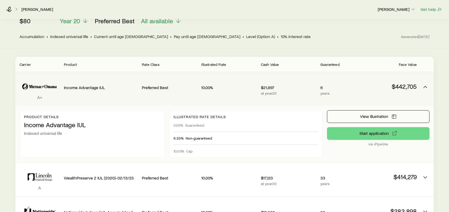
scroll to position [79, 0]
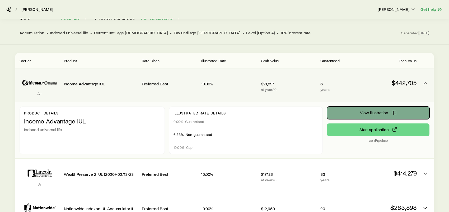
click at [361, 110] on span "View illustration" at bounding box center [374, 112] width 28 height 4
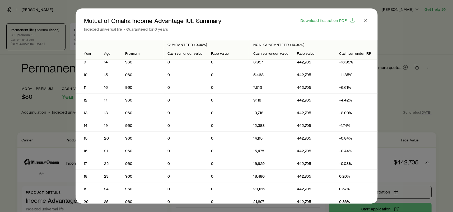
scroll to position [132, 0]
click at [367, 21] on icon "button" at bounding box center [365, 20] width 5 height 5
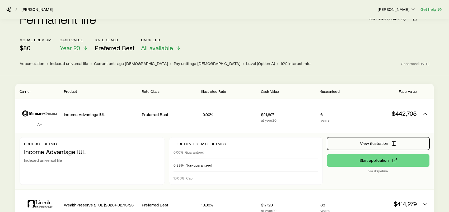
scroll to position [0, 0]
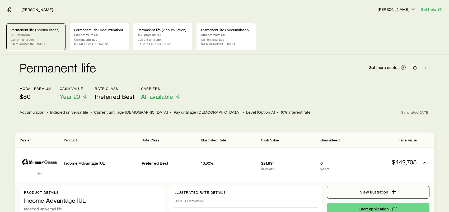
click at [386, 61] on div "Get more quotes" at bounding box center [399, 67] width 61 height 13
click at [385, 65] on span "Get more quotes" at bounding box center [384, 67] width 31 height 4
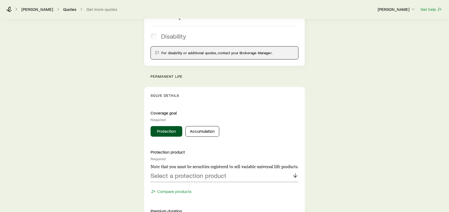
scroll to position [159, 0]
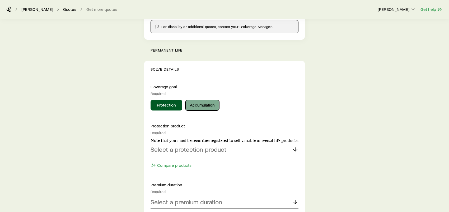
click at [208, 106] on button "Accumulation" at bounding box center [203, 105] width 34 height 11
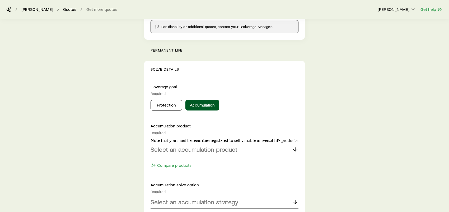
click at [202, 147] on p "Select an accumulation product" at bounding box center [194, 149] width 87 height 7
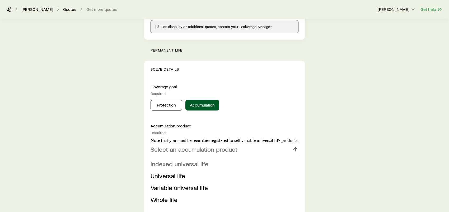
click at [198, 165] on span "Indexed universal life" at bounding box center [180, 164] width 58 height 8
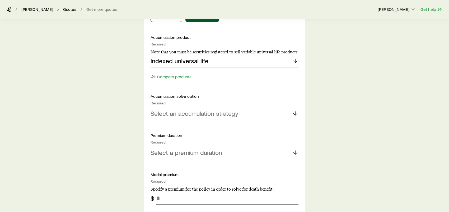
scroll to position [264, 0]
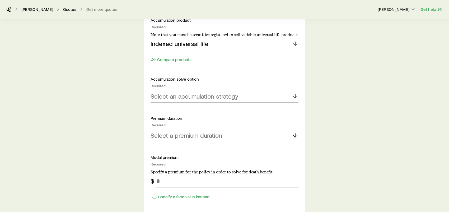
click at [185, 97] on p "Select an accumulation strategy" at bounding box center [195, 96] width 88 height 7
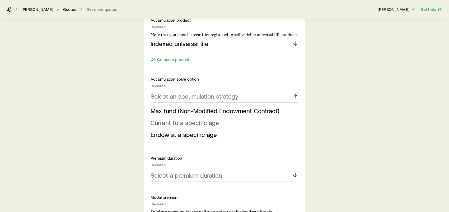
click at [179, 123] on span "Current to a specific age" at bounding box center [185, 123] width 68 height 8
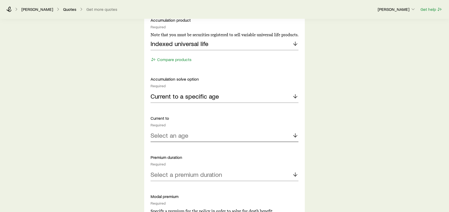
click at [172, 135] on p "Select an age" at bounding box center [170, 135] width 38 height 7
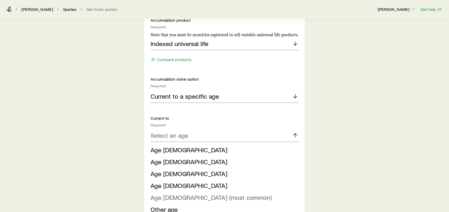
click at [180, 198] on span "Age [DEMOGRAPHIC_DATA] (most common)" at bounding box center [211, 197] width 121 height 8
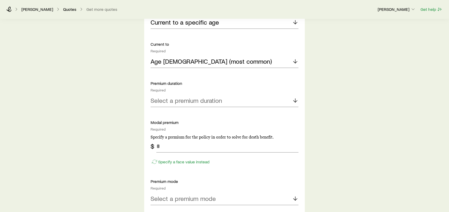
scroll to position [344, 0]
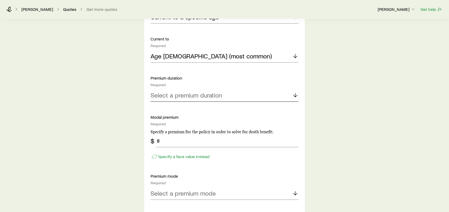
click at [186, 93] on p "Select a premium duration" at bounding box center [187, 94] width 72 height 7
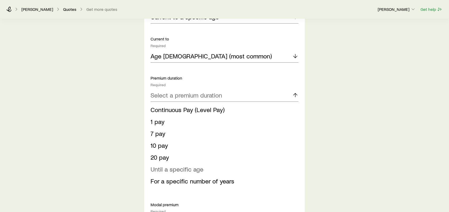
click at [165, 169] on span "Until a specific age" at bounding box center [177, 169] width 53 height 8
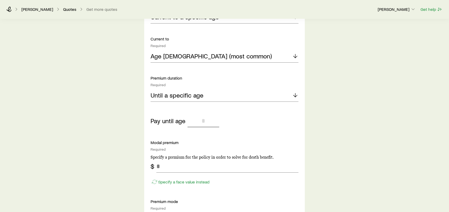
click at [200, 121] on input "tel" at bounding box center [204, 120] width 32 height 13
type input "**"
click at [174, 167] on input "tel" at bounding box center [227, 166] width 142 height 13
type input "**"
click at [120, 163] on div "Insurance Selection What type of product are you looking for? At least one is r…" at bounding box center [224, 128] width 449 height 906
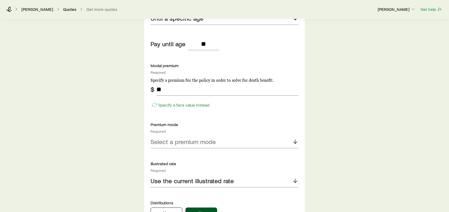
scroll to position [476, 0]
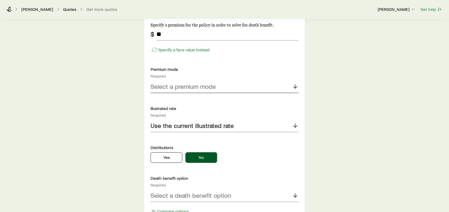
click at [189, 87] on p "Select a premium mode" at bounding box center [183, 86] width 65 height 7
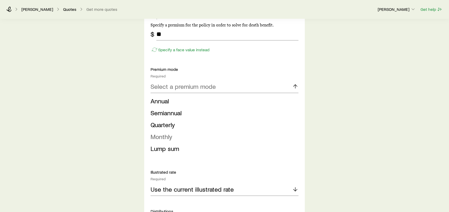
click at [166, 137] on span "Monthly" at bounding box center [162, 137] width 22 height 8
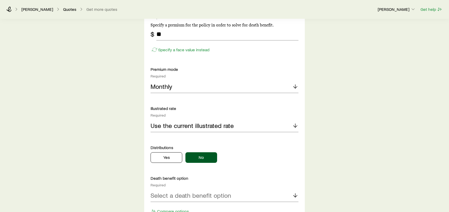
click at [178, 126] on p "Use the current illustrated rate" at bounding box center [192, 125] width 83 height 7
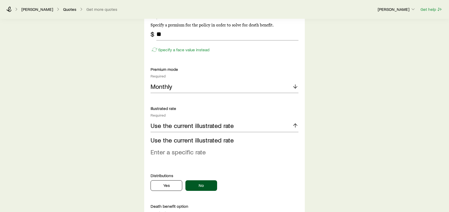
click at [172, 151] on span "Enter a specific rate" at bounding box center [178, 152] width 55 height 8
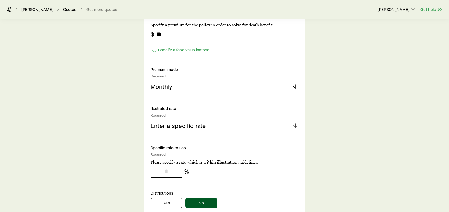
click at [170, 173] on input "tel" at bounding box center [167, 171] width 32 height 13
type input "**"
click at [116, 168] on div "Insurance Selection What type of product are you looking for? At least one is r…" at bounding box center [224, 18] width 449 height 951
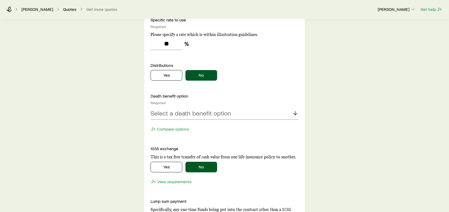
scroll to position [608, 0]
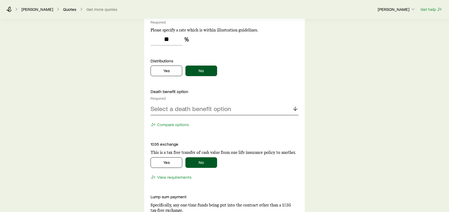
click at [202, 107] on p "Select a death benefit option" at bounding box center [191, 108] width 81 height 7
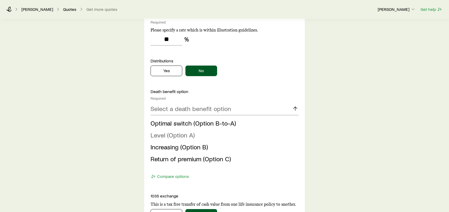
click at [189, 133] on span "Level (Option A)" at bounding box center [173, 135] width 44 height 8
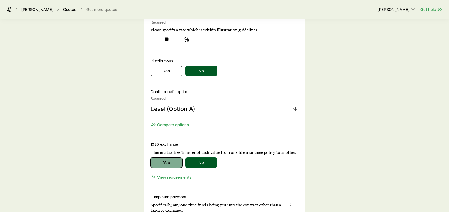
click at [172, 161] on button "Yes" at bounding box center [167, 162] width 32 height 11
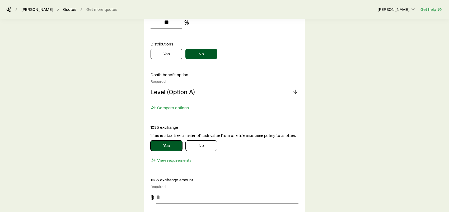
scroll to position [634, 0]
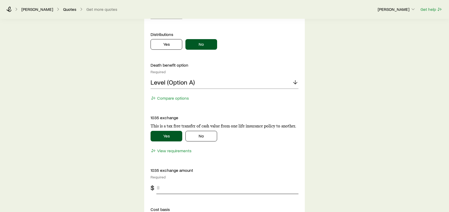
click at [164, 188] on input "tel" at bounding box center [227, 187] width 142 height 13
type input "***"
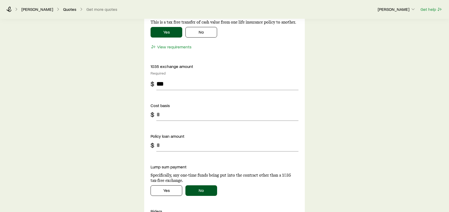
scroll to position [767, 0]
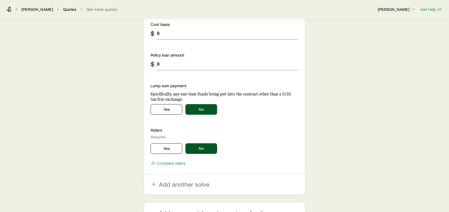
click at [225, 164] on footer "Compare riders" at bounding box center [225, 163] width 148 height 7
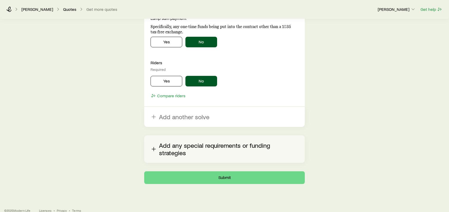
scroll to position [887, 0]
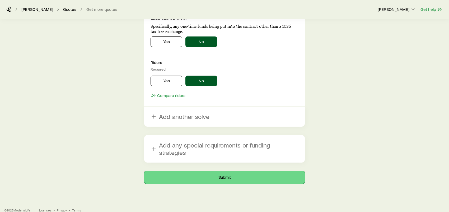
click at [232, 171] on button "Submit" at bounding box center [224, 177] width 161 height 13
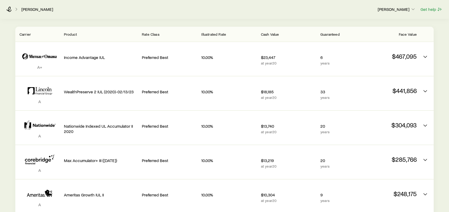
scroll to position [92, 0]
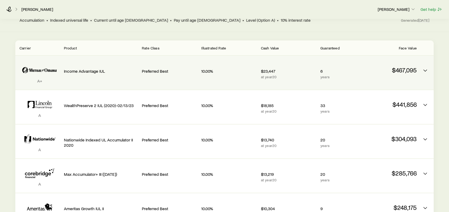
click at [215, 69] on div "10.00%" at bounding box center [228, 70] width 55 height 20
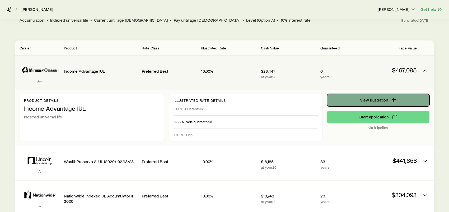
click at [375, 98] on span "View illustration" at bounding box center [374, 100] width 28 height 4
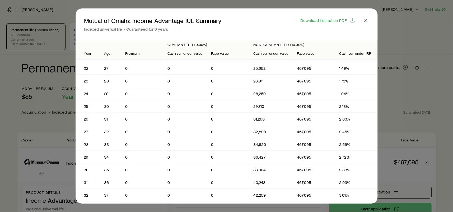
scroll to position [238, 0]
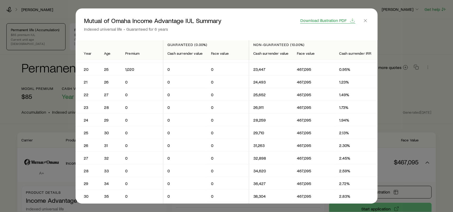
click at [339, 21] on span "Download illustration PDF" at bounding box center [324, 20] width 46 height 4
click at [366, 21] on icon "button" at bounding box center [365, 20] width 5 height 5
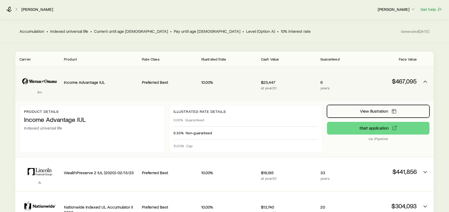
scroll to position [0, 0]
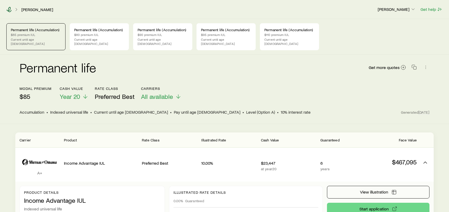
click at [8, 8] on icon at bounding box center [9, 9] width 5 height 5
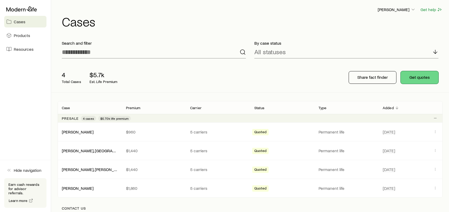
click at [412, 78] on button "Get quotes" at bounding box center [420, 77] width 38 height 13
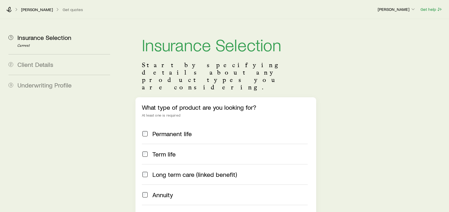
click at [163, 130] on span "Permanent life" at bounding box center [172, 133] width 39 height 7
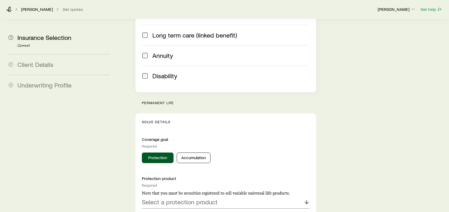
scroll to position [185, 0]
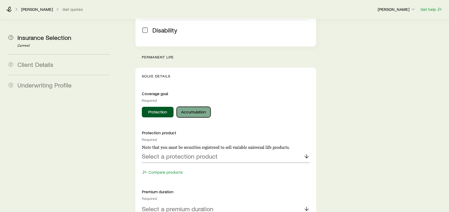
click at [192, 107] on button "Accumulation" at bounding box center [194, 112] width 34 height 11
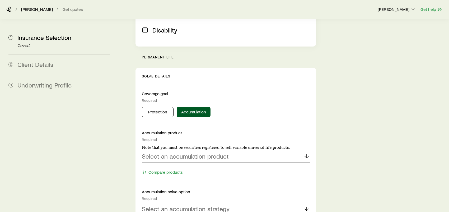
click at [189, 153] on p "Select an accumulation product" at bounding box center [185, 156] width 87 height 7
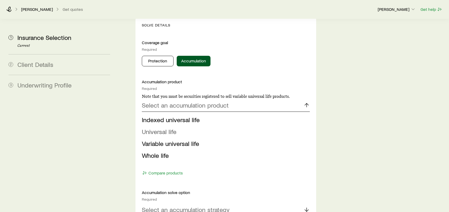
scroll to position [238, 0]
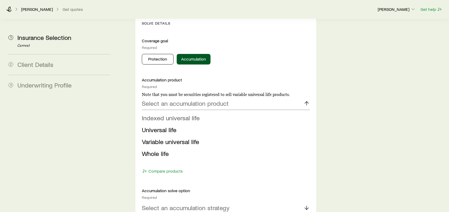
click at [191, 114] on span "Indexed universal life" at bounding box center [171, 118] width 58 height 8
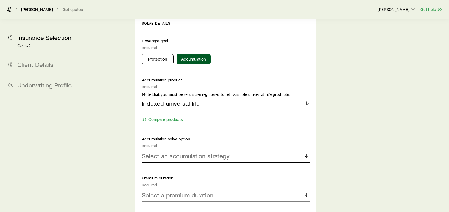
click at [201, 152] on p "Select an accumulation strategy" at bounding box center [186, 155] width 88 height 7
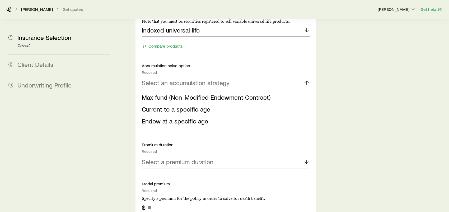
scroll to position [317, 0]
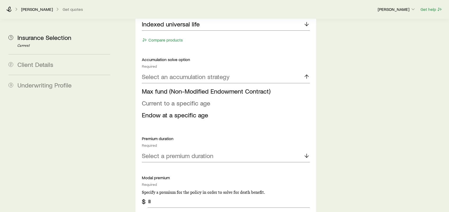
click at [188, 99] on span "Current to a specific age" at bounding box center [176, 103] width 68 height 8
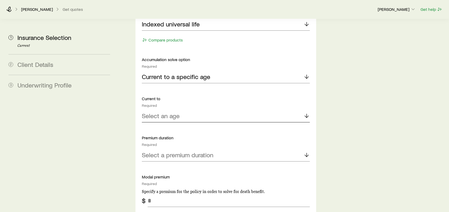
click at [182, 110] on div "Select an age" at bounding box center [226, 116] width 168 height 13
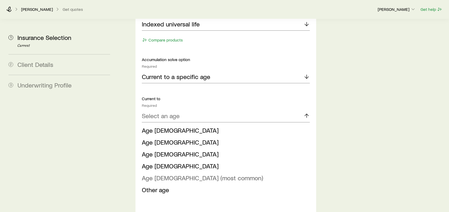
click at [173, 174] on span "Age [DEMOGRAPHIC_DATA] (most common)" at bounding box center [202, 178] width 121 height 8
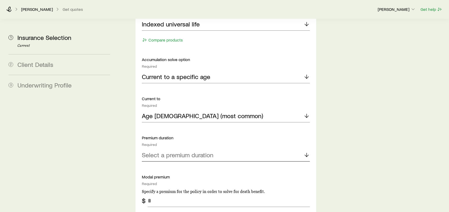
click at [174, 151] on p "Select a premium duration" at bounding box center [178, 154] width 72 height 7
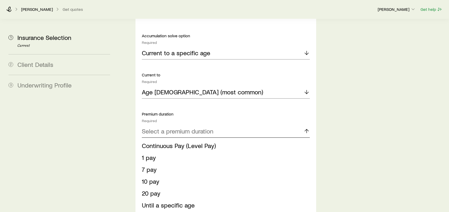
scroll to position [370, 0]
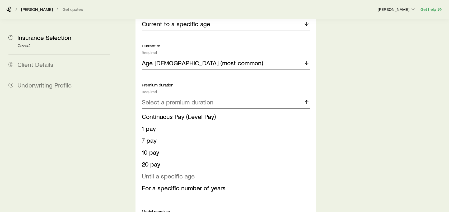
click at [173, 172] on span "Until a specific age" at bounding box center [168, 176] width 53 height 8
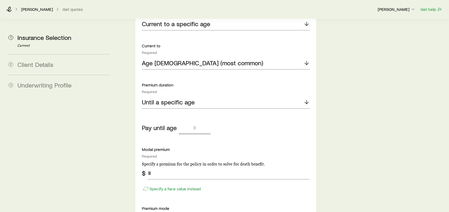
click at [195, 121] on input "tel" at bounding box center [195, 127] width 32 height 13
type input "**"
click at [326, 122] on div "Insurance Selection Start by specifying details about any product types you are…" at bounding box center [283, 115] width 324 height 932
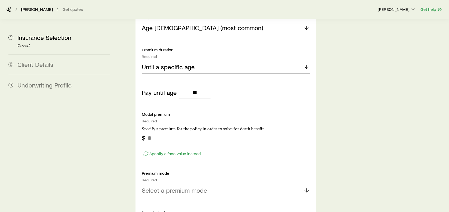
scroll to position [423, 0]
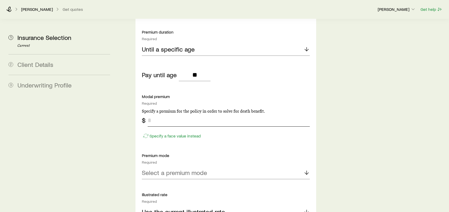
click at [211, 114] on input "tel" at bounding box center [229, 120] width 162 height 13
type input "**"
click at [209, 167] on div "Select a premium mode" at bounding box center [226, 173] width 168 height 13
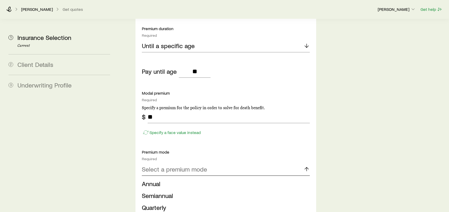
scroll to position [449, 0]
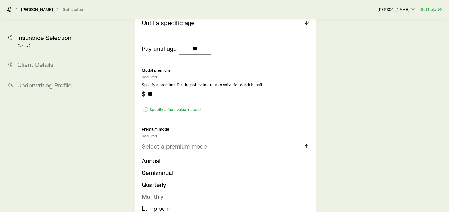
click at [166, 191] on li "Monthly" at bounding box center [224, 197] width 165 height 12
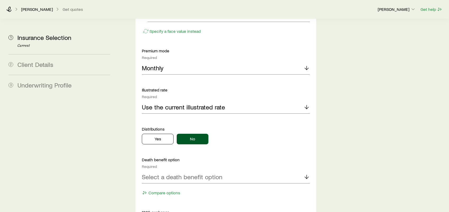
scroll to position [529, 0]
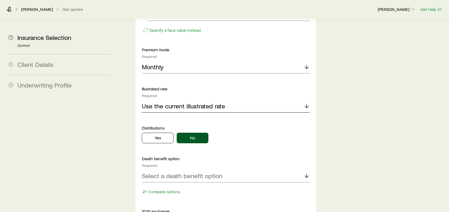
click at [210, 102] on p "Use the current illustrated rate" at bounding box center [183, 105] width 83 height 7
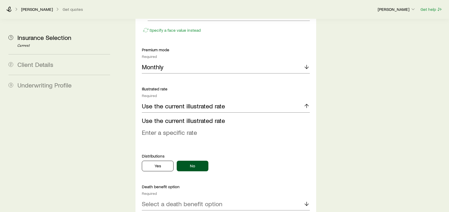
click at [188, 128] on span "Enter a specific rate" at bounding box center [169, 132] width 55 height 8
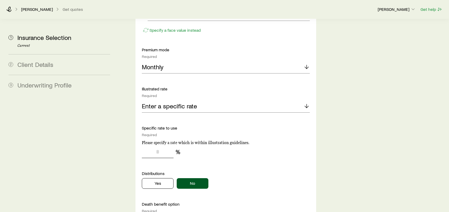
click at [164, 145] on input "tel" at bounding box center [158, 151] width 32 height 13
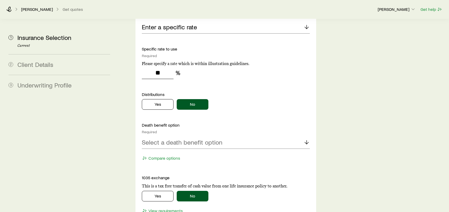
scroll to position [608, 0]
type input "**"
click at [176, 138] on p "Select a death benefit option" at bounding box center [182, 141] width 81 height 7
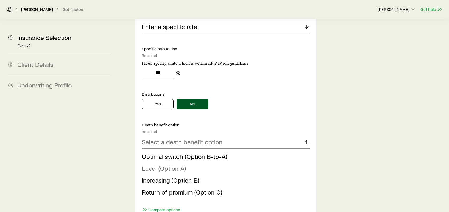
click at [175, 164] on span "Level (Option A)" at bounding box center [164, 168] width 44 height 8
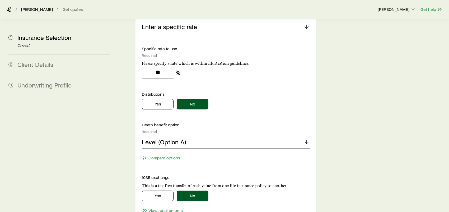
scroll to position [661, 0]
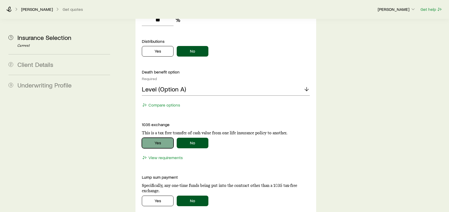
click at [163, 138] on button "Yes" at bounding box center [158, 143] width 32 height 11
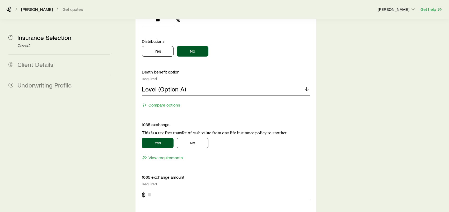
click at [161, 188] on input "tel" at bounding box center [229, 194] width 162 height 13
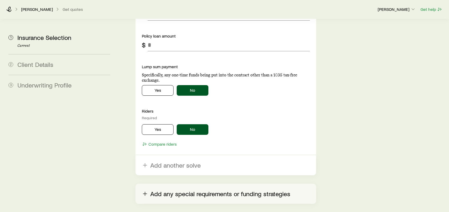
scroll to position [899, 0]
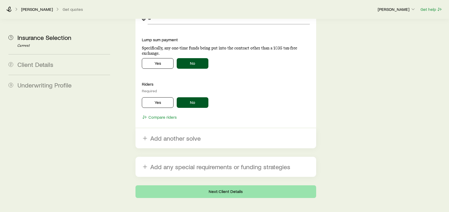
type input "***"
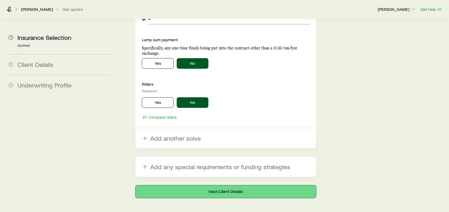
click at [237, 185] on button "Next: Client Details" at bounding box center [226, 191] width 181 height 13
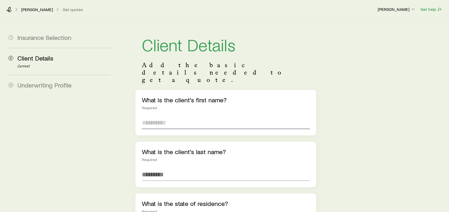
click at [177, 116] on input "text" at bounding box center [226, 122] width 168 height 13
type input "*****"
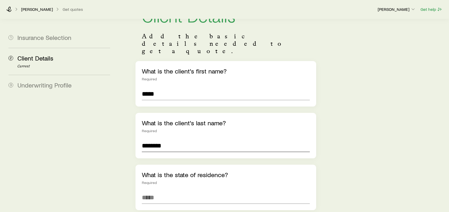
scroll to position [79, 0]
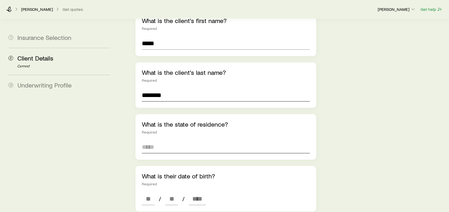
type input "********"
click at [169, 141] on input at bounding box center [226, 147] width 168 height 13
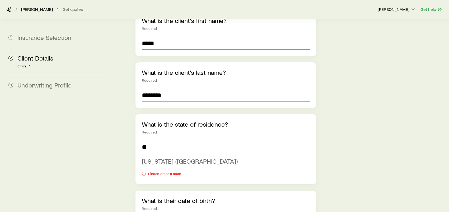
click at [160, 157] on span "[US_STATE] ([GEOGRAPHIC_DATA])" at bounding box center [190, 161] width 96 height 8
type input "**********"
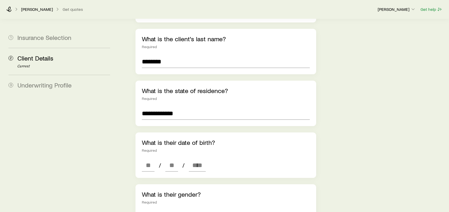
scroll to position [159, 0]
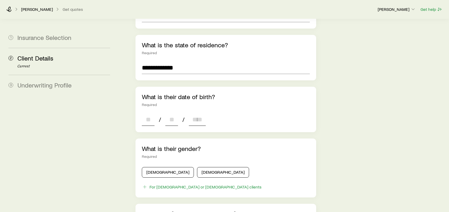
click at [147, 113] on input at bounding box center [148, 119] width 13 height 13
type input "**"
type input "****"
type input "*"
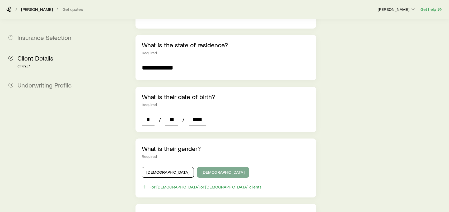
type input "****"
click at [197, 167] on button "[DEMOGRAPHIC_DATA]" at bounding box center [223, 172] width 52 height 11
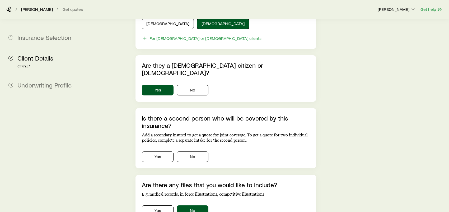
scroll to position [350, 0]
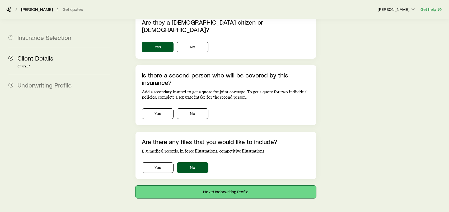
click at [224, 186] on button "Next: Underwriting Profile" at bounding box center [226, 192] width 181 height 13
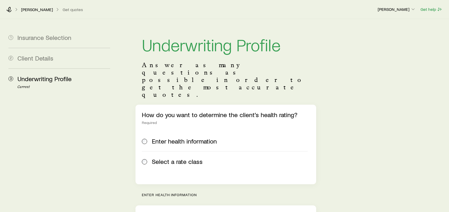
click at [149, 158] on div "Select a rate class" at bounding box center [225, 161] width 166 height 7
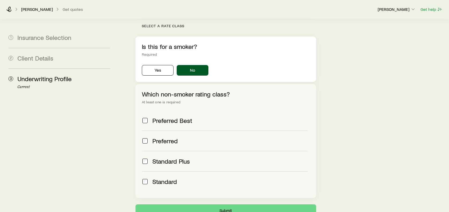
scroll to position [202, 0]
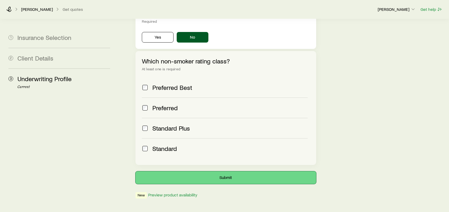
click at [242, 171] on button "Submit" at bounding box center [226, 177] width 181 height 13
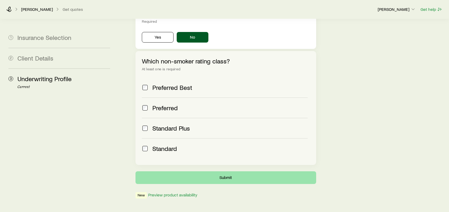
scroll to position [0, 0]
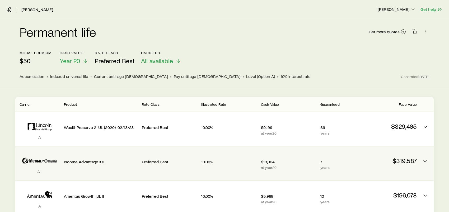
click at [82, 165] on div "Income Advantage IUL" at bounding box center [101, 161] width 74 height 20
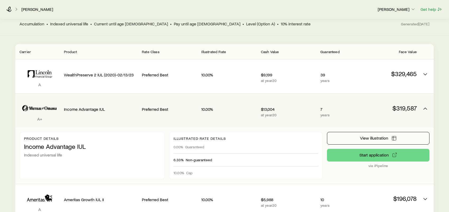
scroll to position [53, 0]
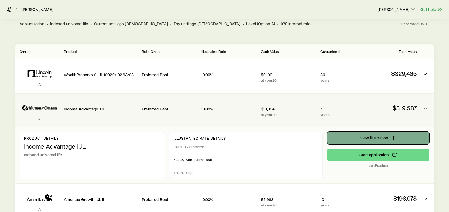
click at [379, 141] on button "View illustration" at bounding box center [378, 138] width 103 height 13
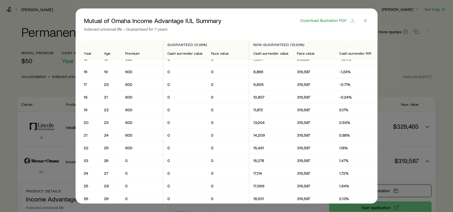
scroll to position [185, 0]
click at [367, 21] on icon "button" at bounding box center [365, 20] width 5 height 5
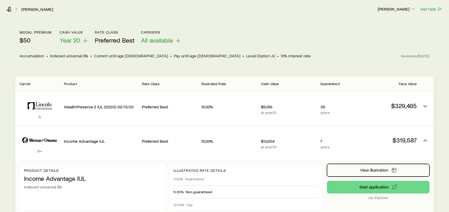
scroll to position [0, 0]
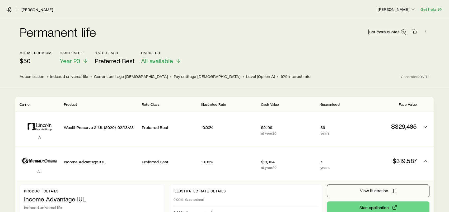
click at [390, 34] on span "Get more quotes" at bounding box center [384, 32] width 31 height 4
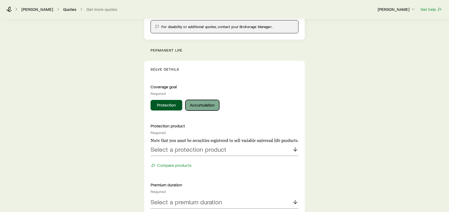
click at [202, 107] on button "Accumulation" at bounding box center [203, 105] width 34 height 11
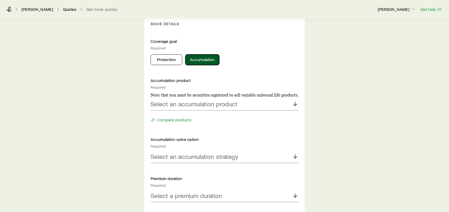
scroll to position [211, 0]
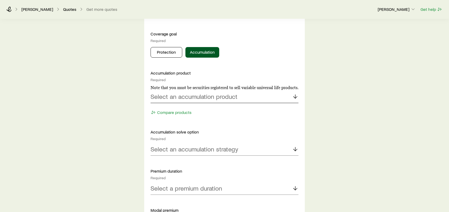
click at [213, 96] on p "Select an accumulation product" at bounding box center [194, 96] width 87 height 7
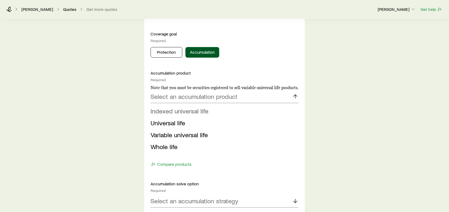
click at [196, 110] on span "Indexed universal life" at bounding box center [180, 111] width 58 height 8
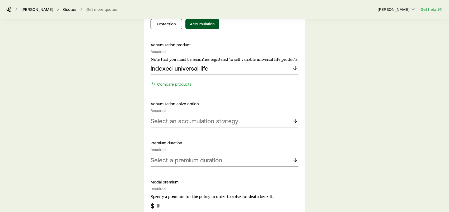
scroll to position [264, 0]
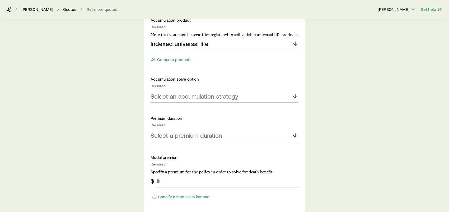
click at [198, 98] on p "Select an accumulation strategy" at bounding box center [195, 96] width 88 height 7
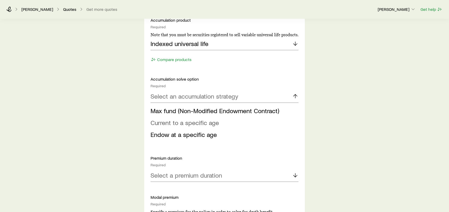
click at [182, 122] on span "Current to a specific age" at bounding box center [185, 123] width 68 height 8
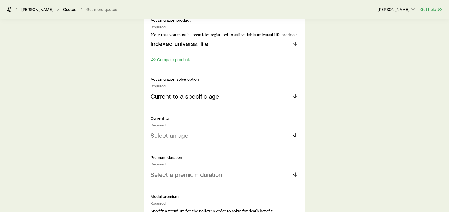
click at [178, 135] on p "Select an age" at bounding box center [170, 135] width 38 height 7
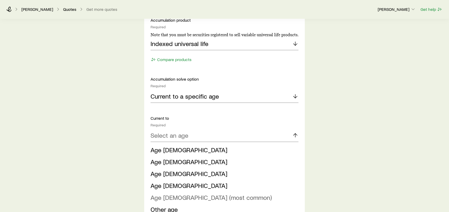
click at [176, 200] on span "Age [DEMOGRAPHIC_DATA] (most common)" at bounding box center [211, 197] width 121 height 8
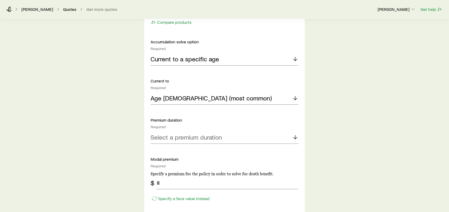
scroll to position [344, 0]
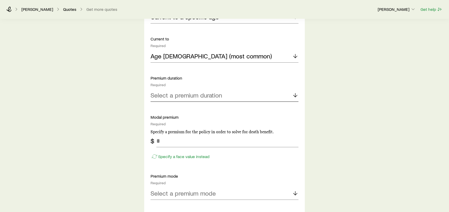
click at [198, 93] on p "Select a premium duration" at bounding box center [187, 94] width 72 height 7
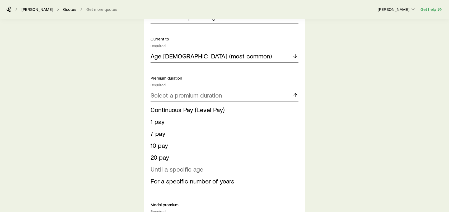
click at [183, 168] on span "Until a specific age" at bounding box center [177, 169] width 53 height 8
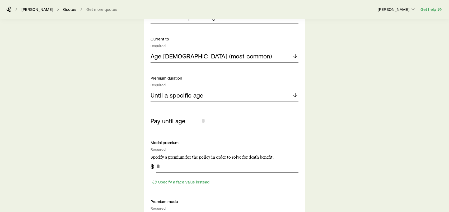
click at [203, 120] on input "tel" at bounding box center [204, 120] width 32 height 13
type input "**"
click at [168, 165] on input "tel" at bounding box center [227, 166] width 142 height 13
type input "**"
click at [140, 160] on div "Insurance Selection What type of product are you looking for? At least one is r…" at bounding box center [225, 128] width 178 height 906
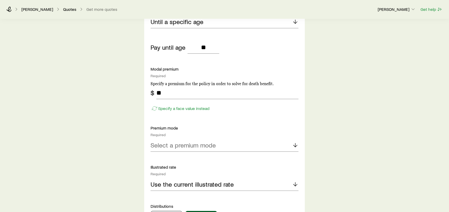
scroll to position [423, 0]
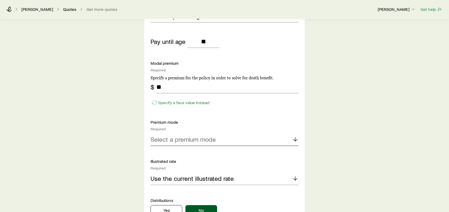
click at [187, 142] on p "Select a premium mode" at bounding box center [183, 139] width 65 height 7
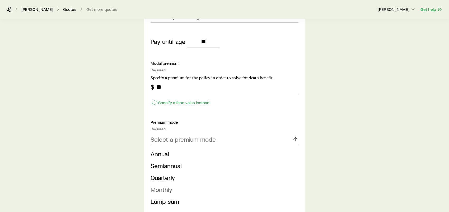
click at [171, 191] on span "Monthly" at bounding box center [162, 190] width 22 height 8
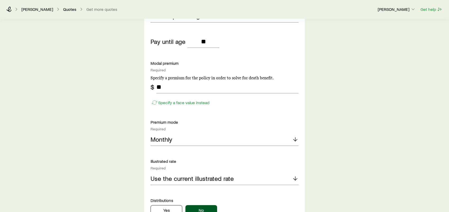
click at [128, 153] on div "Insurance Selection What type of product are you looking for? At least one is r…" at bounding box center [224, 49] width 449 height 906
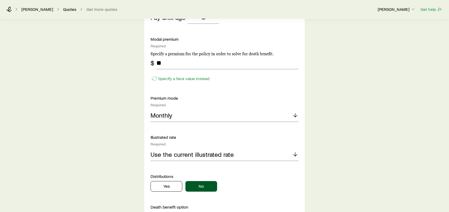
scroll to position [476, 0]
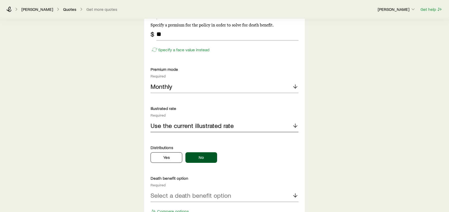
click at [198, 122] on p "Use the current illustrated rate" at bounding box center [192, 125] width 83 height 7
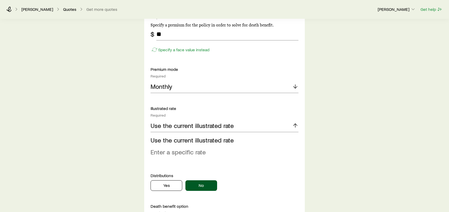
click at [181, 153] on span "Enter a specific rate" at bounding box center [178, 152] width 55 height 8
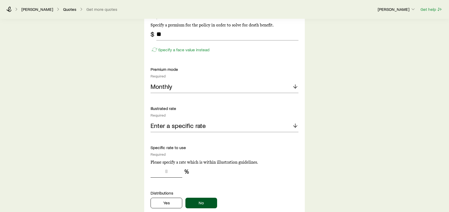
click at [173, 176] on input "tel" at bounding box center [167, 171] width 32 height 13
type input "**"
click at [123, 168] on div "Insurance Selection What type of product are you looking for? At least one is r…" at bounding box center [224, 18] width 449 height 951
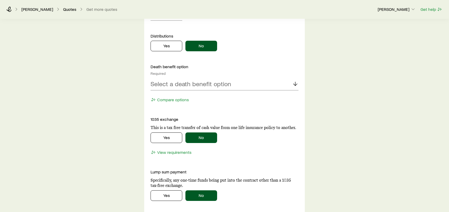
scroll to position [634, 0]
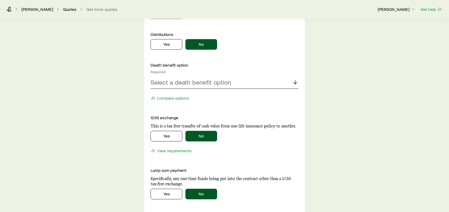
click at [188, 83] on p "Select a death benefit option" at bounding box center [191, 82] width 81 height 7
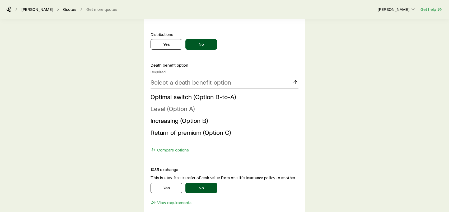
click at [177, 111] on span "Level (Option A)" at bounding box center [173, 109] width 44 height 8
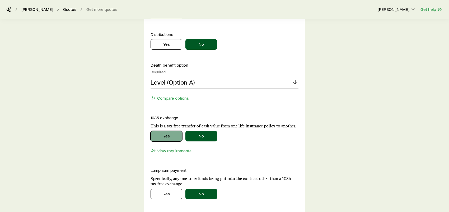
click at [172, 136] on button "Yes" at bounding box center [167, 136] width 32 height 11
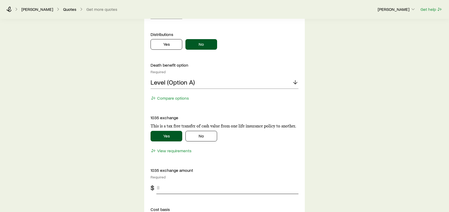
click at [164, 187] on input "tel" at bounding box center [227, 187] width 142 height 13
type input "***"
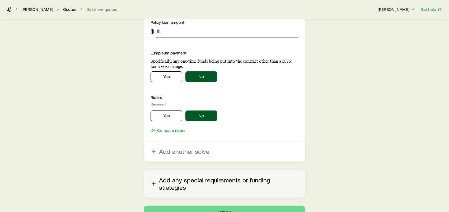
scroll to position [887, 0]
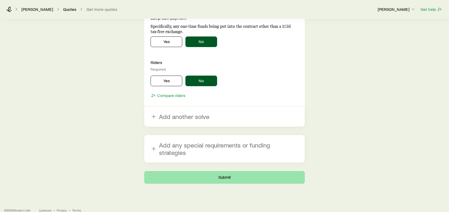
drag, startPoint x: 126, startPoint y: 143, endPoint x: 206, endPoint y: 167, distance: 83.0
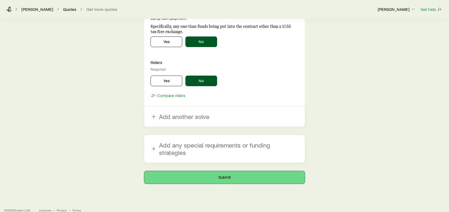
click at [218, 171] on button "Submit" at bounding box center [224, 177] width 161 height 13
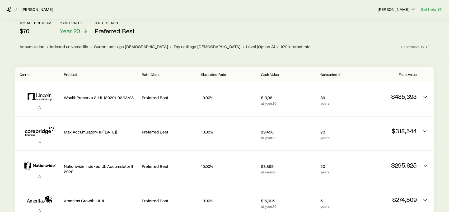
scroll to position [65, 0]
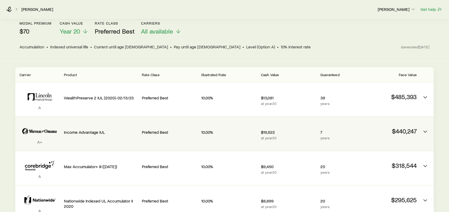
click at [97, 130] on p "Income Advantage IUL" at bounding box center [101, 132] width 74 height 5
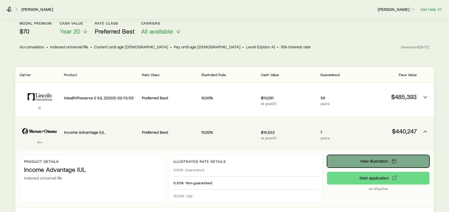
click at [381, 159] on button "View illustration" at bounding box center [378, 161] width 103 height 13
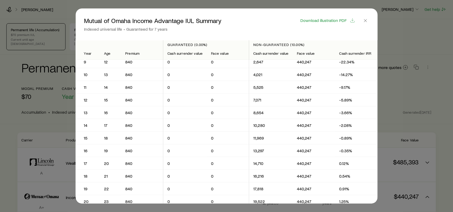
scroll to position [159, 0]
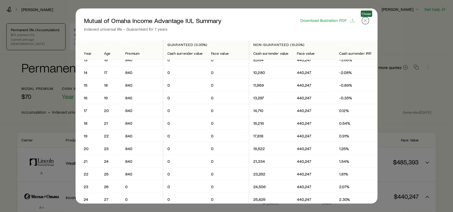
click at [367, 21] on icon "button" at bounding box center [365, 20] width 5 height 5
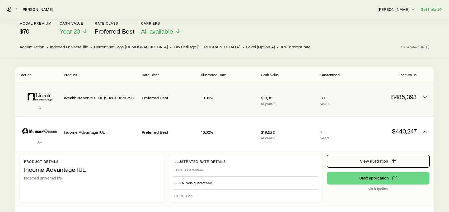
scroll to position [0, 0]
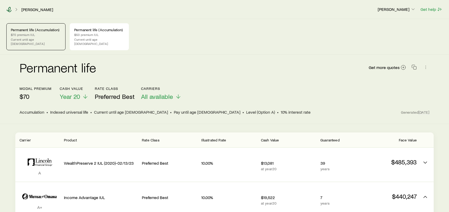
click at [11, 10] on icon at bounding box center [8, 9] width 5 height 5
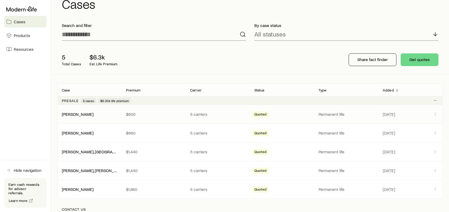
scroll to position [26, 0]
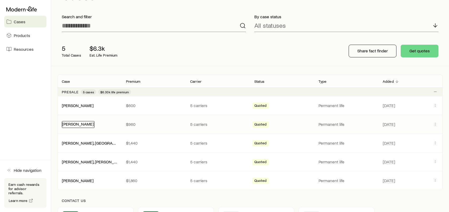
click at [87, 124] on link "[PERSON_NAME]" at bounding box center [78, 123] width 32 height 5
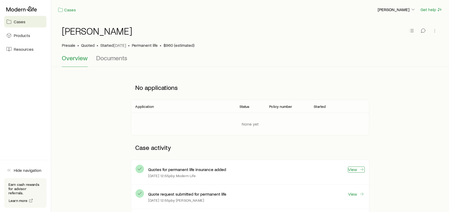
click at [356, 167] on link "View" at bounding box center [356, 170] width 17 height 6
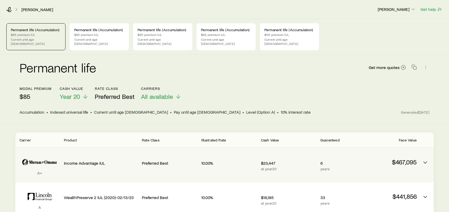
click at [394, 158] on p "$467,095" at bounding box center [389, 161] width 55 height 7
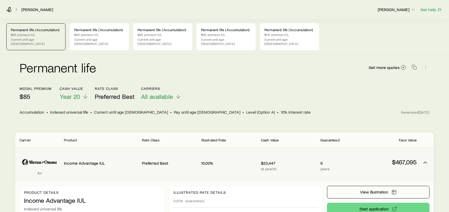
scroll to position [79, 0]
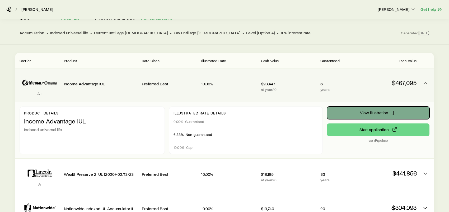
click at [373, 110] on span "View illustration" at bounding box center [374, 112] width 28 height 4
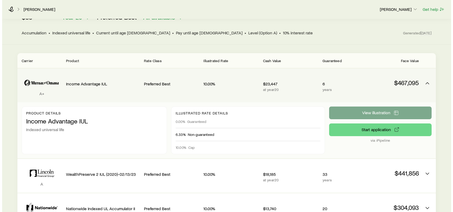
scroll to position [0, 0]
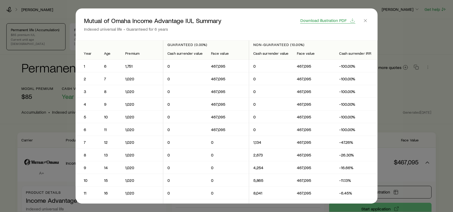
click at [331, 20] on span "Download illustration PDF" at bounding box center [324, 20] width 46 height 4
click at [368, 21] on icon "button" at bounding box center [365, 20] width 5 height 5
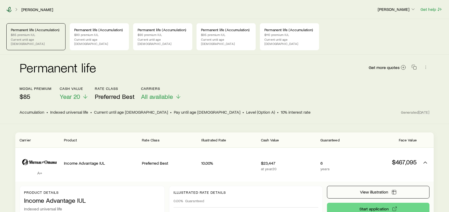
click at [7, 10] on icon at bounding box center [8, 9] width 5 height 5
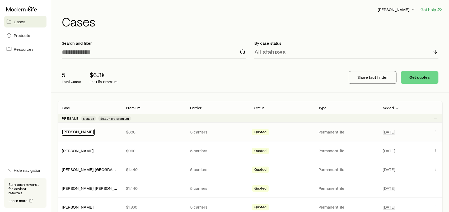
click at [84, 131] on link "[PERSON_NAME]" at bounding box center [78, 131] width 32 height 5
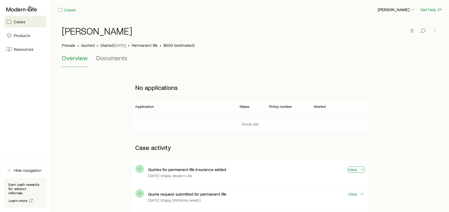
click at [358, 170] on link "View" at bounding box center [356, 170] width 17 height 6
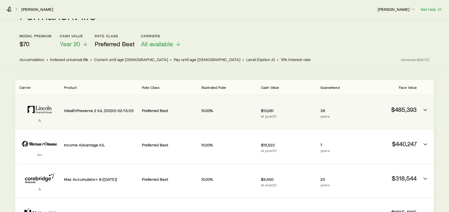
scroll to position [53, 0]
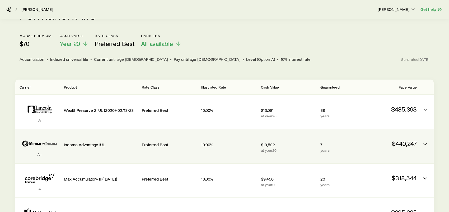
click at [111, 142] on p "Income Advantage IUL" at bounding box center [101, 144] width 74 height 5
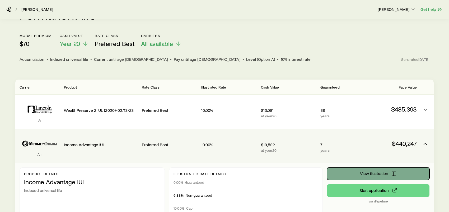
click at [374, 171] on span "View illustration" at bounding box center [374, 173] width 28 height 4
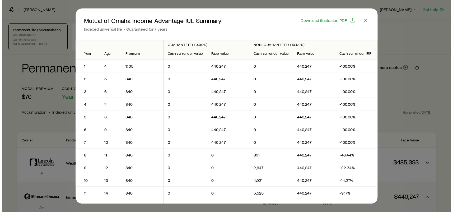
scroll to position [0, 0]
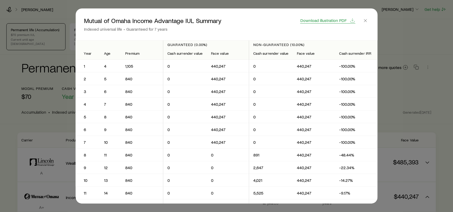
click at [332, 21] on span "Download illustration PDF" at bounding box center [324, 20] width 46 height 4
click at [367, 22] on icon "button" at bounding box center [365, 20] width 5 height 5
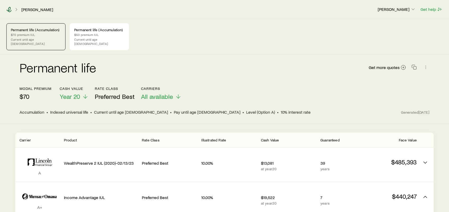
click at [7, 8] on icon at bounding box center [8, 9] width 5 height 5
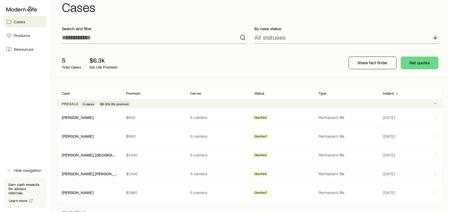
scroll to position [26, 0]
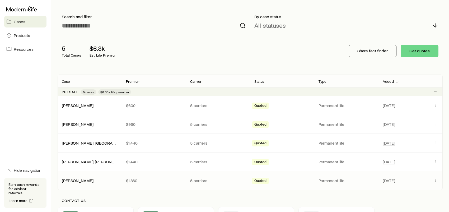
click at [97, 181] on div "[PERSON_NAME]" at bounding box center [90, 180] width 64 height 5
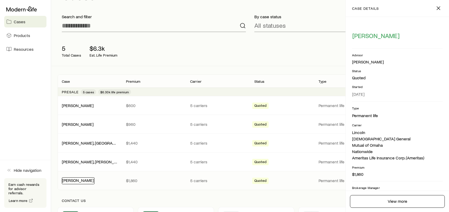
click at [75, 181] on link "[PERSON_NAME]" at bounding box center [78, 180] width 32 height 5
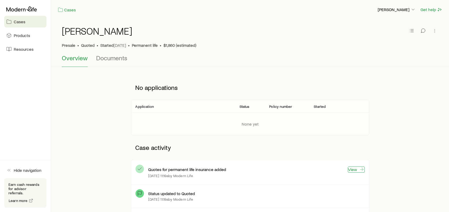
click at [360, 170] on icon at bounding box center [361, 169] width 5 height 5
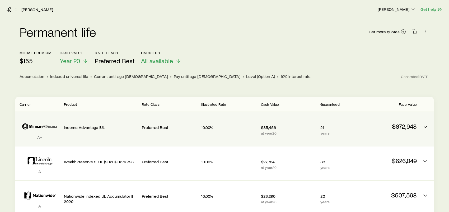
click at [118, 119] on div "Income Advantage IUL" at bounding box center [101, 126] width 74 height 20
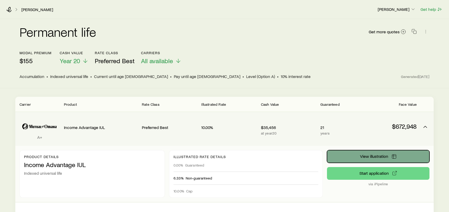
click at [360, 154] on span "View illustration" at bounding box center [374, 156] width 28 height 4
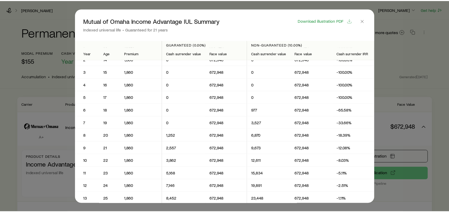
scroll to position [53, 0]
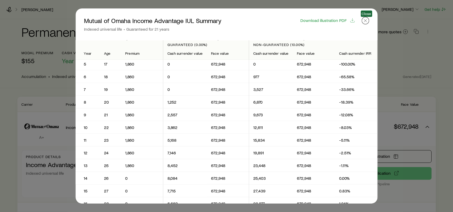
click at [367, 21] on icon "button" at bounding box center [365, 20] width 5 height 5
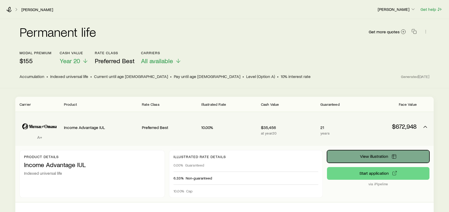
click at [371, 156] on span "View illustration" at bounding box center [374, 156] width 28 height 4
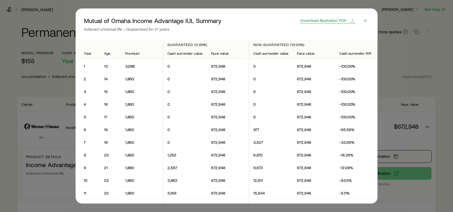
click at [343, 20] on span "Download illustration PDF" at bounding box center [324, 20] width 46 height 4
click at [368, 21] on icon "button" at bounding box center [365, 20] width 5 height 5
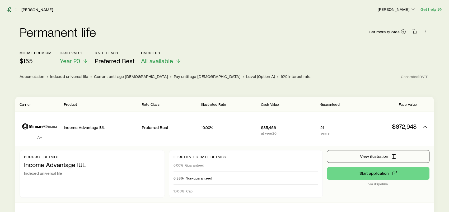
click at [7, 10] on icon at bounding box center [8, 9] width 5 height 5
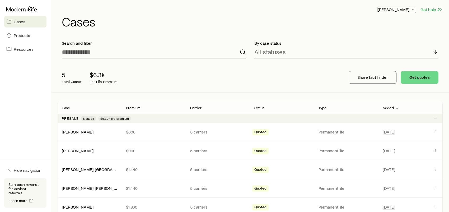
click at [405, 10] on p "[PERSON_NAME]" at bounding box center [397, 9] width 38 height 5
click at [24, 37] on span "Products" at bounding box center [22, 35] width 16 height 5
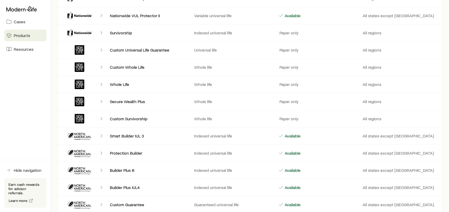
scroll to position [1506, 0]
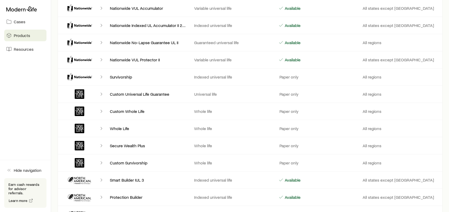
click at [101, 109] on icon "Client cases" at bounding box center [101, 111] width 5 height 5
click at [81, 109] on icon "Client cases" at bounding box center [80, 112] width 10 height 10
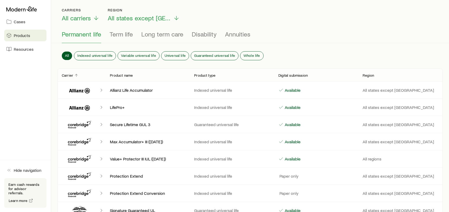
scroll to position [0, 0]
